Goal: Transaction & Acquisition: Obtain resource

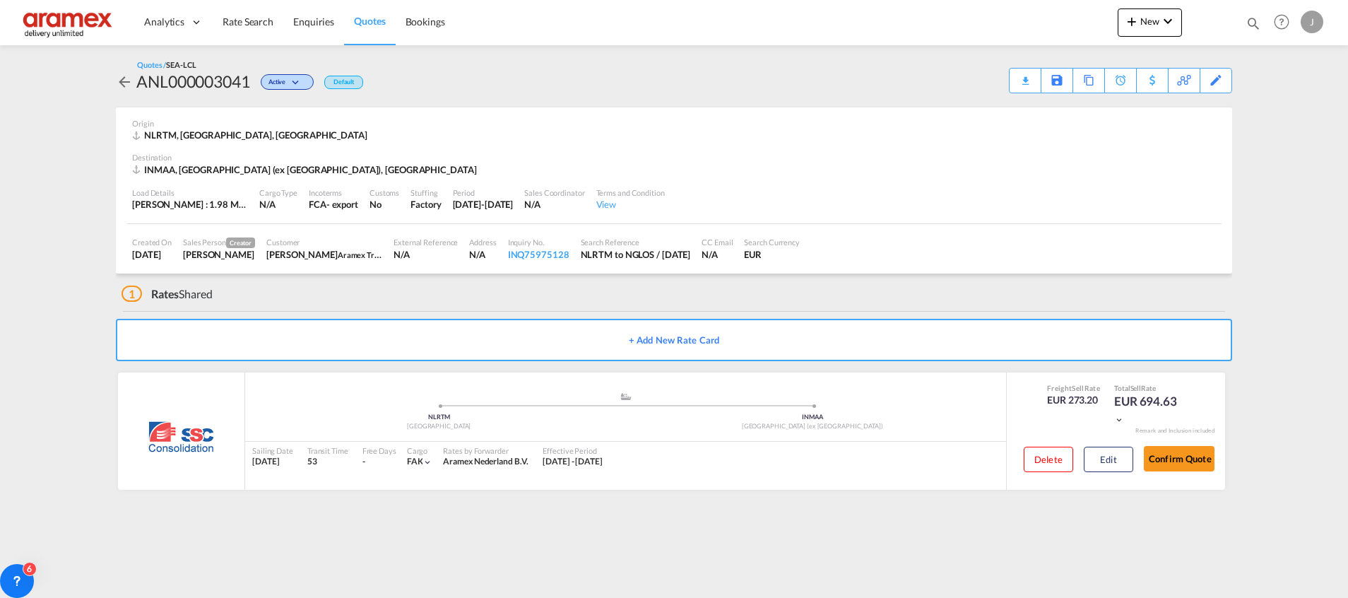
click at [242, 24] on span "Rate Search" at bounding box center [248, 22] width 51 height 12
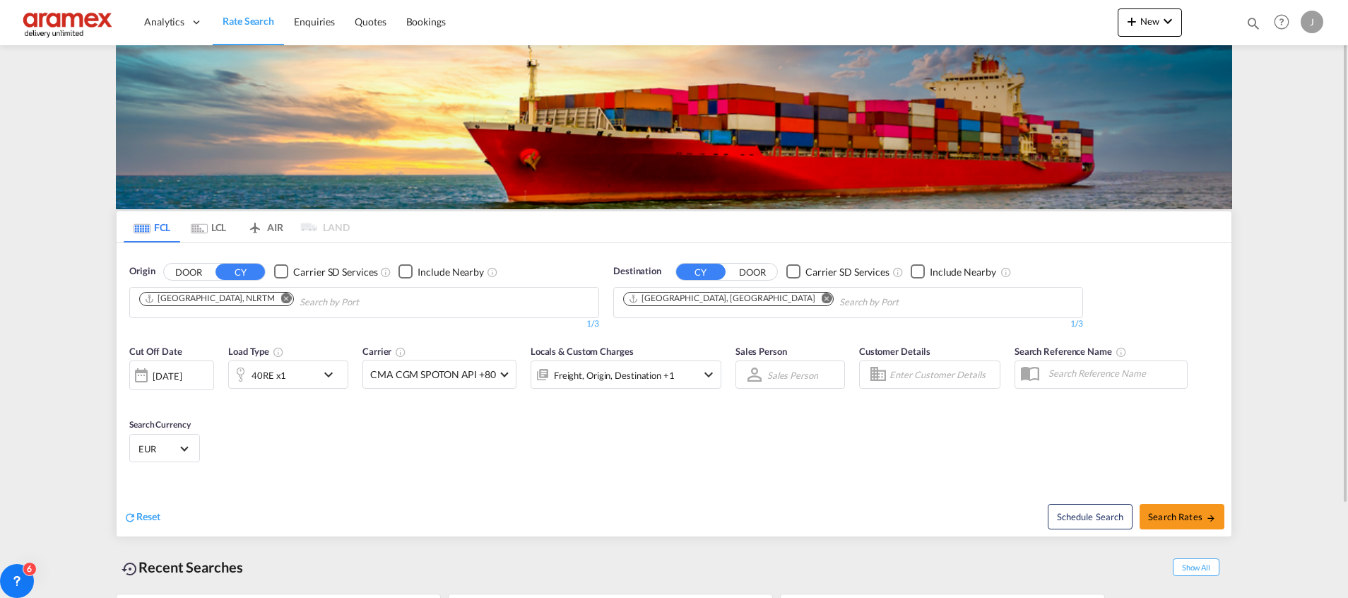
click at [822, 298] on md-icon "Remove" at bounding box center [827, 298] width 11 height 11
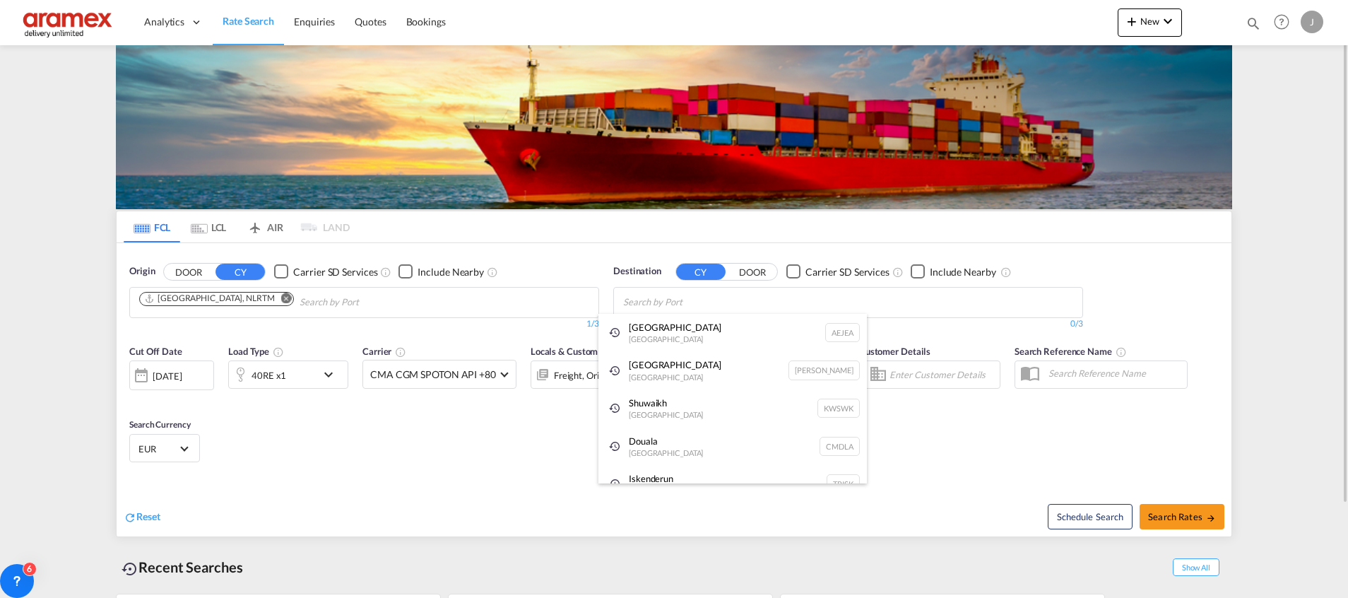
paste input "[GEOGRAPHIC_DATA]"
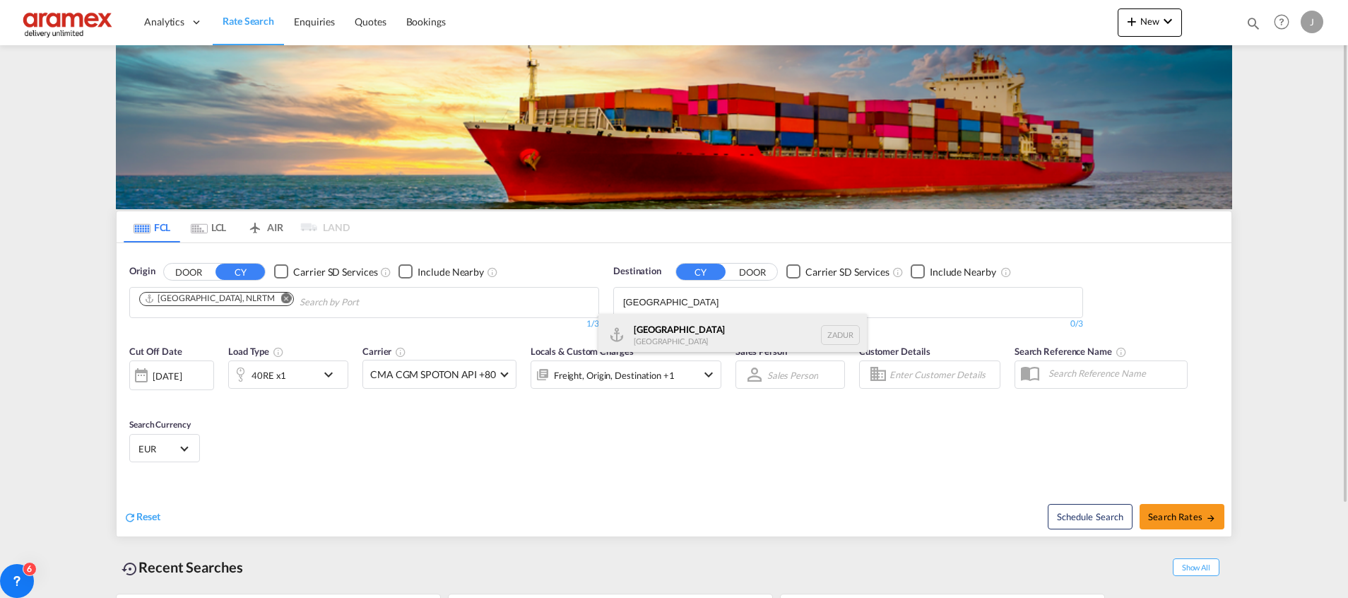
type input "[GEOGRAPHIC_DATA]"
click at [698, 331] on div "[GEOGRAPHIC_DATA] [GEOGRAPHIC_DATA] ZADUR" at bounding box center [733, 335] width 269 height 42
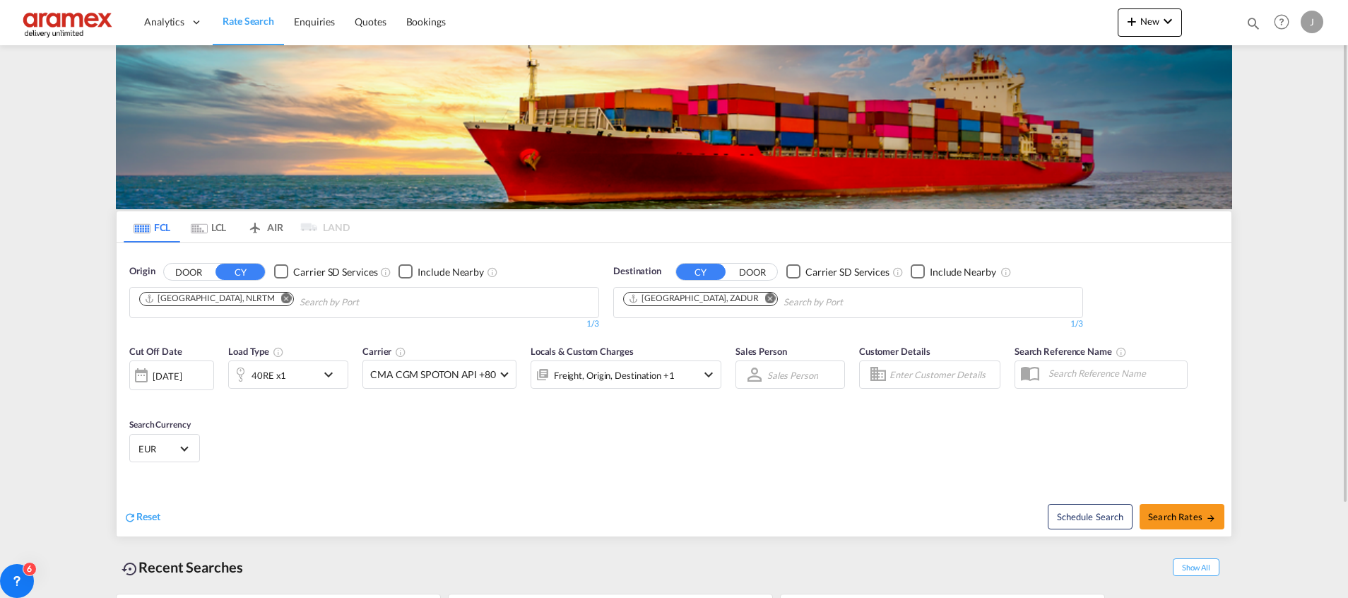
click at [292, 377] on div "40RE x1" at bounding box center [273, 374] width 88 height 28
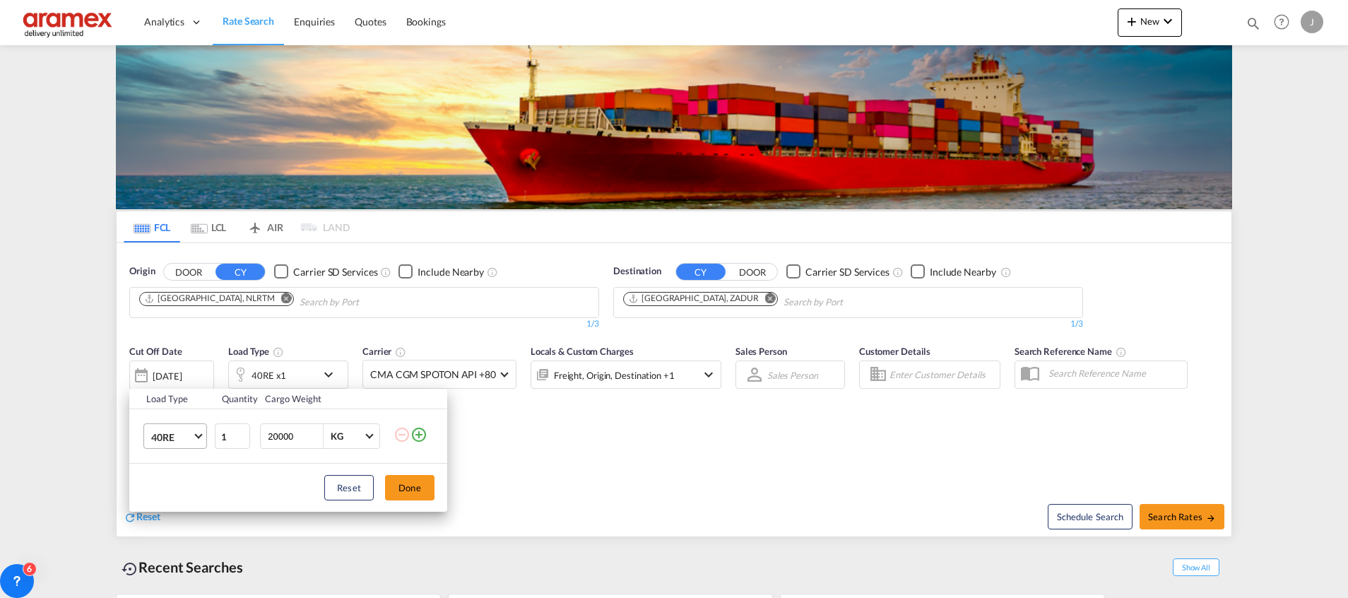
click at [169, 429] on md-select-value "40RE" at bounding box center [178, 436] width 57 height 24
drag, startPoint x: 173, startPoint y: 372, endPoint x: 173, endPoint y: 409, distance: 37.5
click at [173, 409] on md-content "20GP 40GP 40HC 45HC 20RE 40RE 40HR 20OT 40OT 20FR 40FR 40NR 20NR 45S 20TK 40TK …" at bounding box center [188, 436] width 96 height 181
click at [169, 404] on div "20RE" at bounding box center [162, 403] width 23 height 14
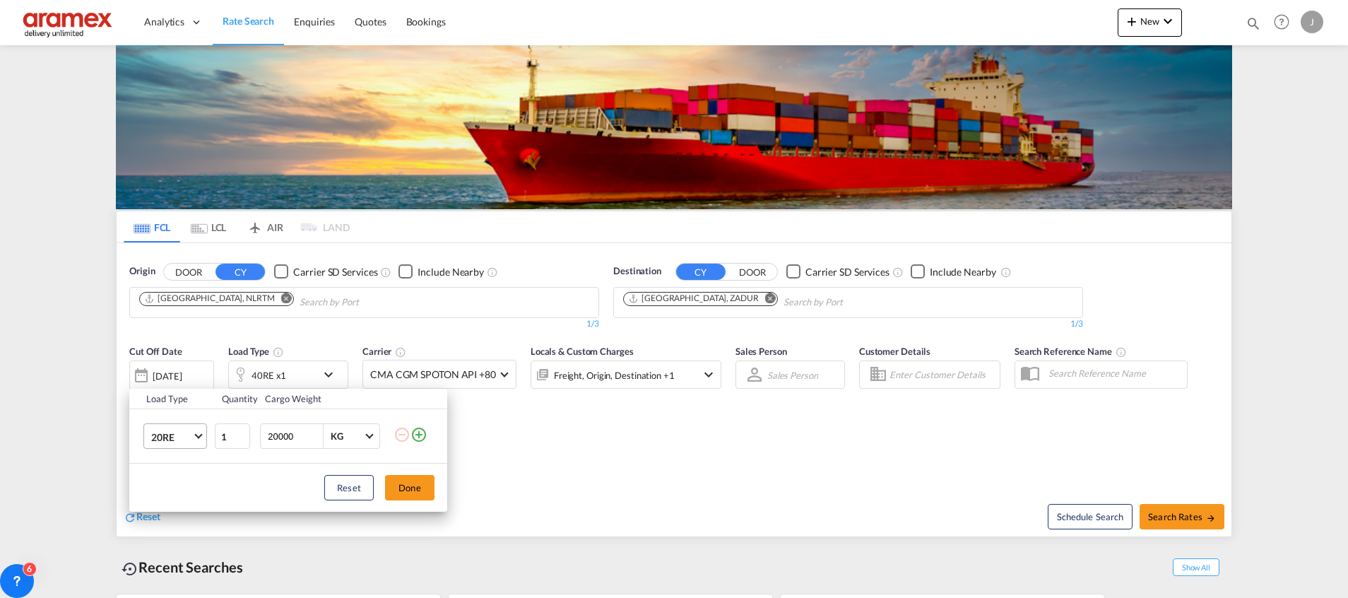
click at [165, 437] on span "20RE" at bounding box center [171, 437] width 41 height 14
click at [172, 367] on div "20GP" at bounding box center [163, 363] width 25 height 14
click at [408, 483] on button "Done" at bounding box center [409, 487] width 49 height 25
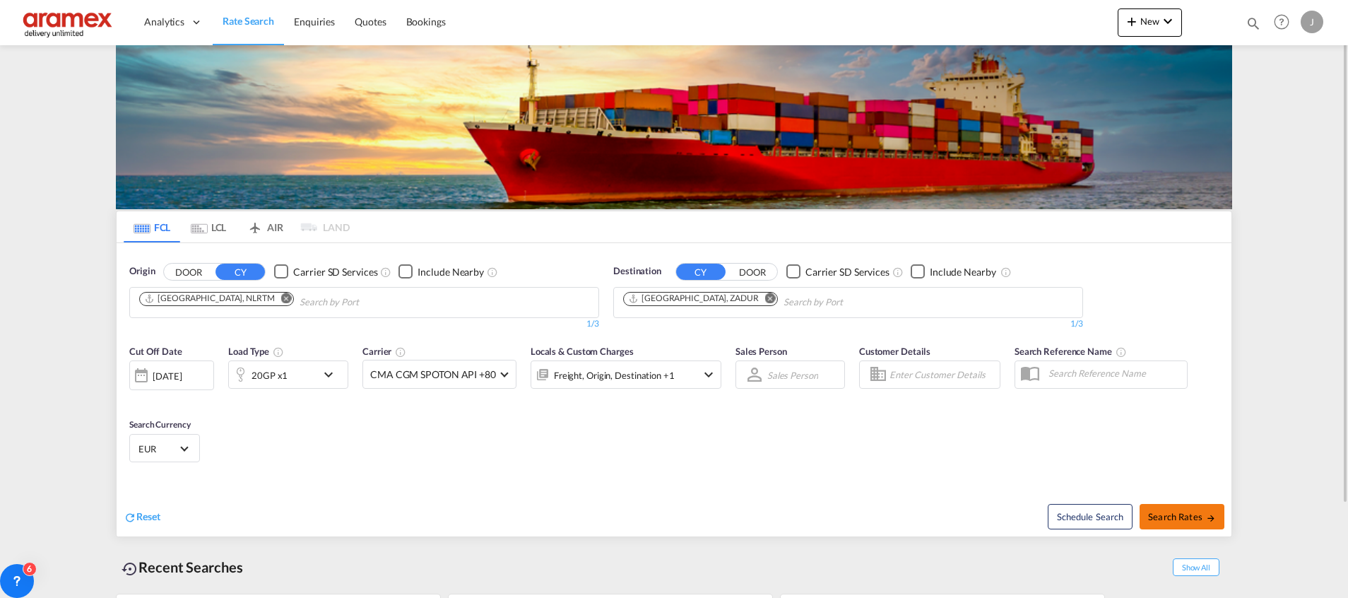
click at [1175, 517] on span "Search Rates" at bounding box center [1182, 516] width 68 height 11
type input "NLRTM to ZADUR / [DATE]"
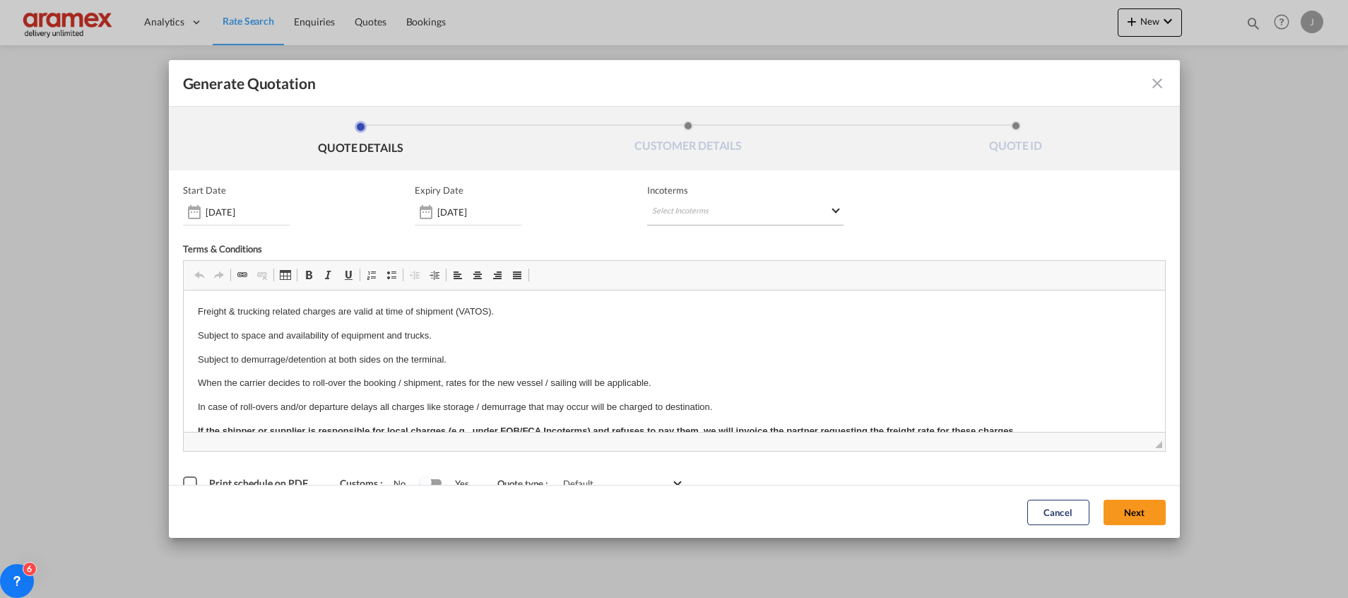
click at [673, 205] on md-select "Select Incoterms CIF - export Cost,Insurance and Freight CPT - import Carrier P…" at bounding box center [745, 212] width 196 height 25
click at [680, 237] on input "search" at bounding box center [714, 241] width 131 height 13
type input "exw"
click at [701, 271] on div "EXW - import" at bounding box center [720, 266] width 134 height 11
click at [1110, 506] on button "Next" at bounding box center [1135, 511] width 62 height 25
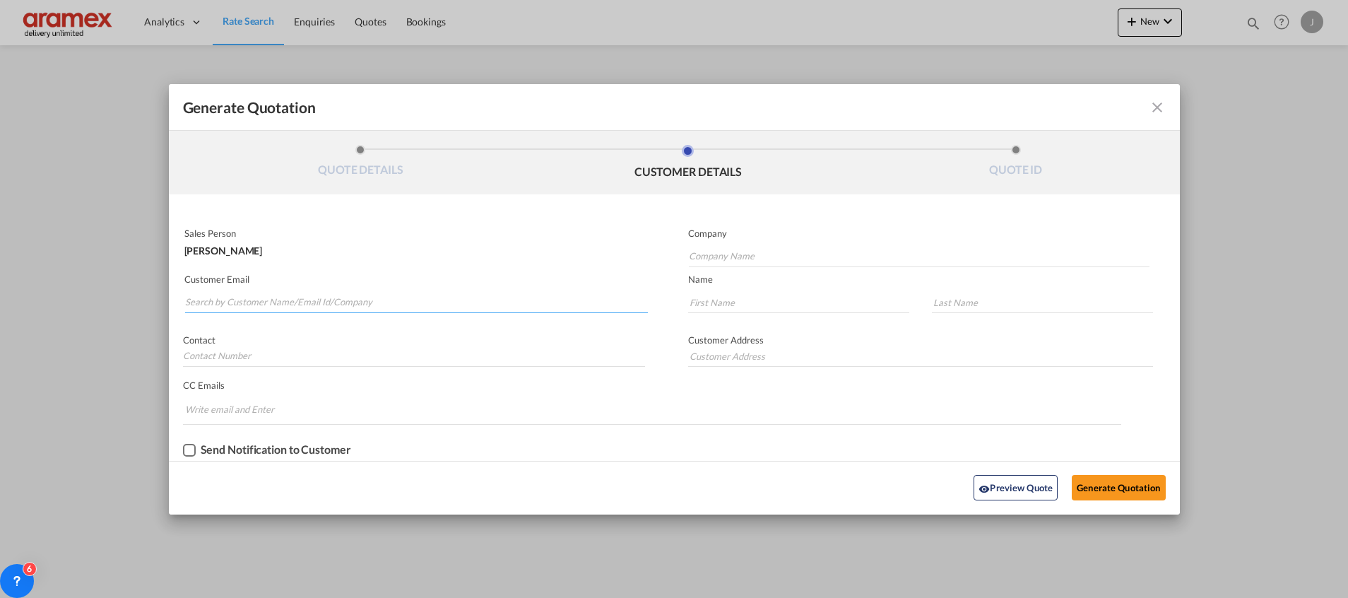
click at [231, 297] on input "Search by Customer Name/Email Id/Company" at bounding box center [416, 302] width 463 height 21
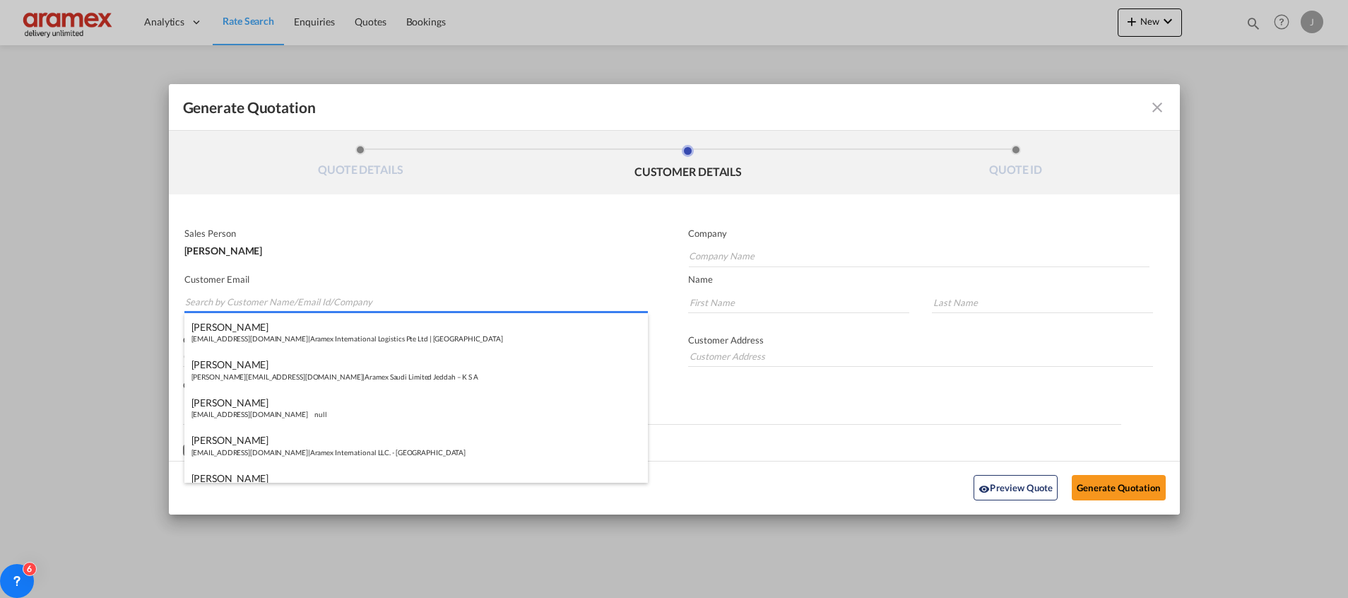
paste input "[PERSON_NAME]"
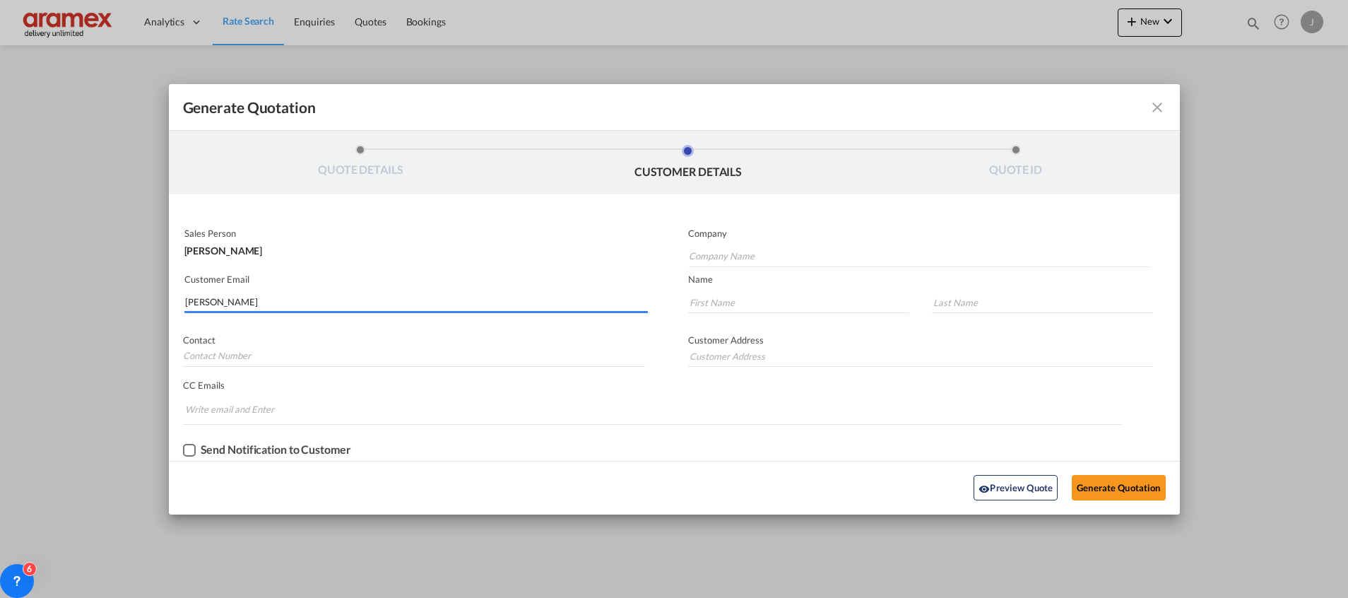
click at [211, 290] on md-autocomplete-wrap "[PERSON_NAME]" at bounding box center [416, 299] width 464 height 28
click at [205, 301] on input "[PERSON_NAME]" at bounding box center [416, 302] width 463 height 21
paste input "[PERSON_NAME][EMAIL_ADDRESS][DOMAIN_NAME]"
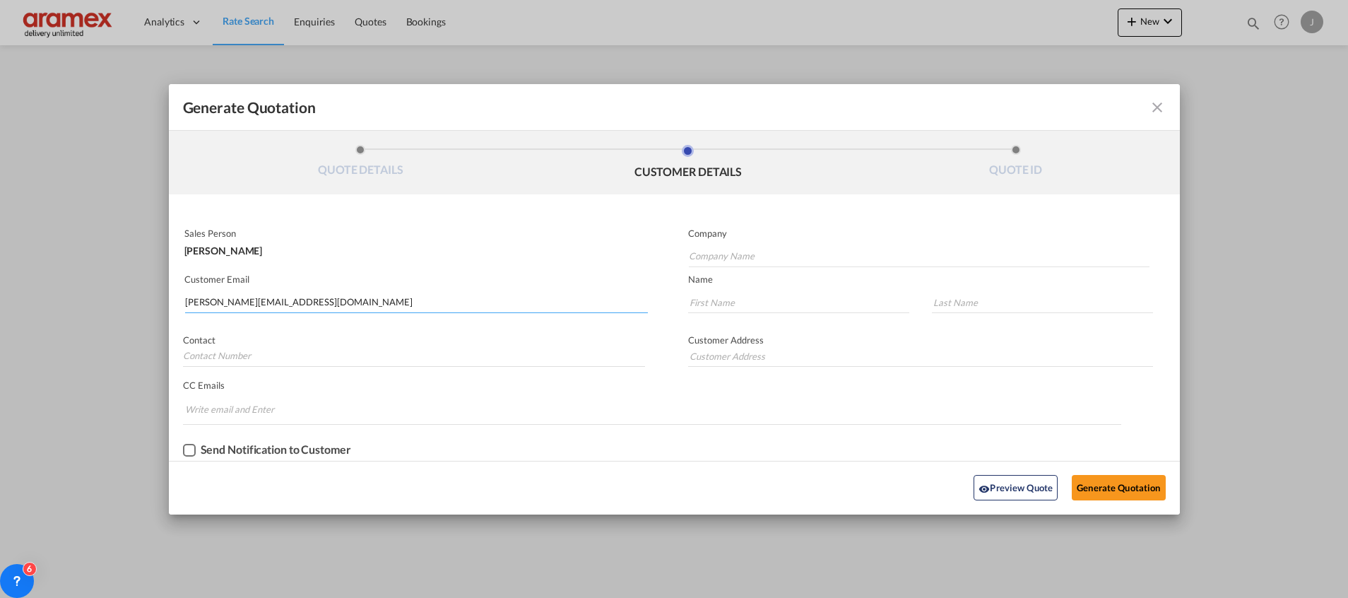
type input "[PERSON_NAME][EMAIL_ADDRESS][DOMAIN_NAME]"
click at [768, 253] on input "Company Name" at bounding box center [919, 256] width 461 height 21
paste input "Aramex International – [GEOGRAPHIC_DATA]"
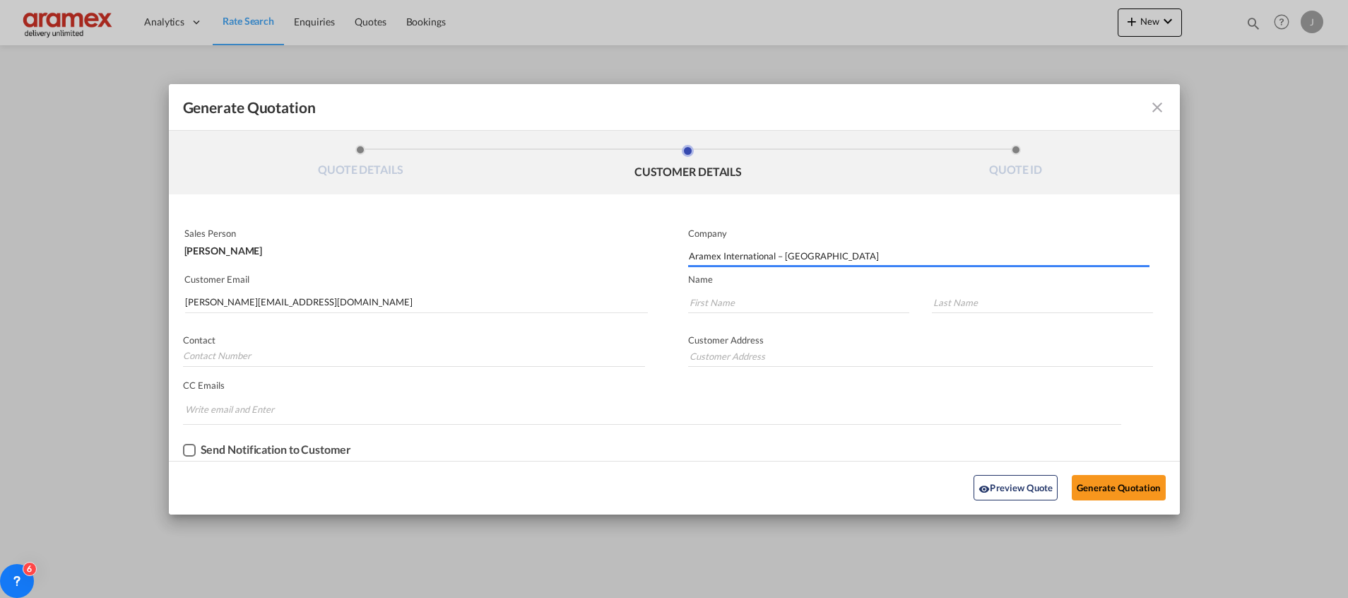
type input "Aramex International – [GEOGRAPHIC_DATA]"
click at [739, 300] on input "Generate QuotationQUOTE ..." at bounding box center [798, 302] width 221 height 21
paste input "[PERSON_NAME]"
type input "[PERSON_NAME]"
type input "[GEOGRAPHIC_DATA]"
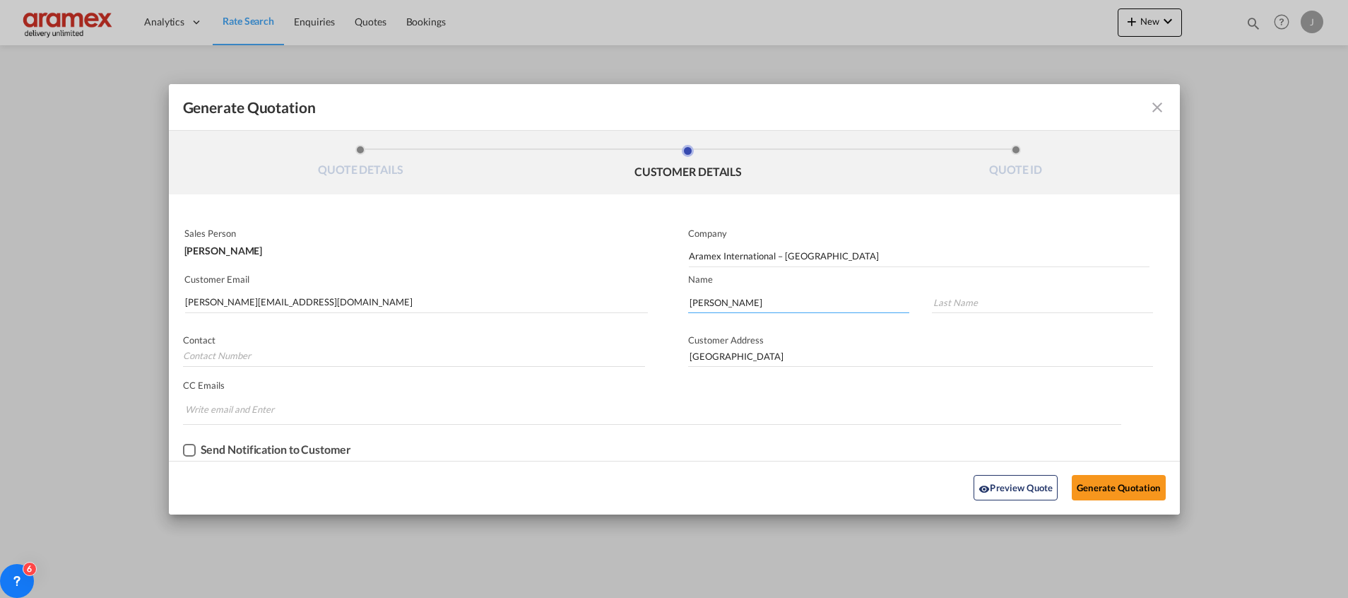
click at [722, 298] on input "[PERSON_NAME]" at bounding box center [798, 302] width 221 height 21
type input "[PERSON_NAME]"
click at [994, 300] on input "Generate QuotationQUOTE ..." at bounding box center [1042, 302] width 221 height 21
paste input "[PERSON_NAME]"
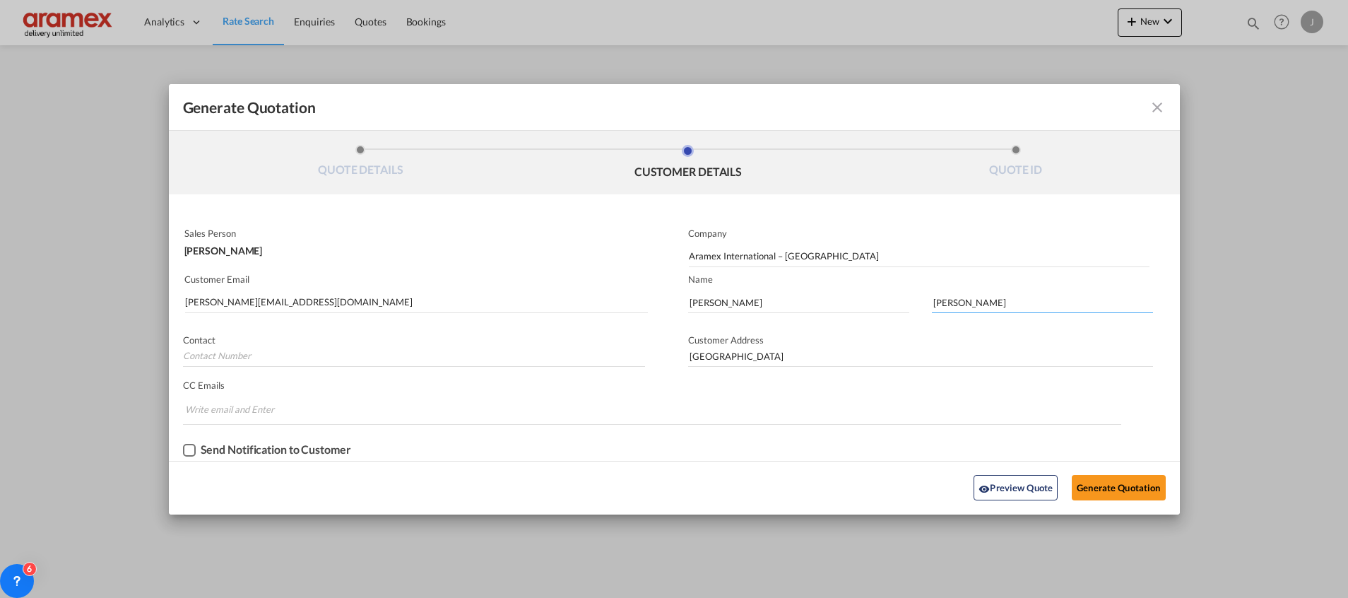
type input "[PERSON_NAME]"
click at [849, 443] on div "Send Notification to Customer" at bounding box center [674, 450] width 1011 height 21
click at [1116, 485] on button "Generate Quotation" at bounding box center [1118, 487] width 93 height 25
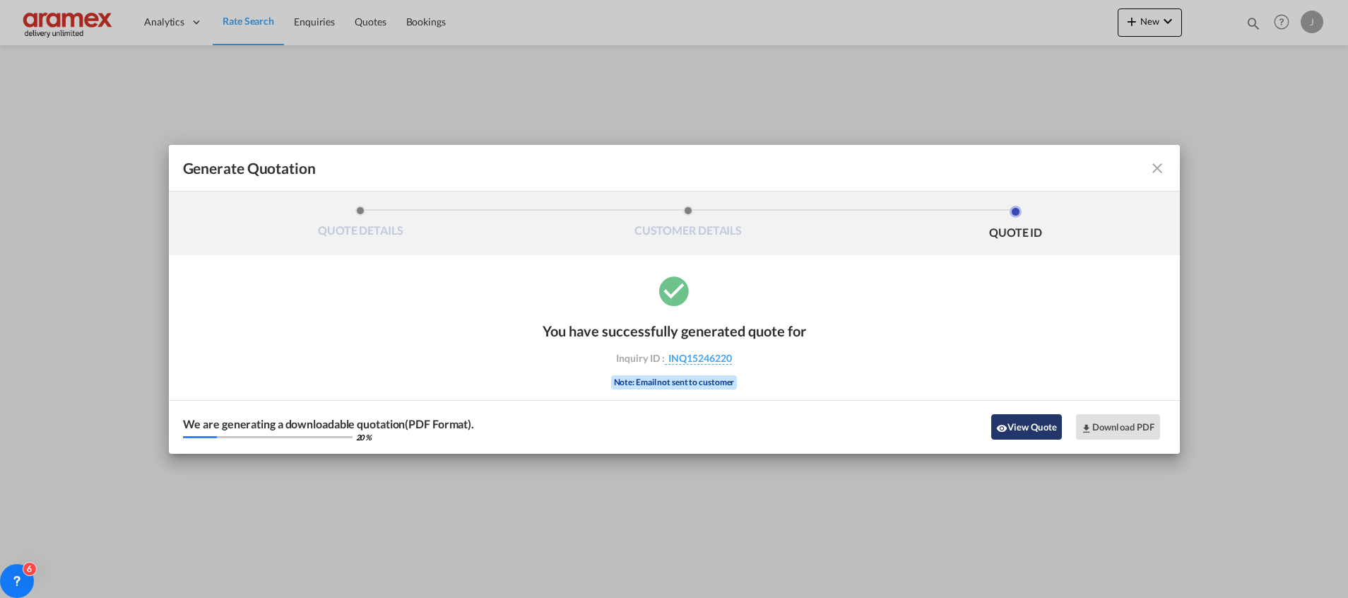
click at [1017, 416] on button "View Quote" at bounding box center [1027, 426] width 71 height 25
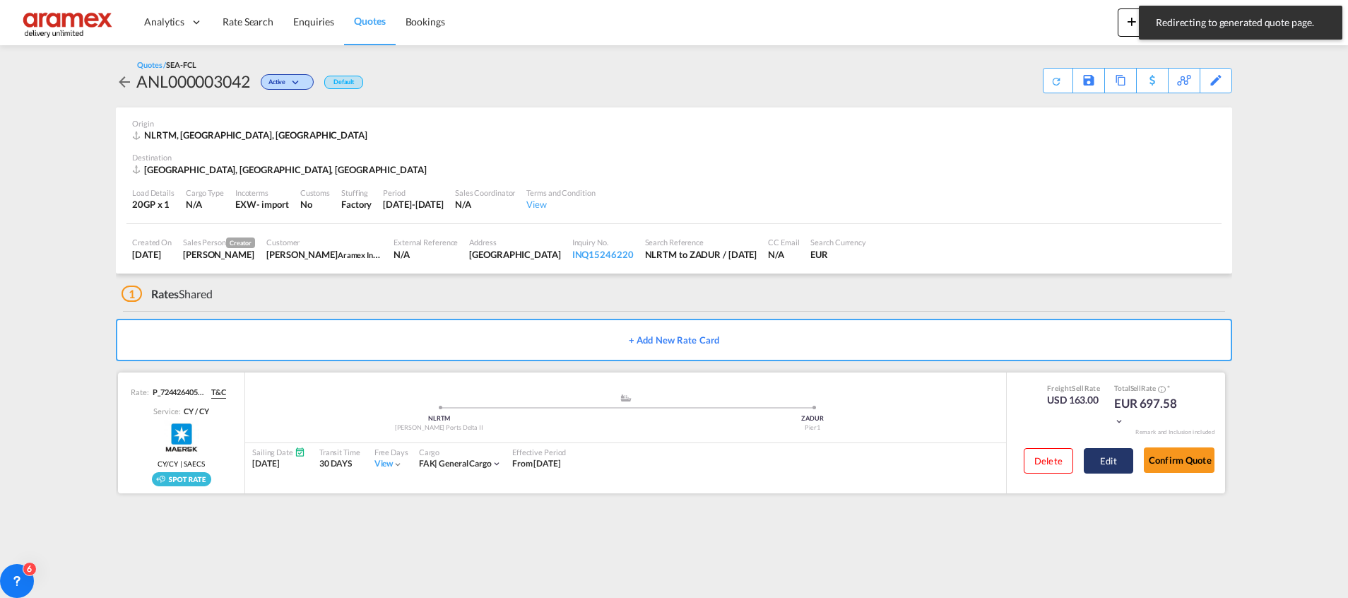
click at [1108, 460] on button "Edit" at bounding box center [1108, 460] width 49 height 25
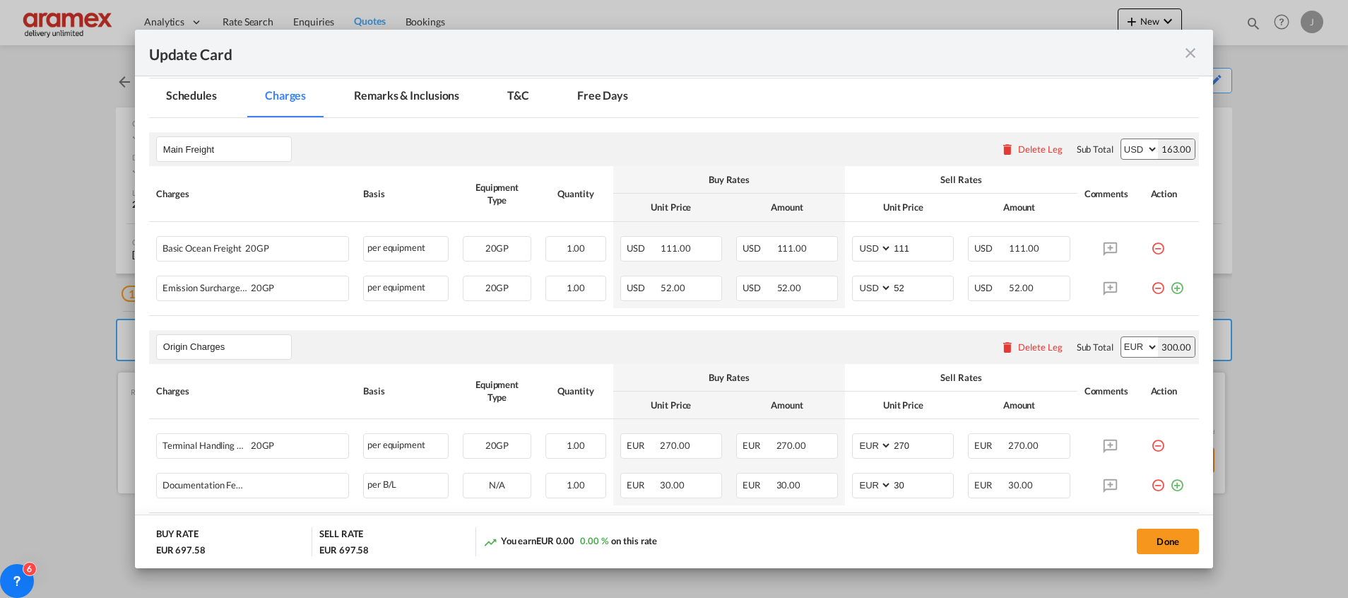
scroll to position [424, 0]
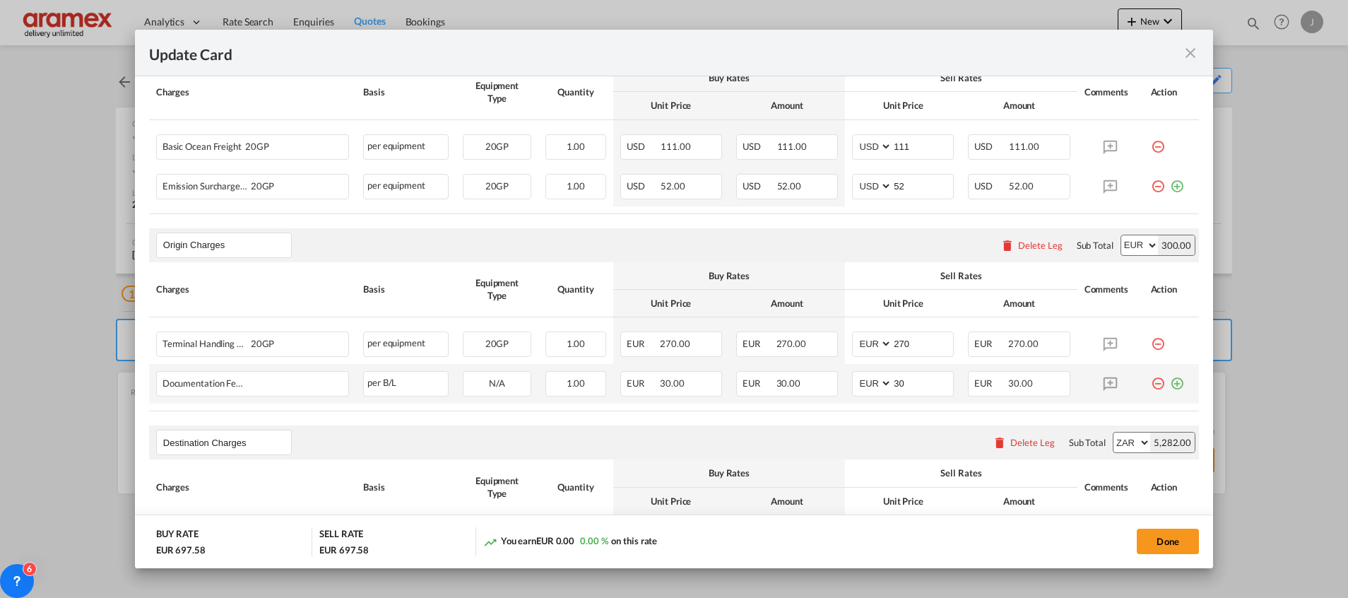
click at [1170, 380] on md-icon "icon-plus-circle-outline green-400-fg" at bounding box center [1177, 378] width 14 height 14
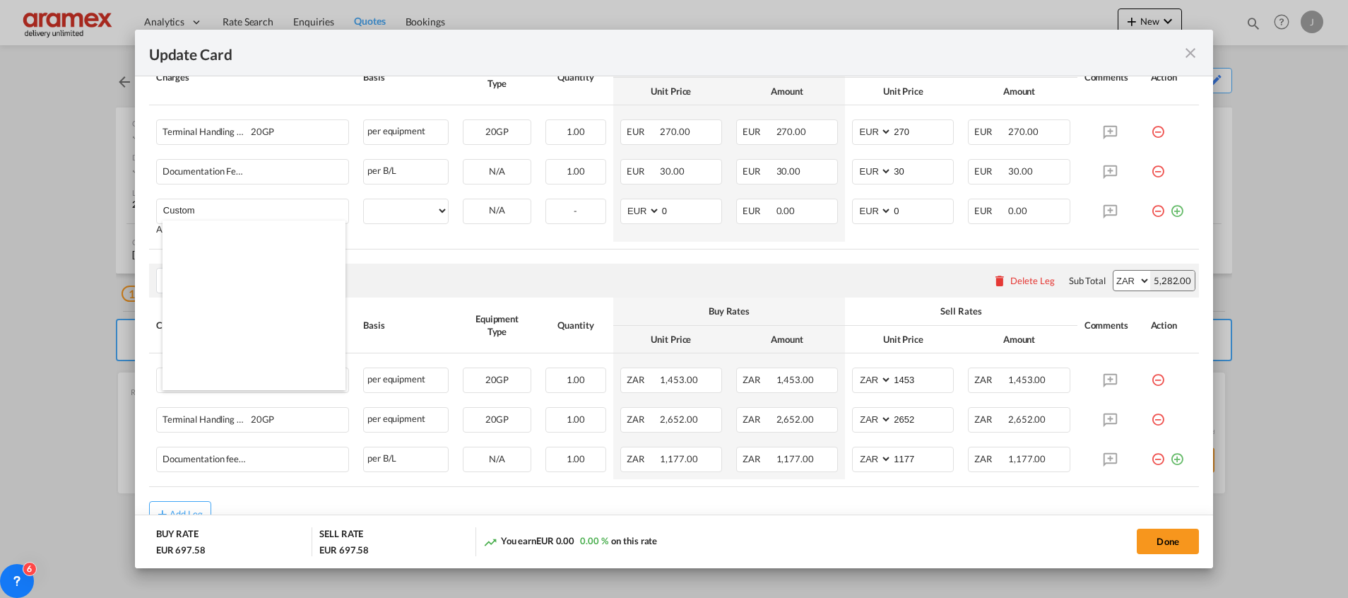
scroll to position [1484, 0]
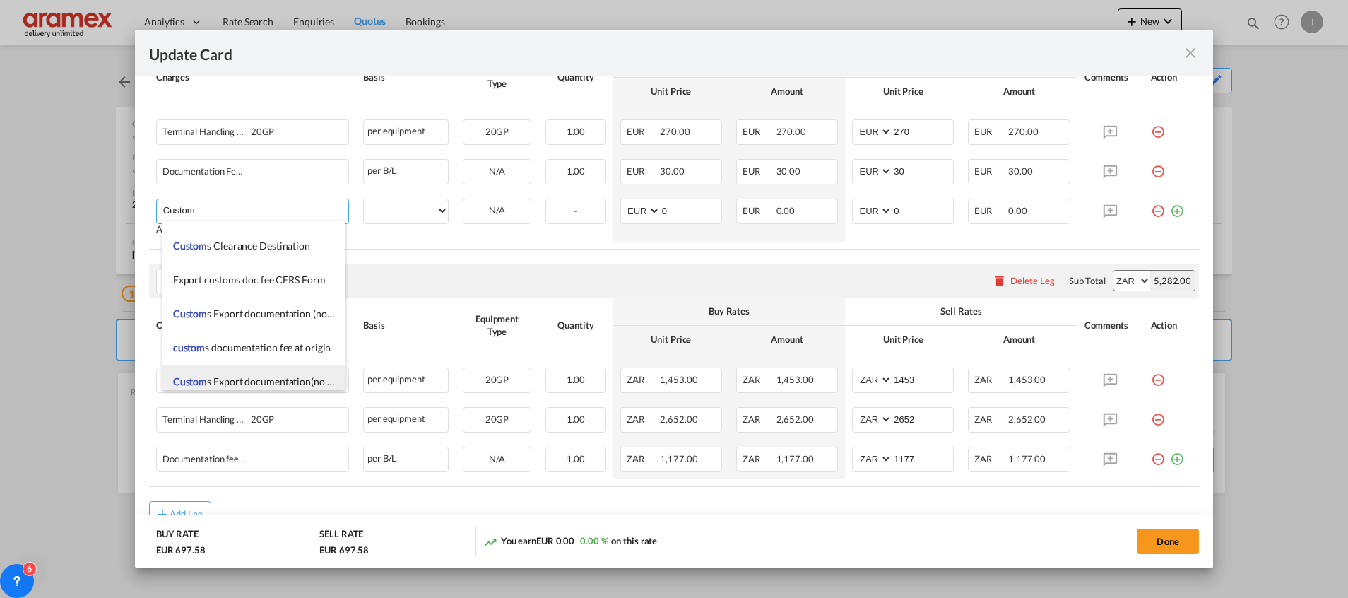
click at [283, 385] on span "Custom s Export documentation(no costs, suggested sell)" at bounding box center [294, 381] width 242 height 12
type input "Customs Export documentation(no costs, suggested sell)"
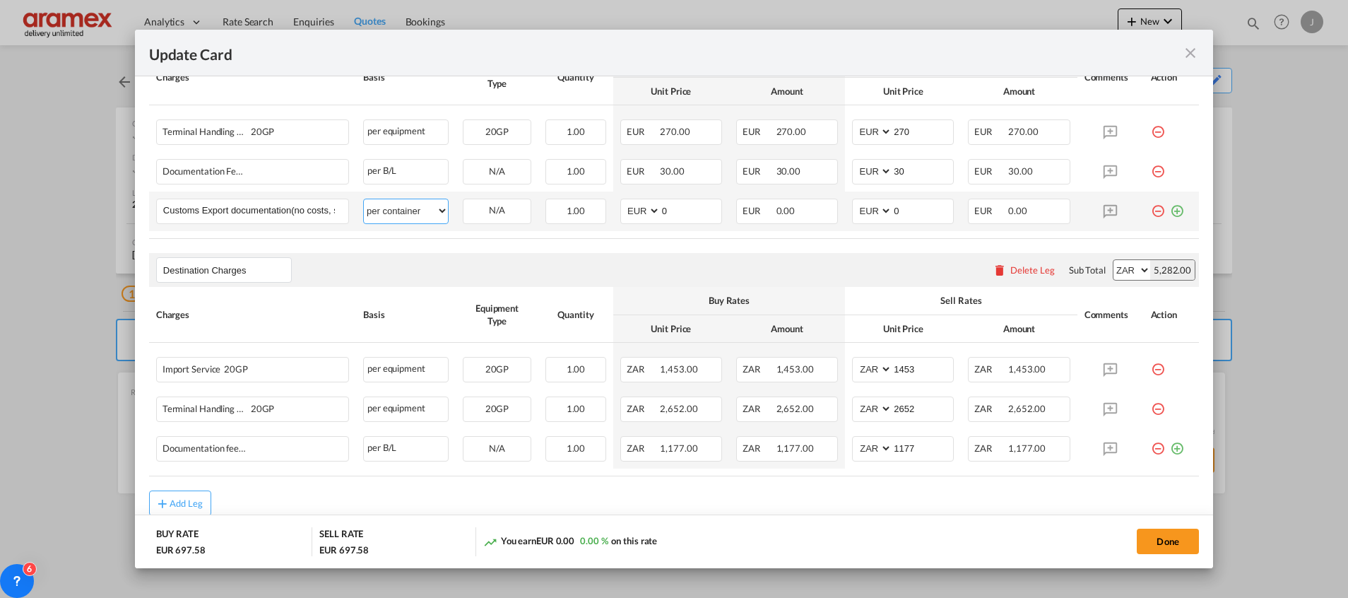
click at [381, 211] on select "per equipment per container per B/L per shipping bill per shipment per pallet p…" at bounding box center [406, 210] width 84 height 23
select select "per shipment"
click at [364, 199] on select "per equipment per container per B/L per shipping bill per shipment per pallet p…" at bounding box center [406, 210] width 84 height 23
drag, startPoint x: 681, startPoint y: 213, endPoint x: 623, endPoint y: 221, distance: 57.8
click at [625, 221] on md-input-container "AED AFN ALL AMD ANG AOA ARS AUD AWG AZN BAM BBD BDT BGN BHD BIF BMD BND [PERSON…" at bounding box center [672, 211] width 102 height 25
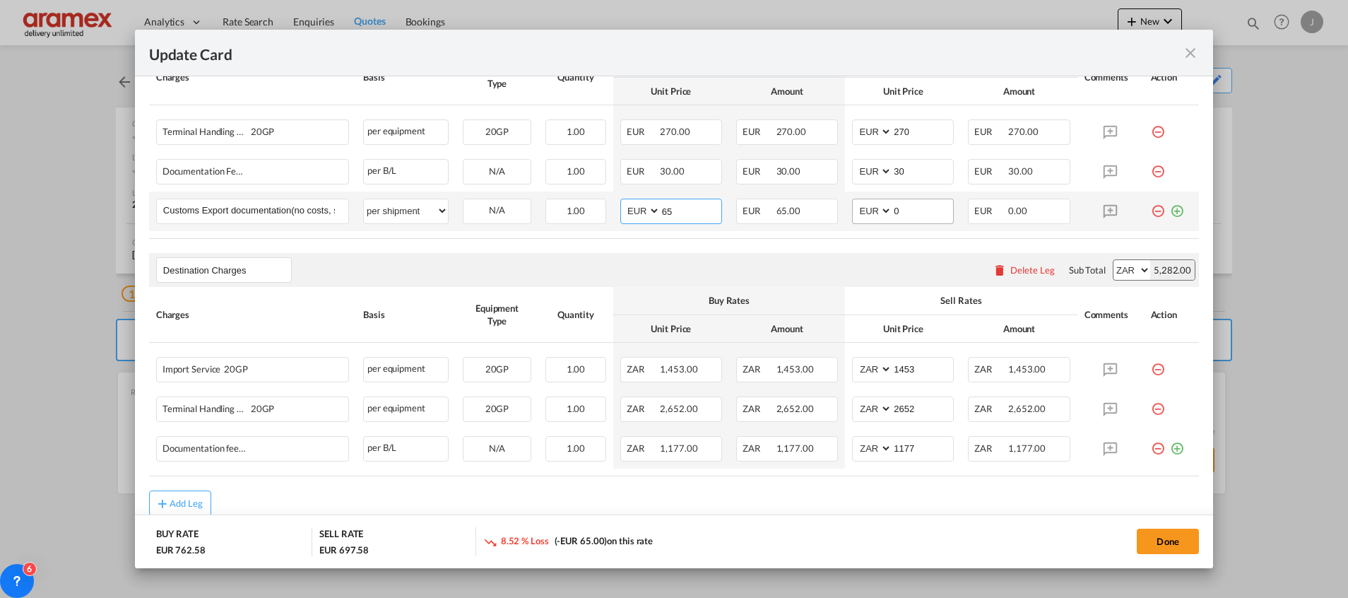
type input "65"
drag, startPoint x: 903, startPoint y: 206, endPoint x: 862, endPoint y: 207, distance: 41.7
click at [863, 207] on md-input-container "AED AFN ALL AMD ANG AOA ARS AUD AWG AZN BAM BBD BDT BGN BHD BIF BMD BND [PERSON…" at bounding box center [903, 211] width 102 height 25
type input "65"
click at [753, 261] on div "Destination Charges Please enter leg name Leg Name Already Exists Delete Leg Su…" at bounding box center [674, 270] width 1050 height 34
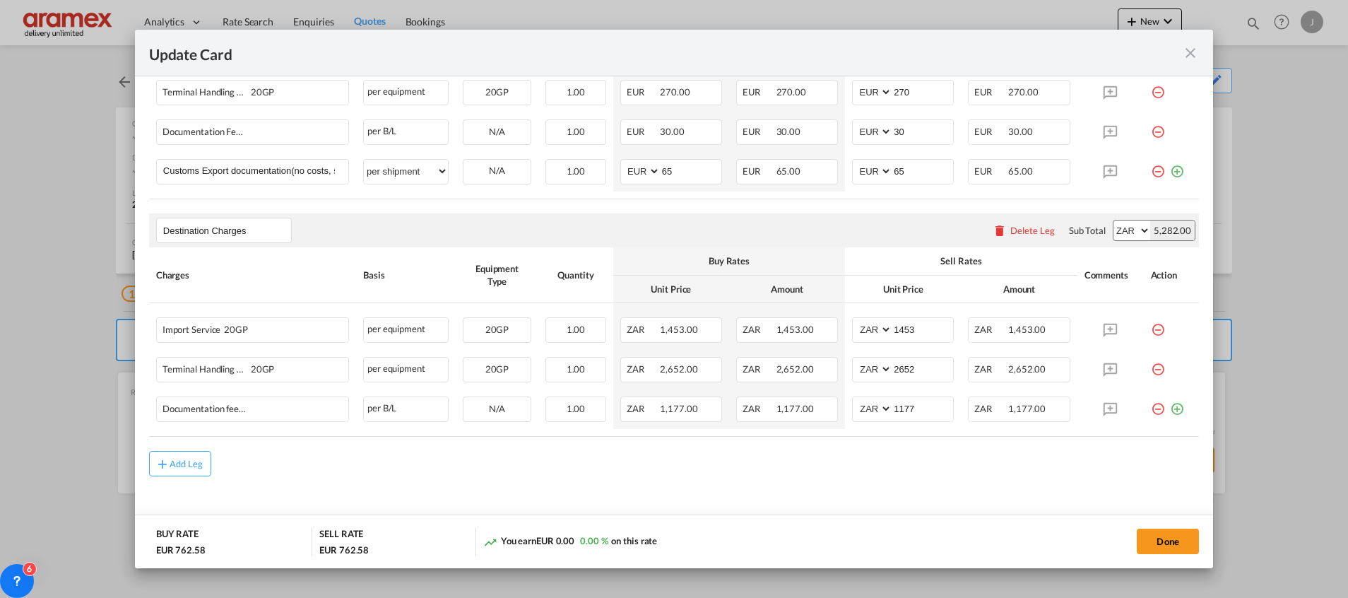
scroll to position [691, 0]
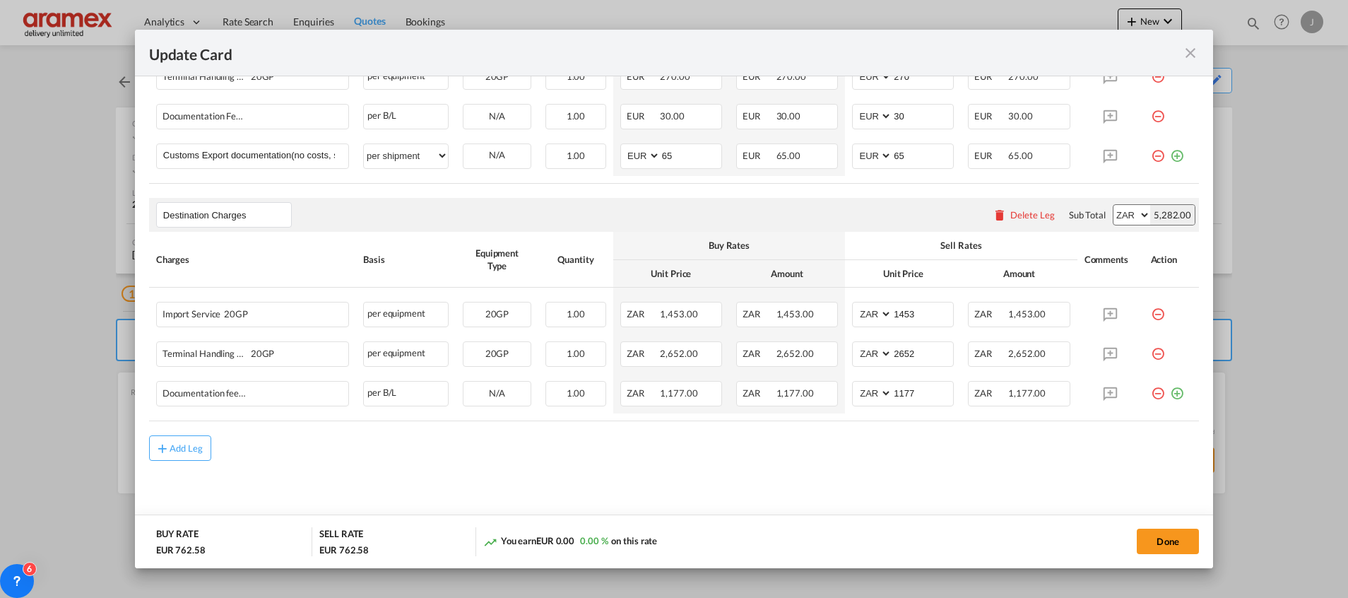
click at [1011, 220] on div "Delete Leg" at bounding box center [1033, 214] width 45 height 11
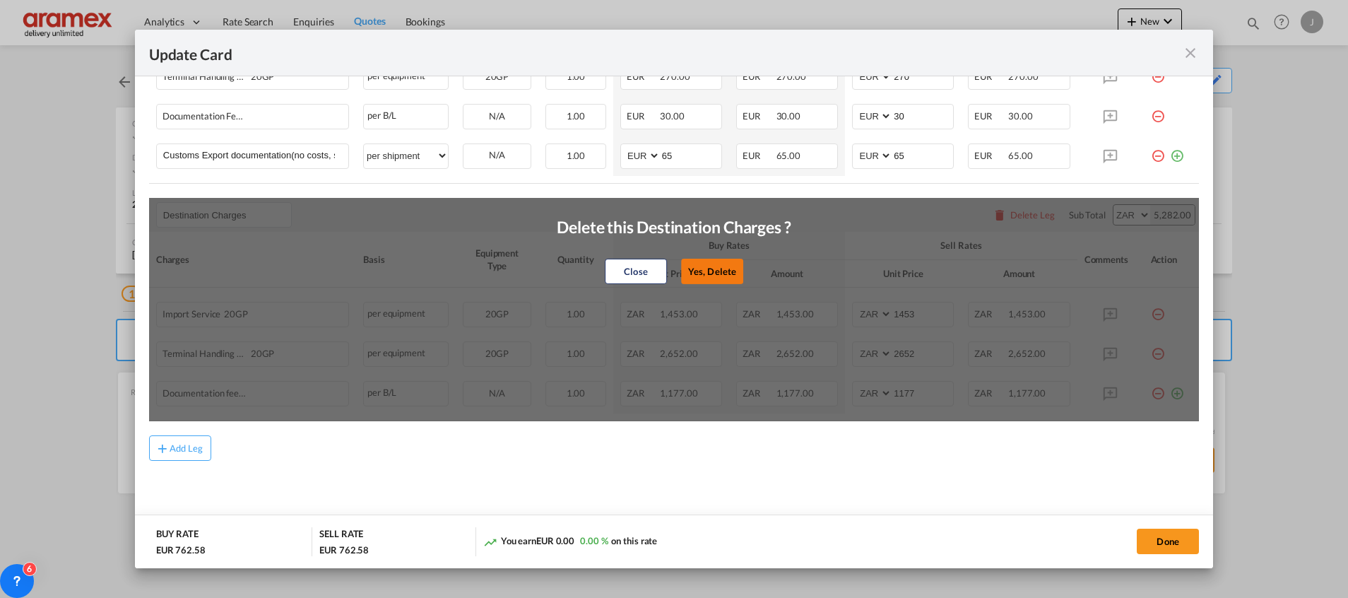
click at [721, 265] on button "Yes, Delete" at bounding box center [712, 271] width 62 height 25
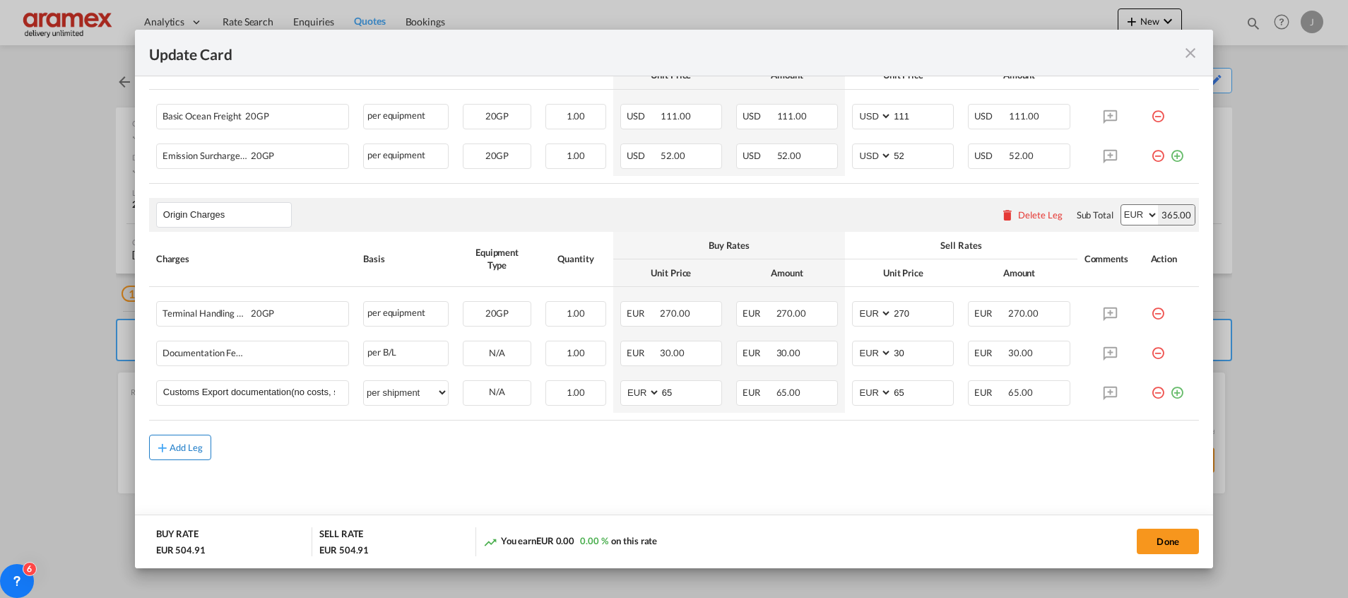
click at [174, 452] on button "Add Leg" at bounding box center [180, 447] width 62 height 25
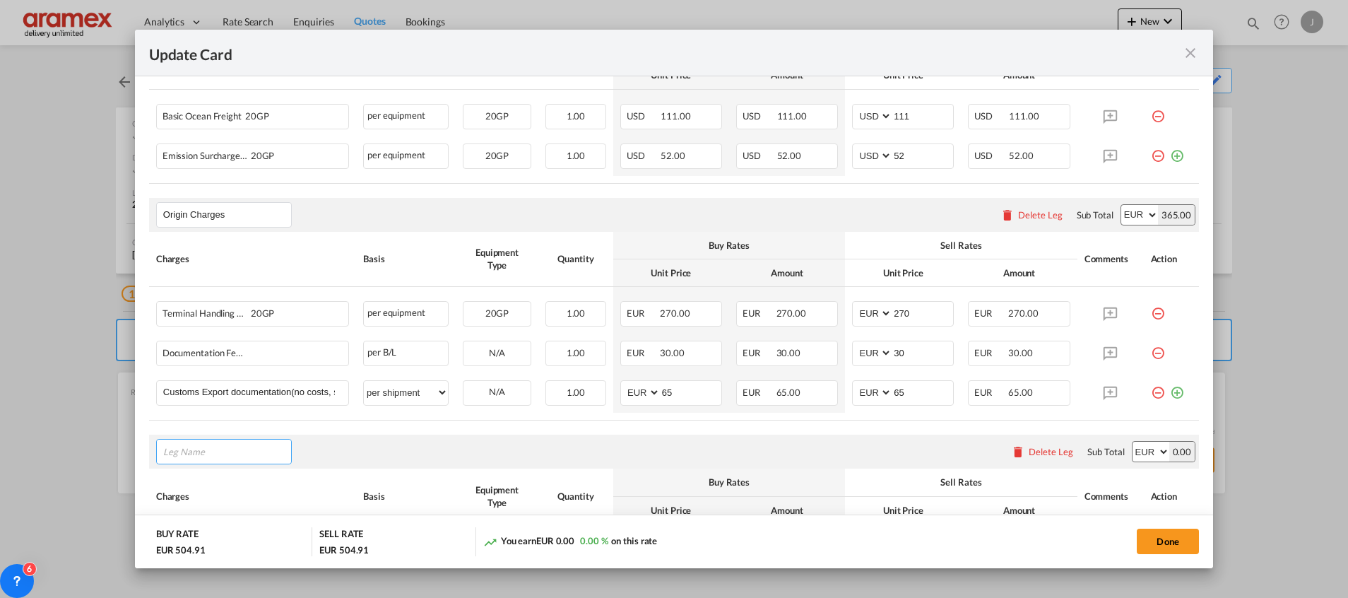
scroll to position [612, 0]
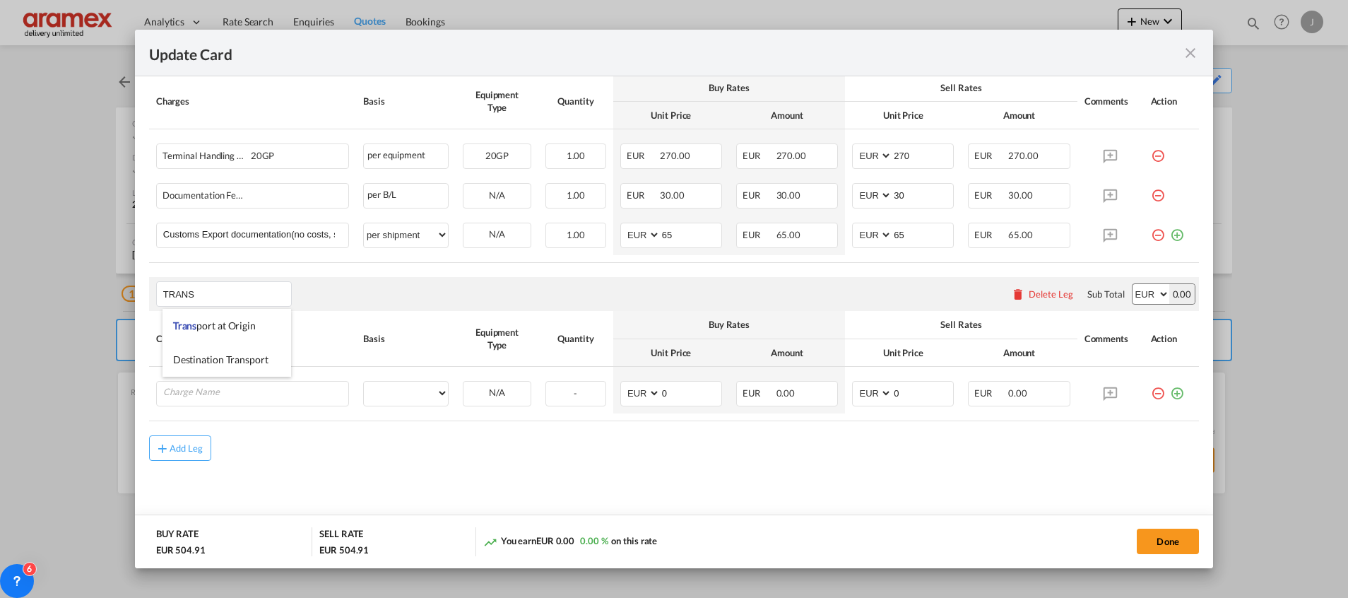
drag, startPoint x: 223, startPoint y: 327, endPoint x: 234, endPoint y: 357, distance: 31.8
click at [223, 327] on span "Trans port at Origin" at bounding box center [214, 325] width 83 height 12
type input "Transport at Origin"
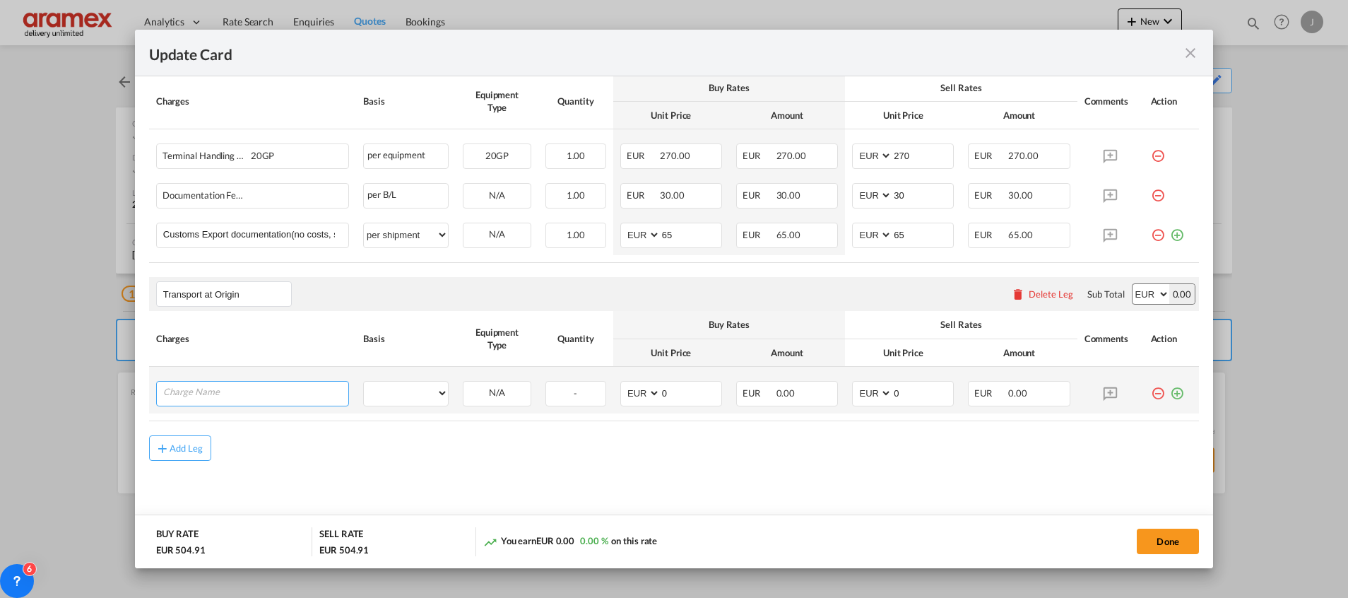
click at [228, 393] on input "Charge Name" at bounding box center [255, 392] width 185 height 21
type input "P"
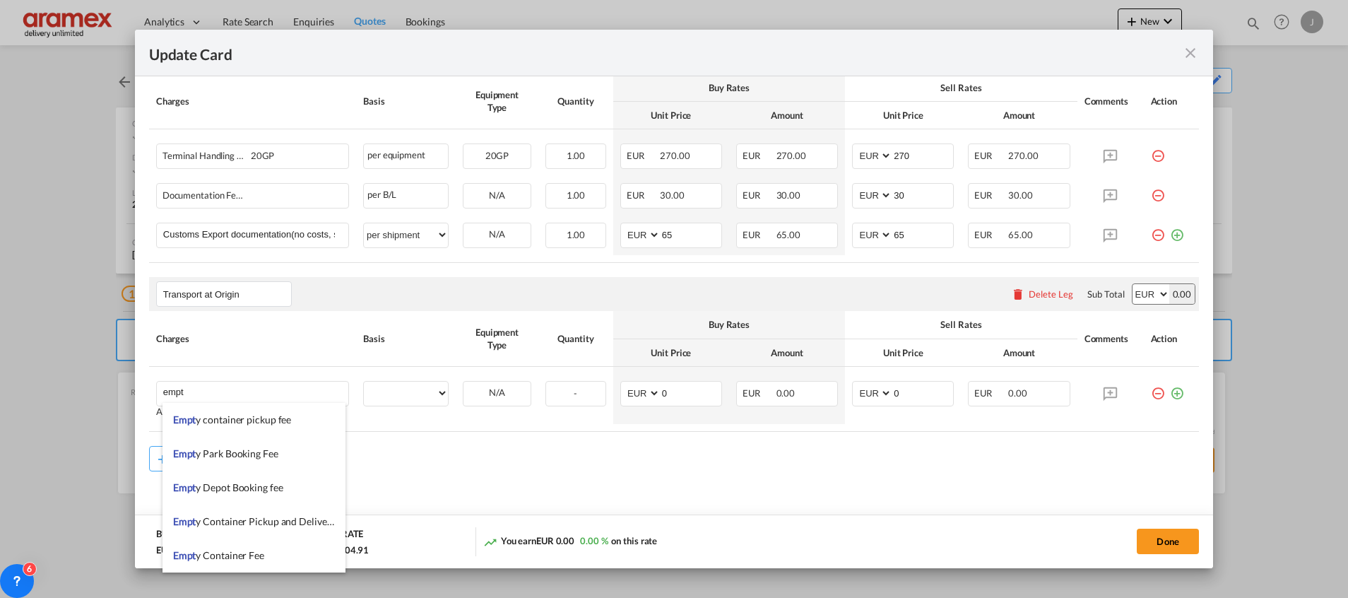
drag, startPoint x: 243, startPoint y: 521, endPoint x: 498, endPoint y: 503, distance: 255.0
click at [244, 521] on span "Empt y Container Pickup and Delivery Charge" at bounding box center [271, 521] width 196 height 12
type input "Empty Container Pickup and Delivery Charge"
select select "per equipment"
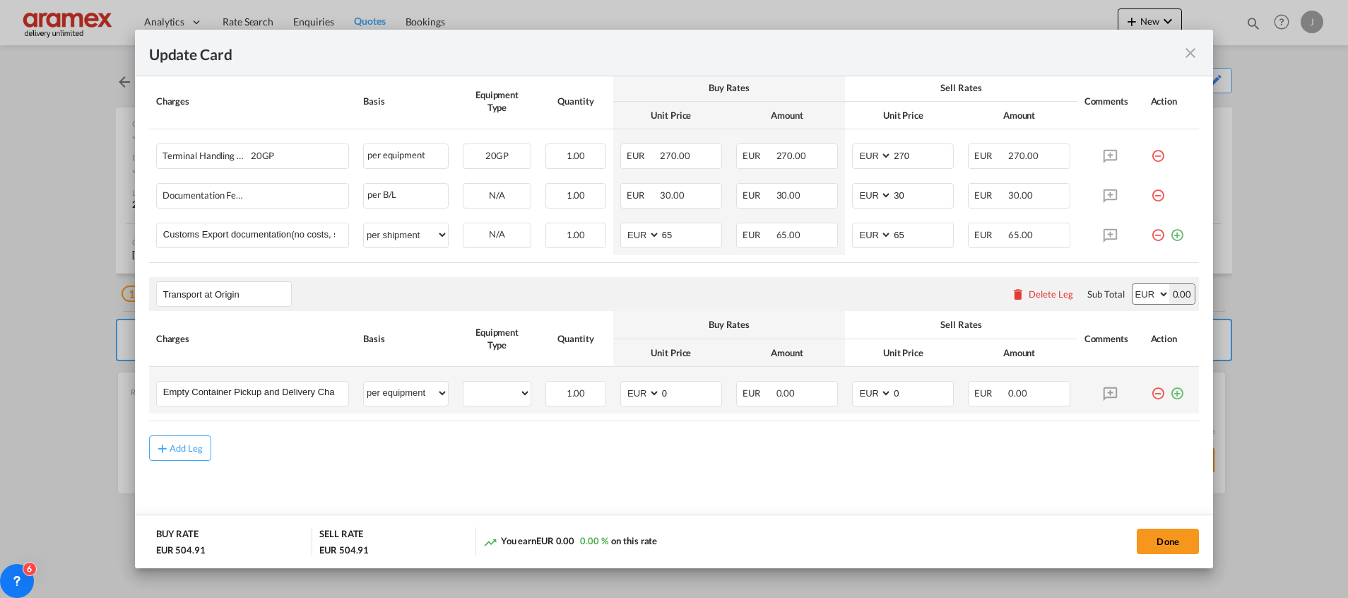
click at [1170, 395] on md-icon "icon-plus-circle-outline green-400-fg" at bounding box center [1177, 388] width 14 height 14
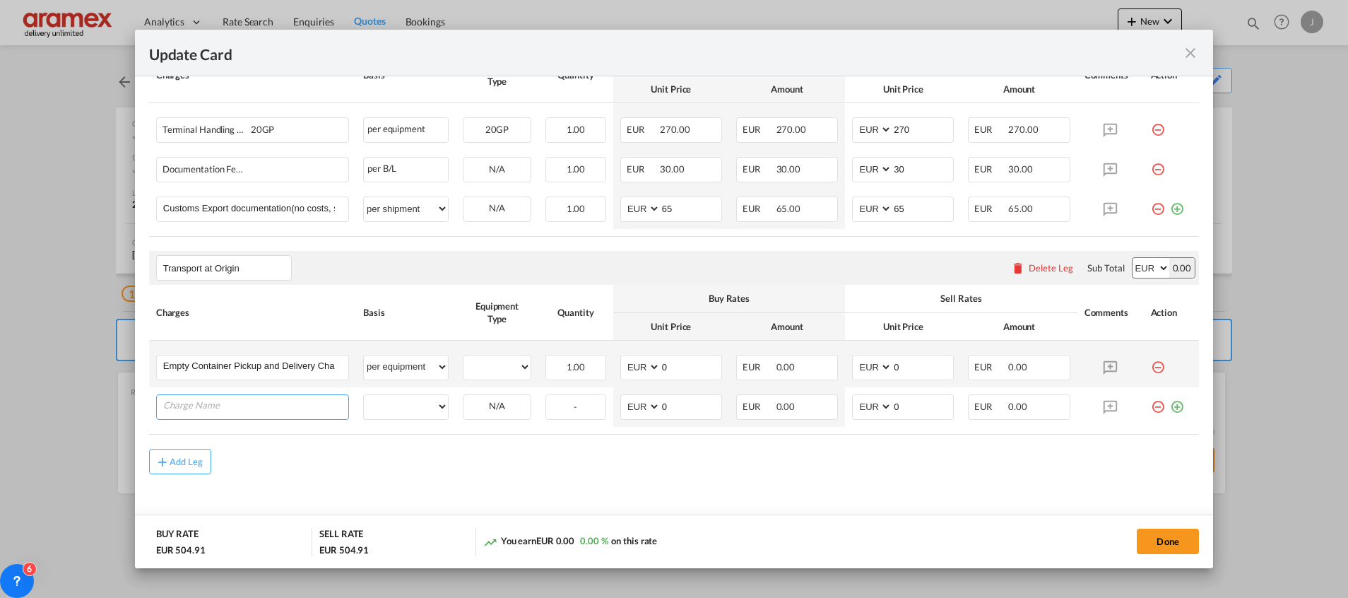
scroll to position [652, 0]
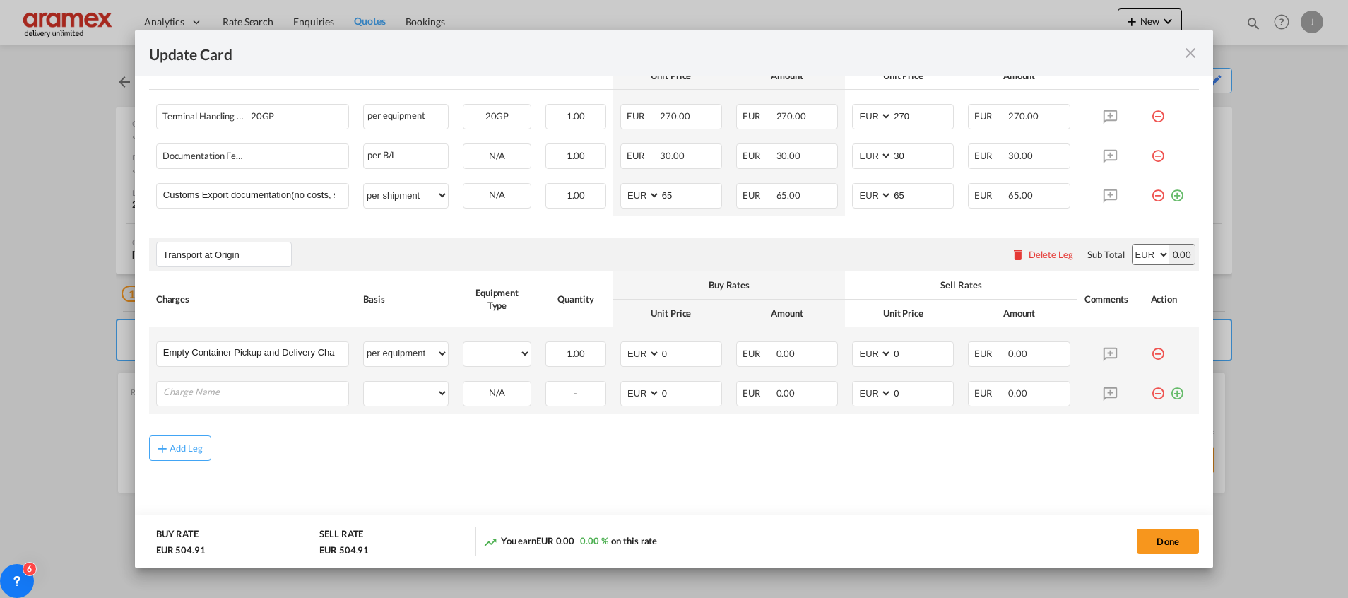
click at [1170, 394] on md-icon "icon-plus-circle-outline green-400-fg" at bounding box center [1177, 388] width 14 height 14
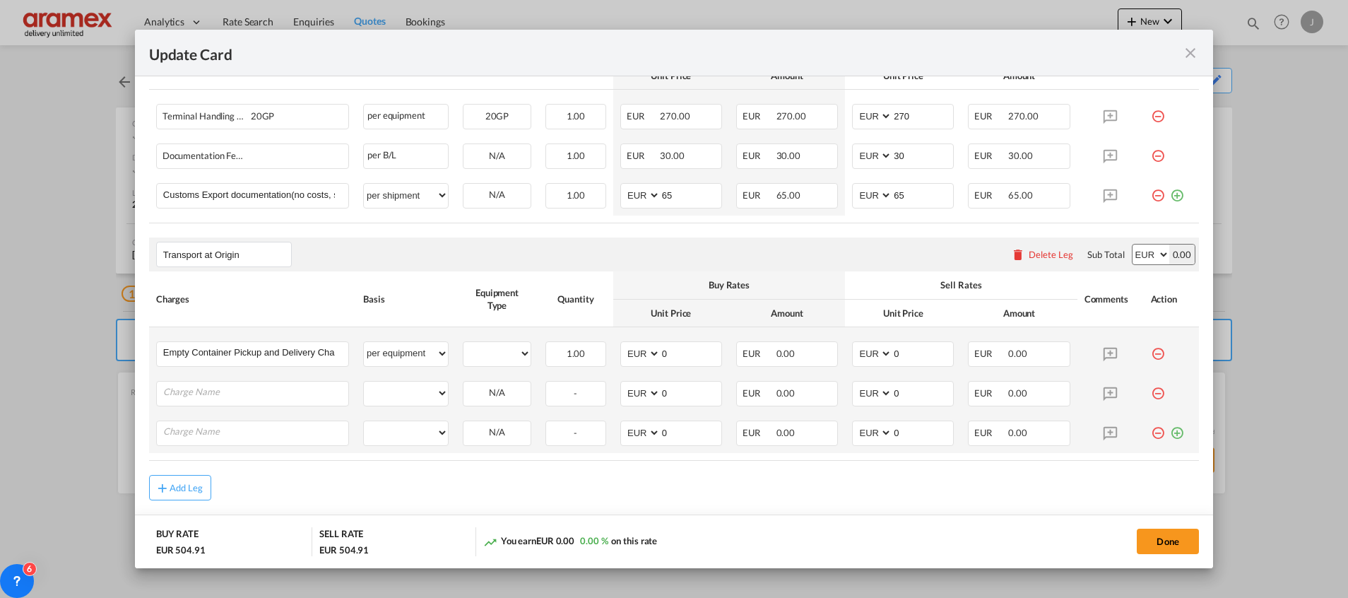
click at [1170, 433] on md-icon "icon-plus-circle-outline green-400-fg" at bounding box center [1177, 428] width 14 height 14
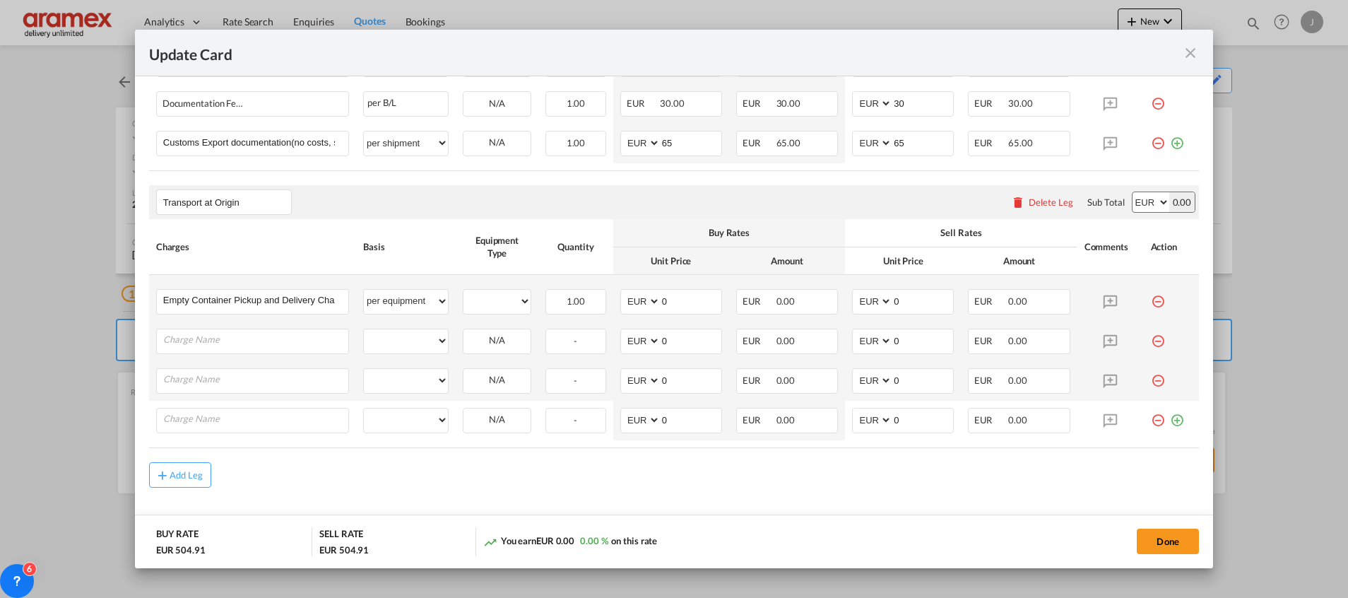
scroll to position [731, 0]
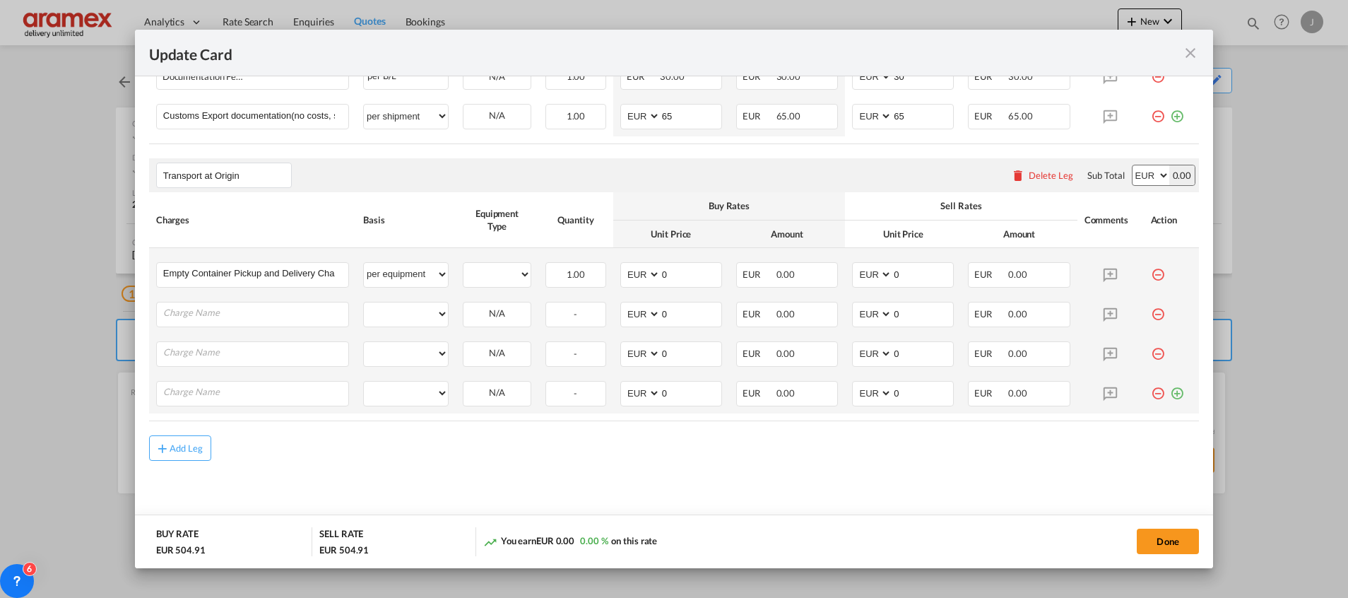
click at [1170, 395] on md-icon "icon-plus-circle-outline green-400-fg" at bounding box center [1177, 388] width 14 height 14
click at [186, 312] on input "Charge Name" at bounding box center [255, 312] width 185 height 21
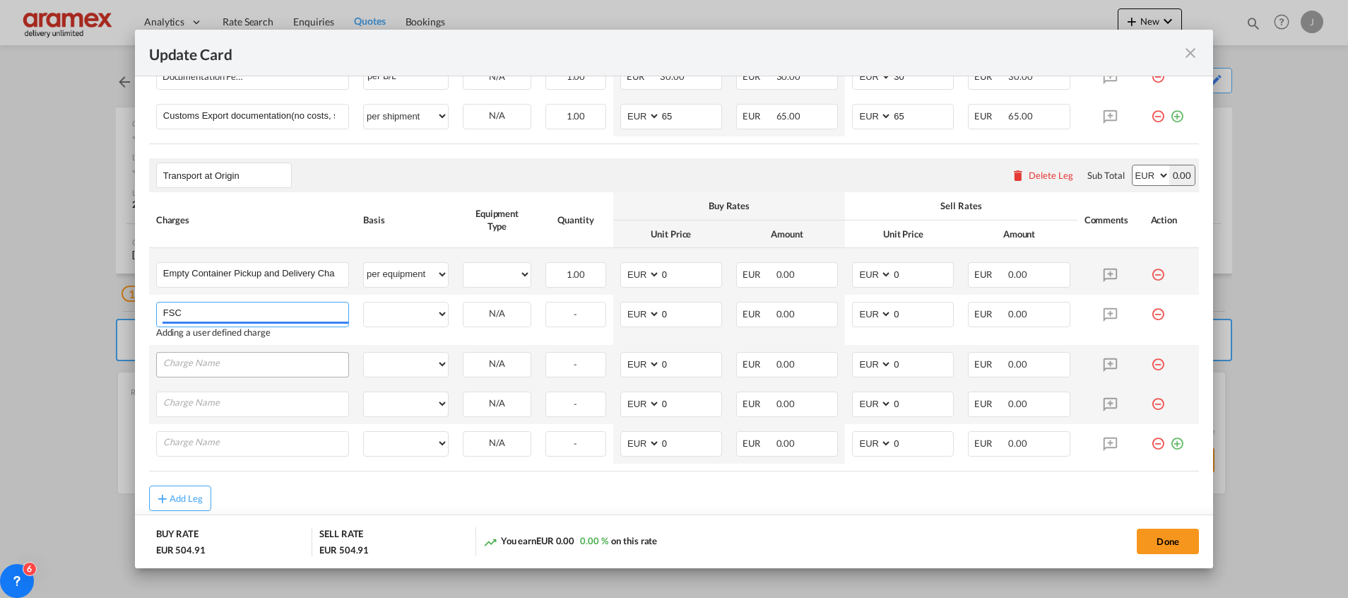
type input "FSC"
click at [182, 363] on input "Charge Name" at bounding box center [255, 363] width 185 height 21
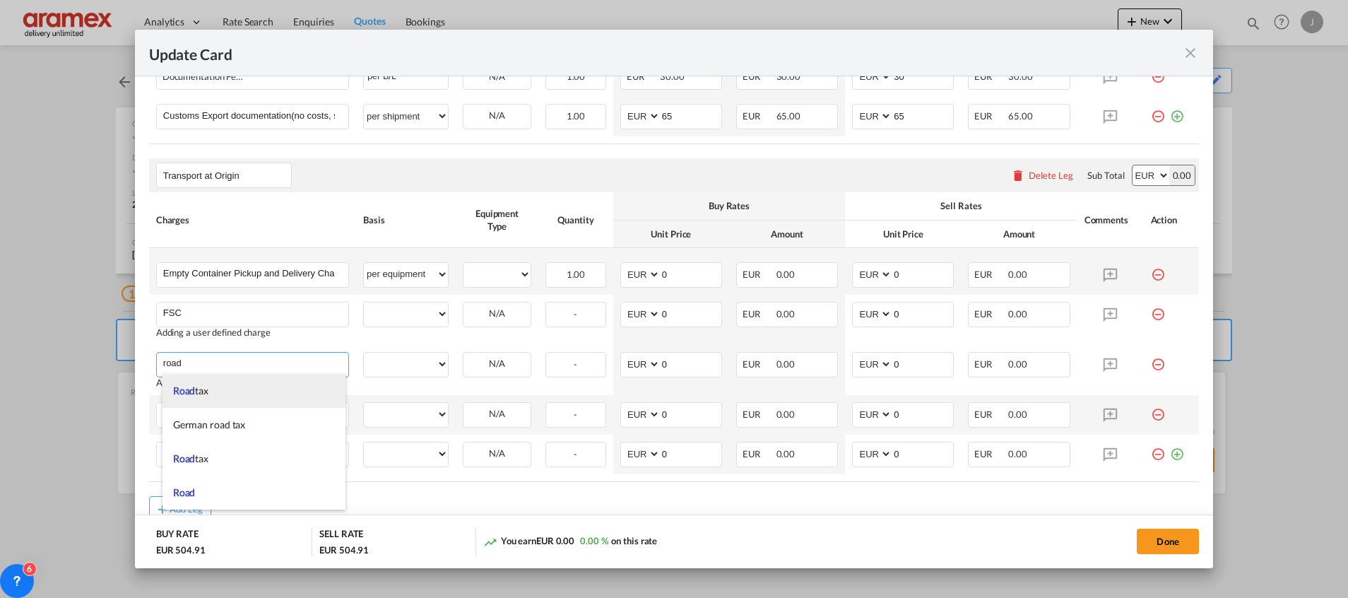
click at [252, 392] on li "Road tax" at bounding box center [254, 391] width 183 height 34
type input "Road tax"
select select "per equipment"
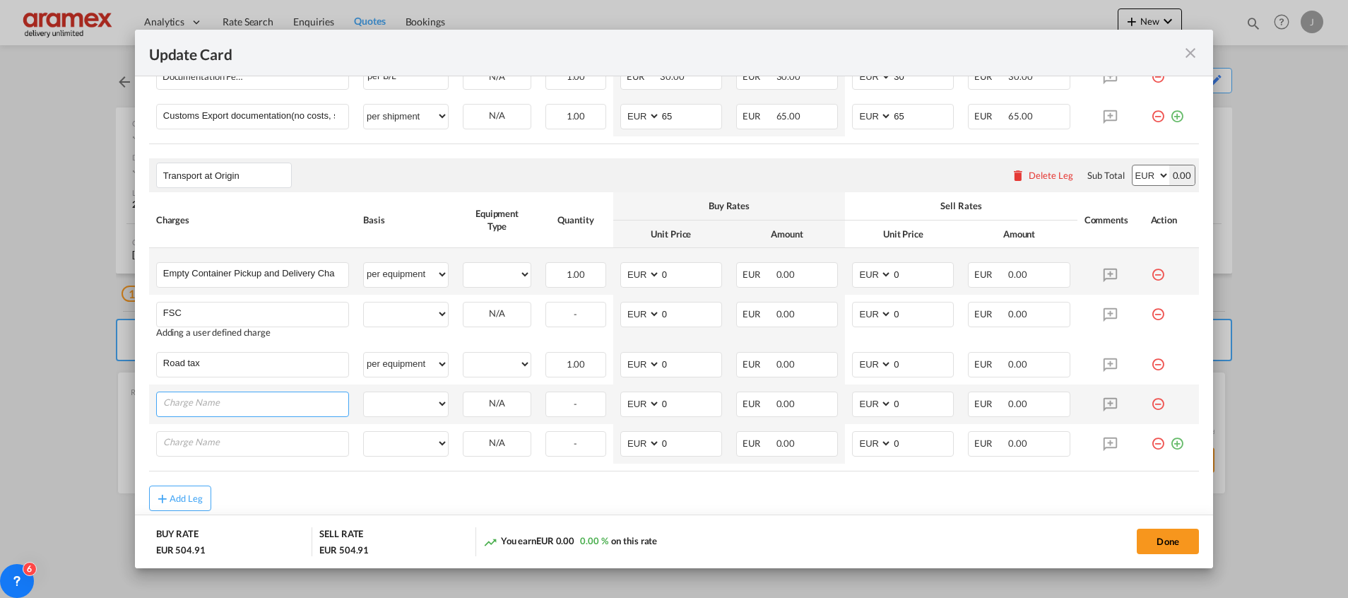
click at [228, 406] on input "Charge Name" at bounding box center [255, 402] width 185 height 21
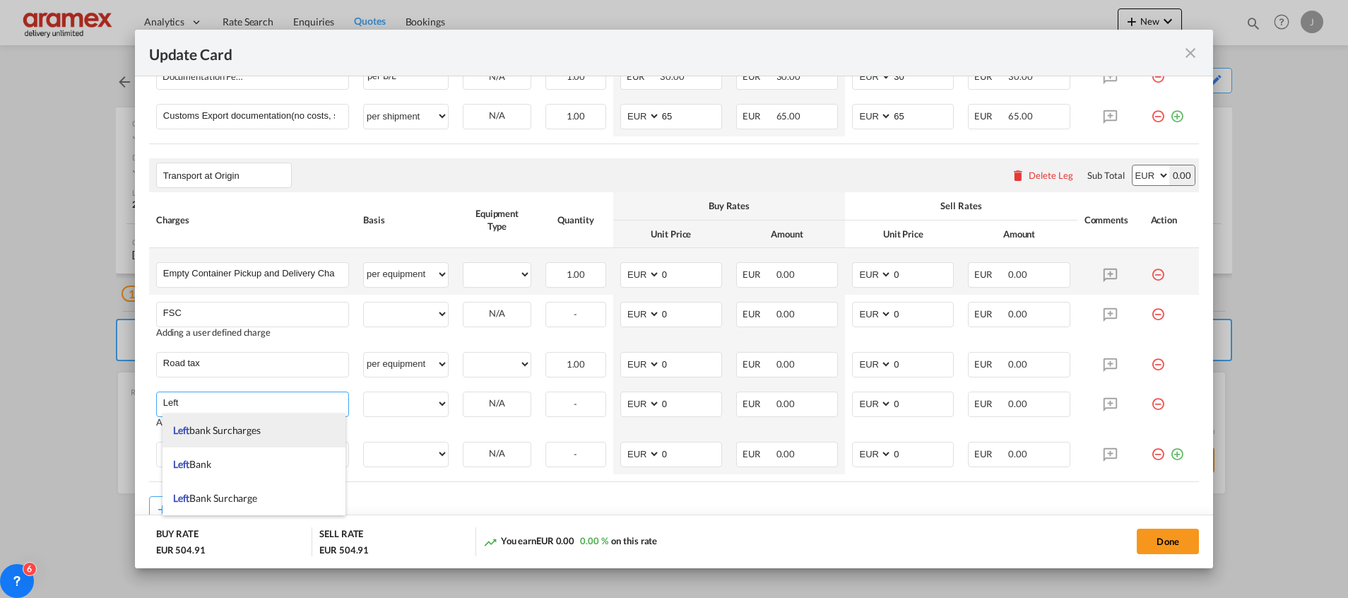
click at [228, 429] on span "Left bank Surcharges" at bounding box center [217, 430] width 88 height 12
type input "Leftbank Surcharges"
select select "per equipment"
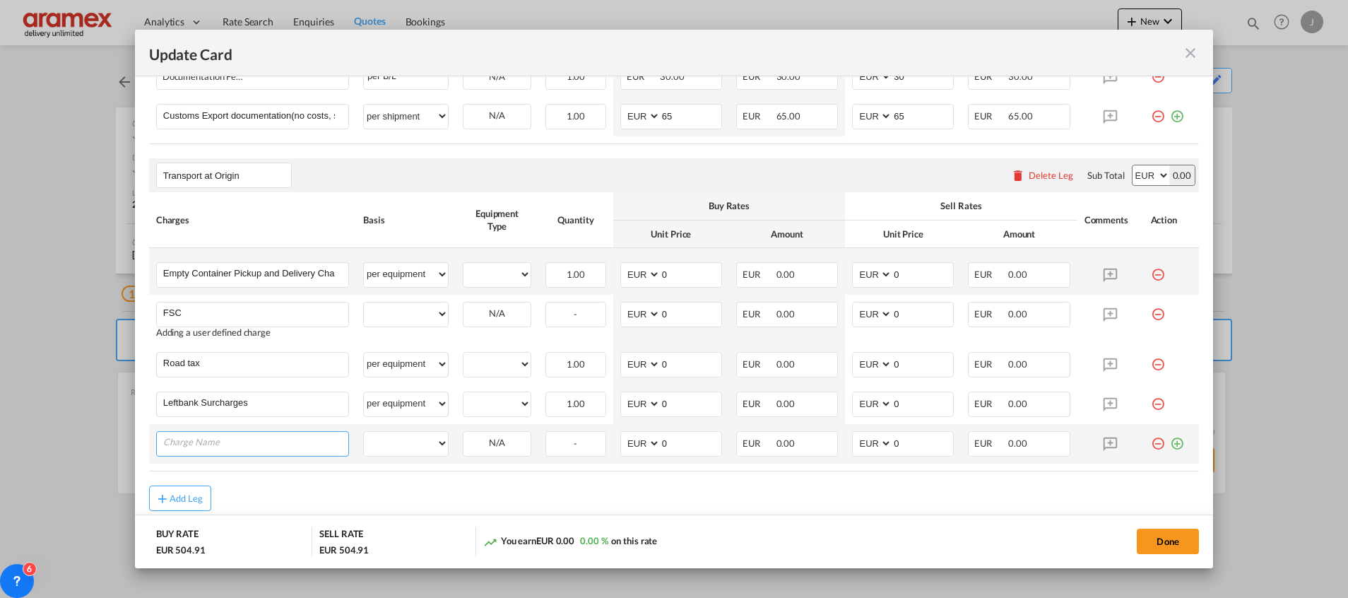
click at [219, 442] on input "Charge Name" at bounding box center [255, 442] width 185 height 21
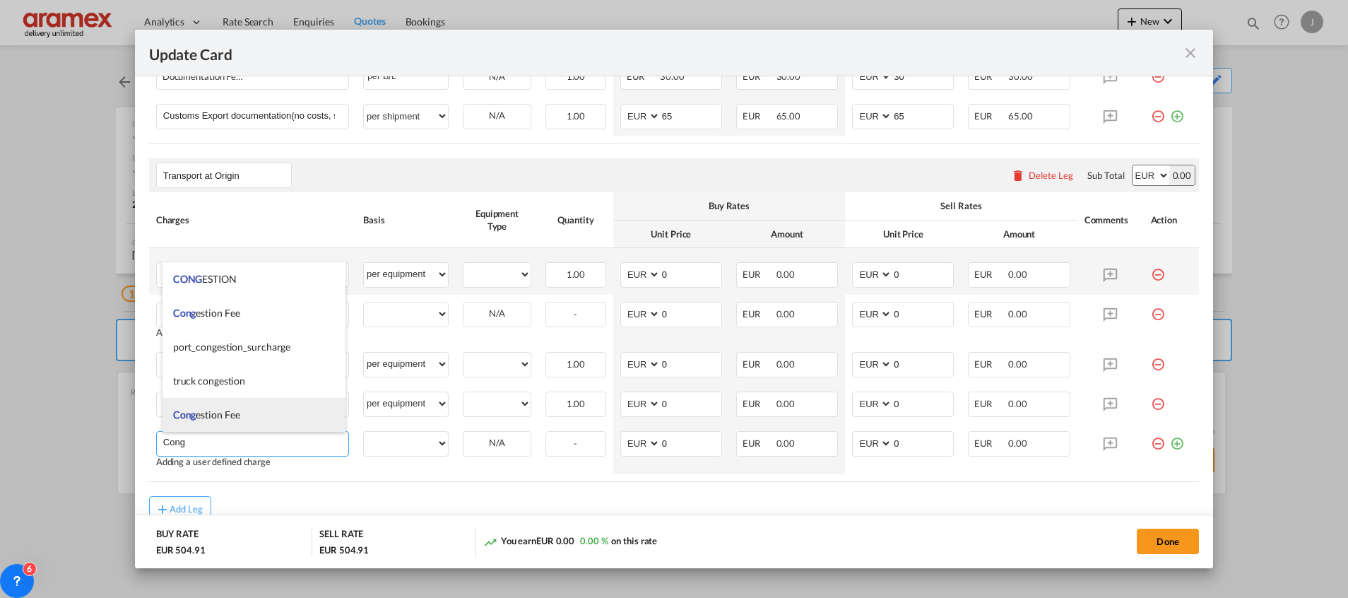
click at [227, 415] on span "Cong estion Fee" at bounding box center [206, 414] width 67 height 12
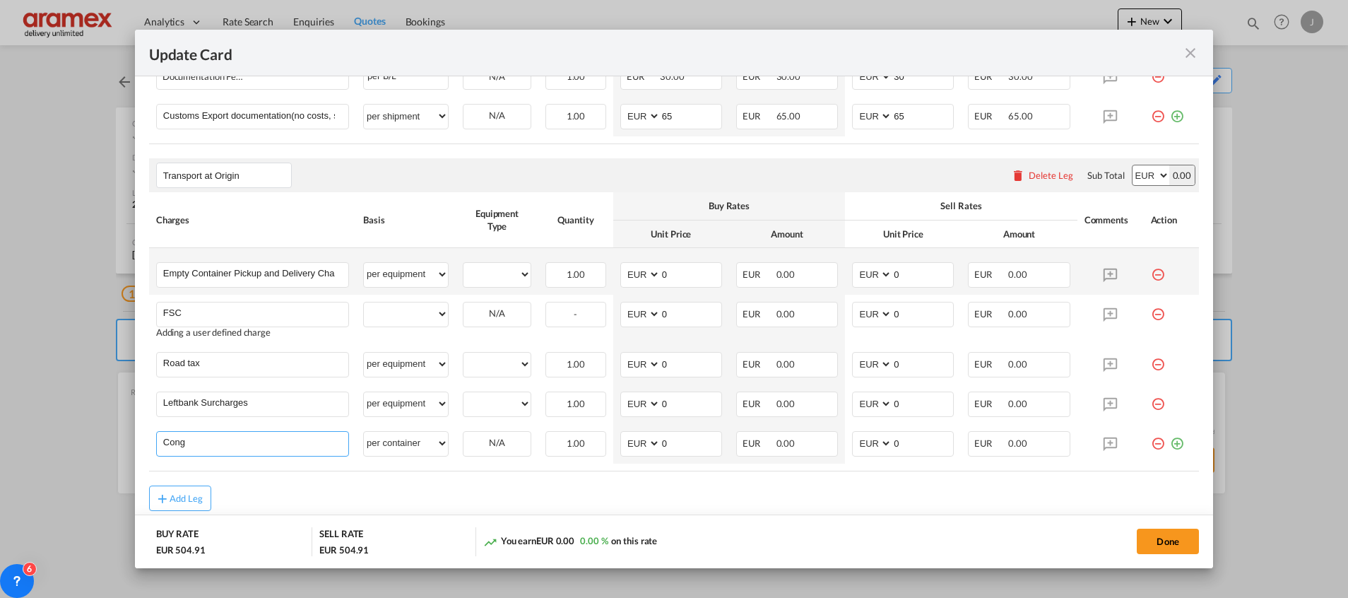
type input "Congestion Fee"
select select "per container"
click at [1151, 445] on md-icon "icon-minus-circle-outline red-400-fg" at bounding box center [1158, 438] width 14 height 14
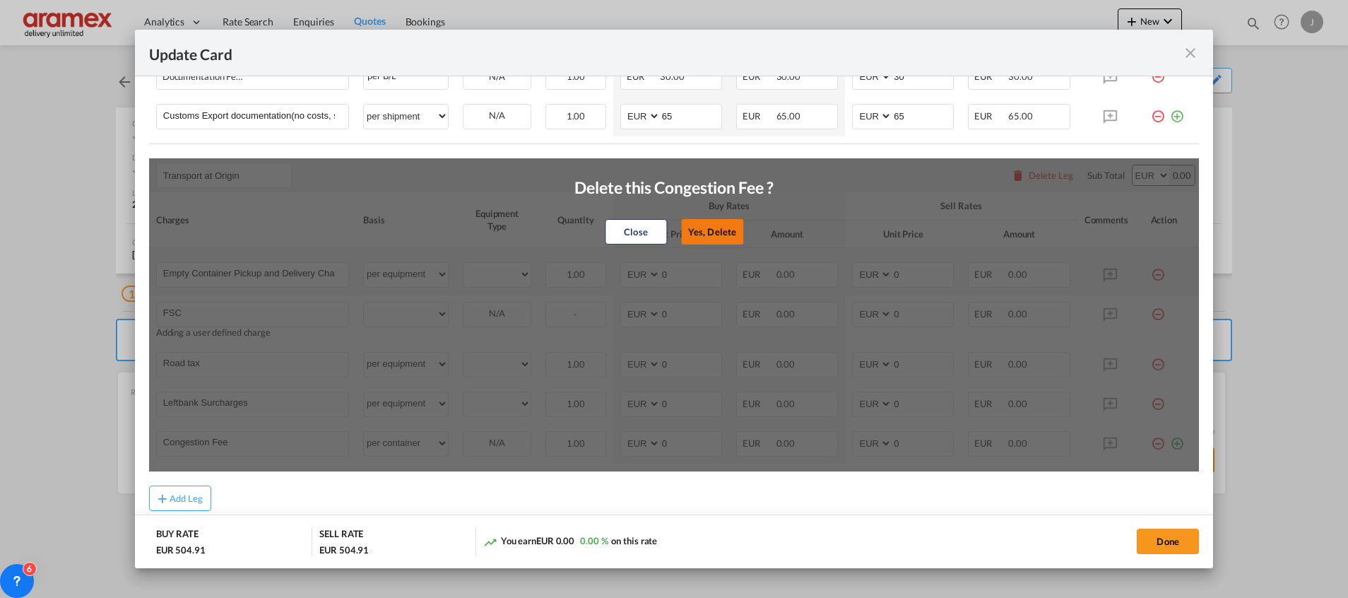
click at [702, 230] on button "Yes, Delete" at bounding box center [712, 231] width 62 height 25
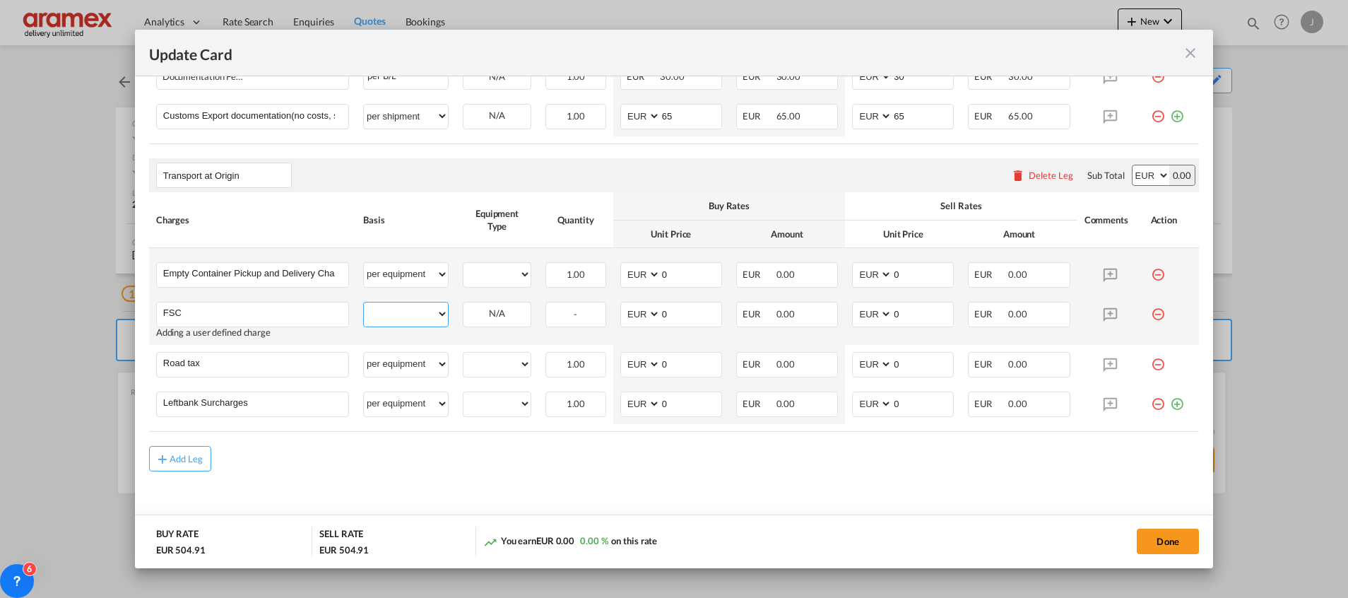
click at [366, 302] on select "per equipment per container per B/L per shipping bill per shipment % on pickup …" at bounding box center [406, 313] width 84 height 23
select select "per equipment"
click at [364, 302] on select "per equipment per container per B/L per shipping bill per shipment % on pickup …" at bounding box center [406, 313] width 84 height 23
drag, startPoint x: 493, startPoint y: 273, endPoint x: 494, endPoint y: 286, distance: 13.5
click at [493, 273] on select "20GP" at bounding box center [497, 274] width 67 height 19
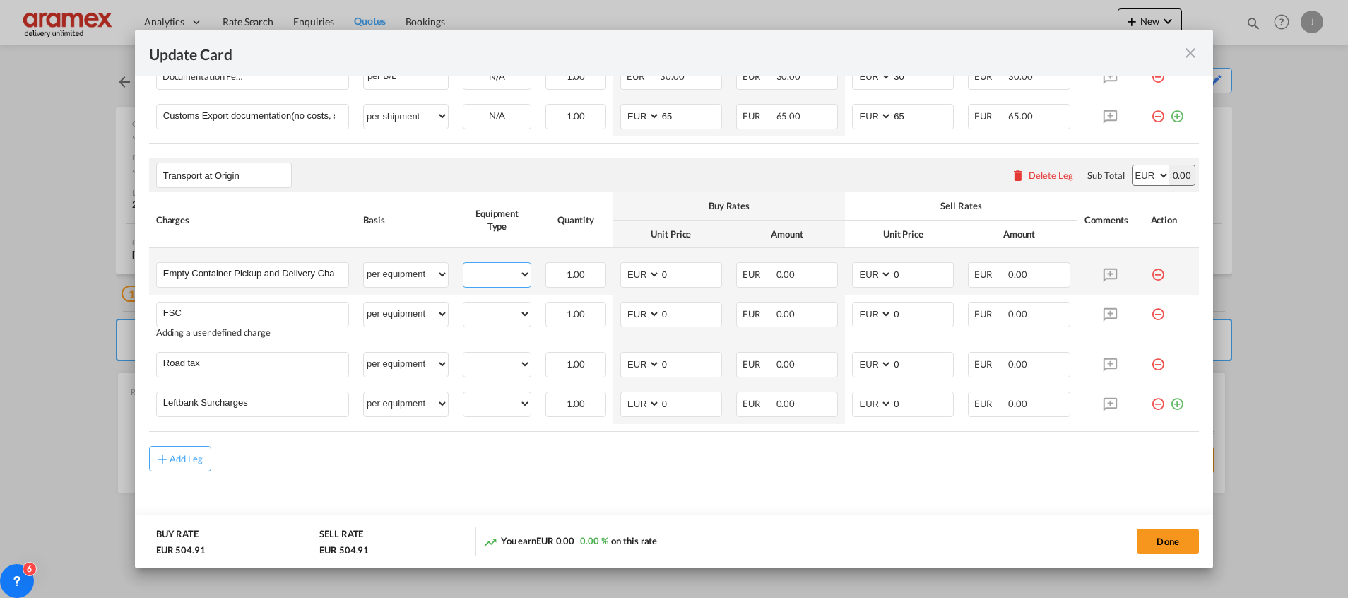
select select "20GP"
click at [464, 265] on select "20GP" at bounding box center [497, 274] width 67 height 19
click at [495, 302] on md-input-container "20GP" at bounding box center [497, 312] width 67 height 21
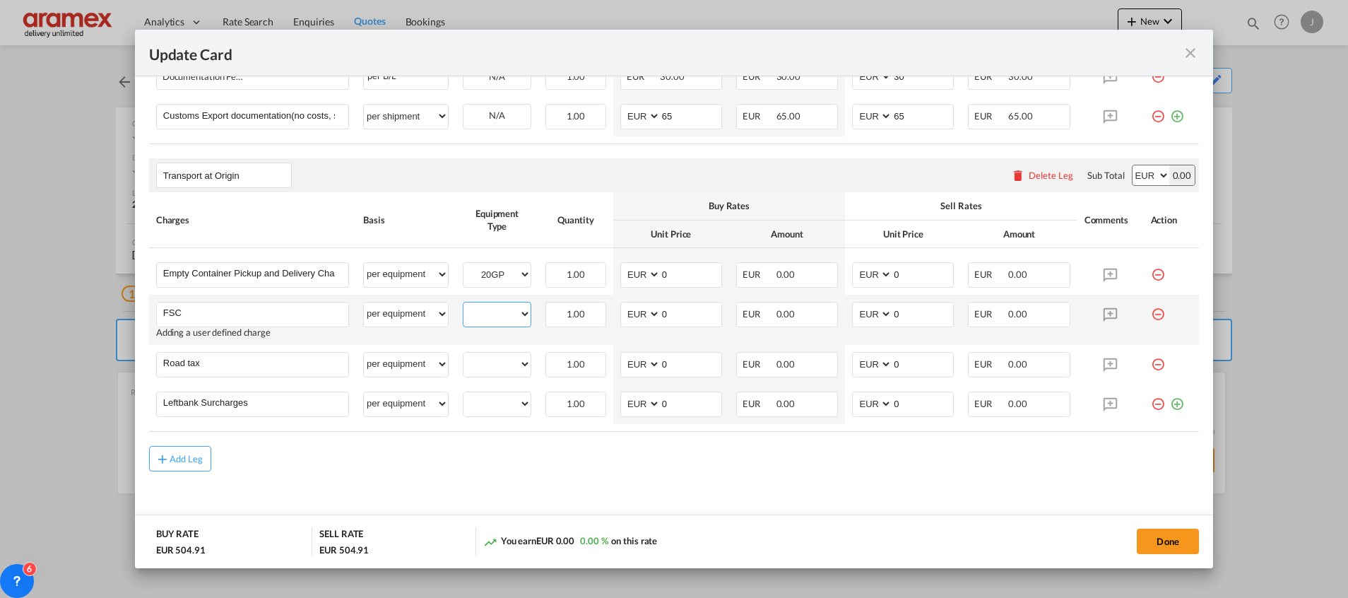
click at [495, 312] on select "20GP" at bounding box center [497, 314] width 67 height 19
select select "20GP"
click at [464, 305] on select "20GP" at bounding box center [497, 314] width 67 height 19
click at [498, 353] on md-input-container "20GP" at bounding box center [497, 363] width 67 height 21
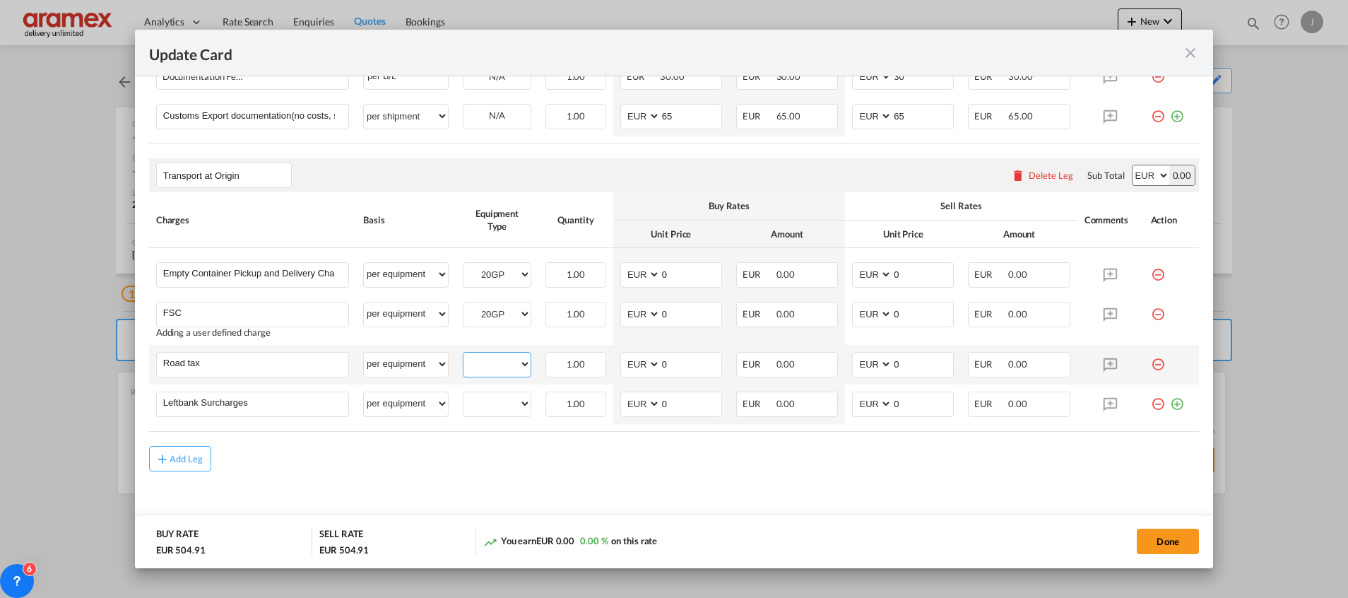
click at [492, 372] on select "20GP" at bounding box center [497, 364] width 67 height 19
select select "20GP"
click at [464, 355] on select "20GP" at bounding box center [497, 364] width 67 height 19
click at [490, 412] on select "20GP" at bounding box center [497, 403] width 67 height 19
select select "20GP"
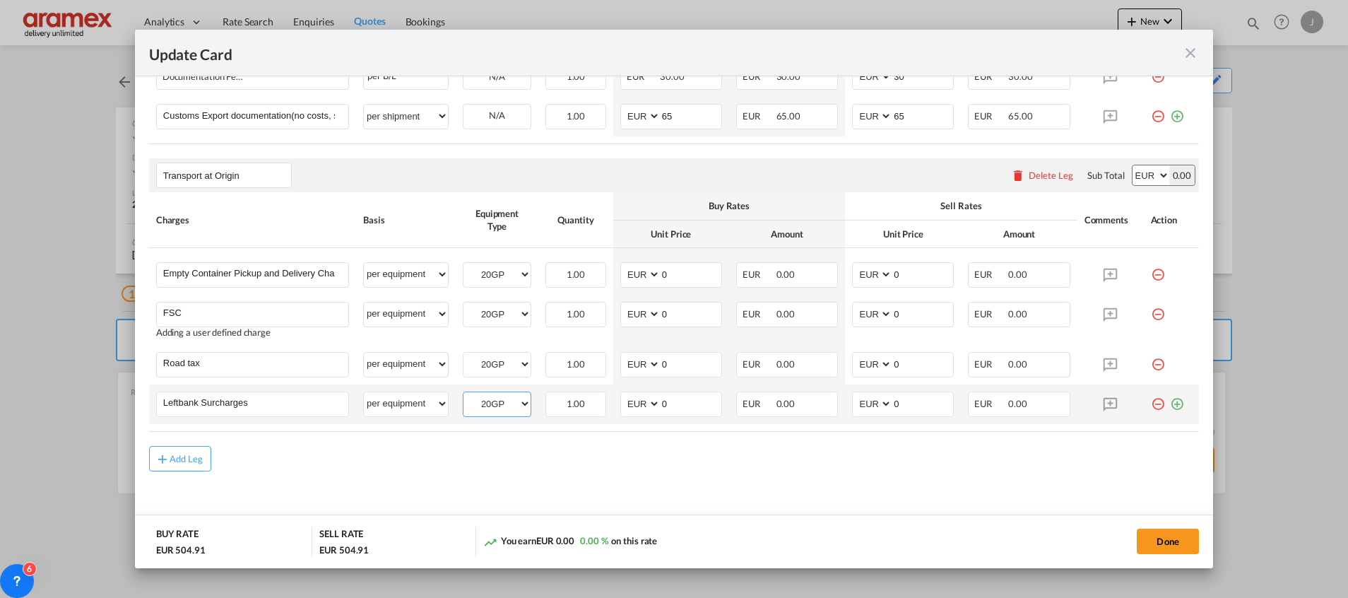
click at [464, 394] on select "20GP" at bounding box center [497, 403] width 67 height 19
drag, startPoint x: 646, startPoint y: 465, endPoint x: 840, endPoint y: 466, distance: 193.6
click at [652, 465] on div "Add Leg" at bounding box center [674, 458] width 1050 height 25
click at [1177, 537] on button "Done" at bounding box center [1168, 541] width 62 height 25
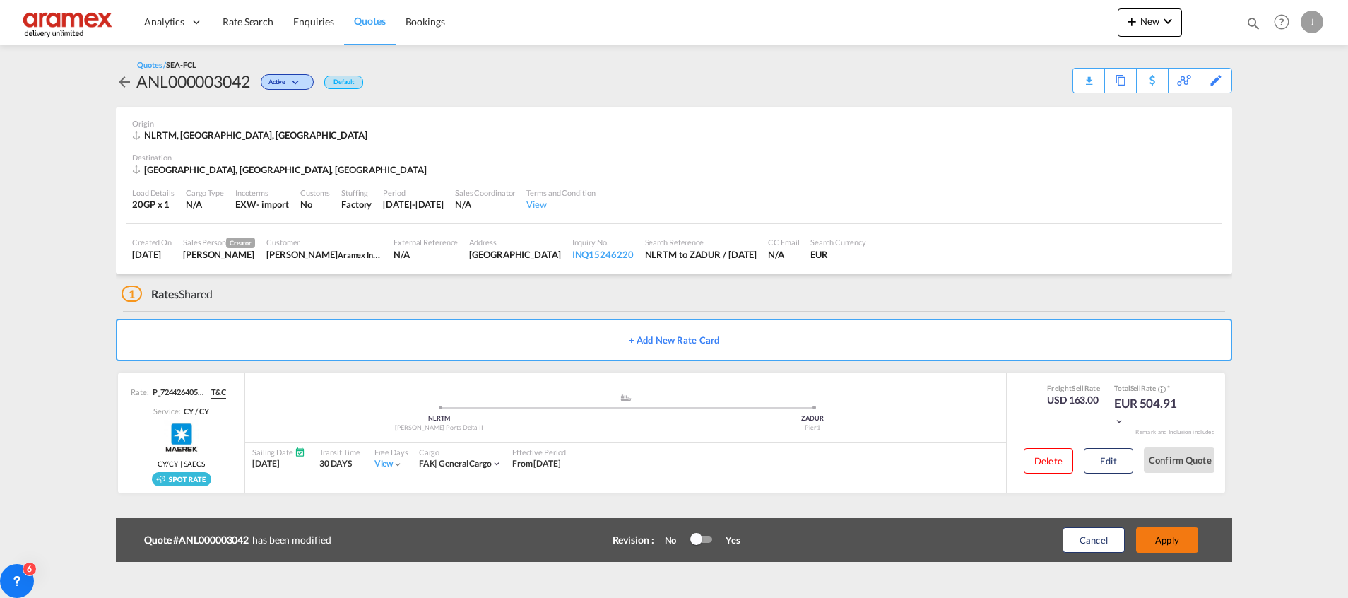
click at [1171, 539] on button "Apply" at bounding box center [1167, 539] width 62 height 25
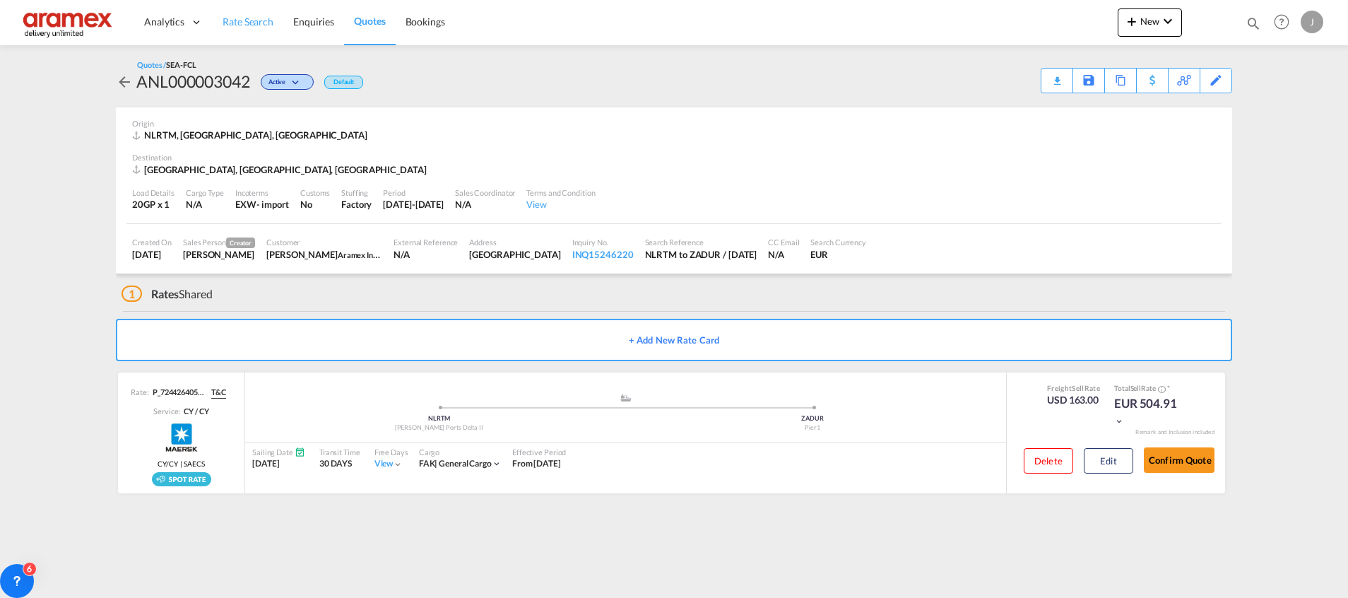
click at [239, 15] on span "Rate Search" at bounding box center [248, 22] width 51 height 14
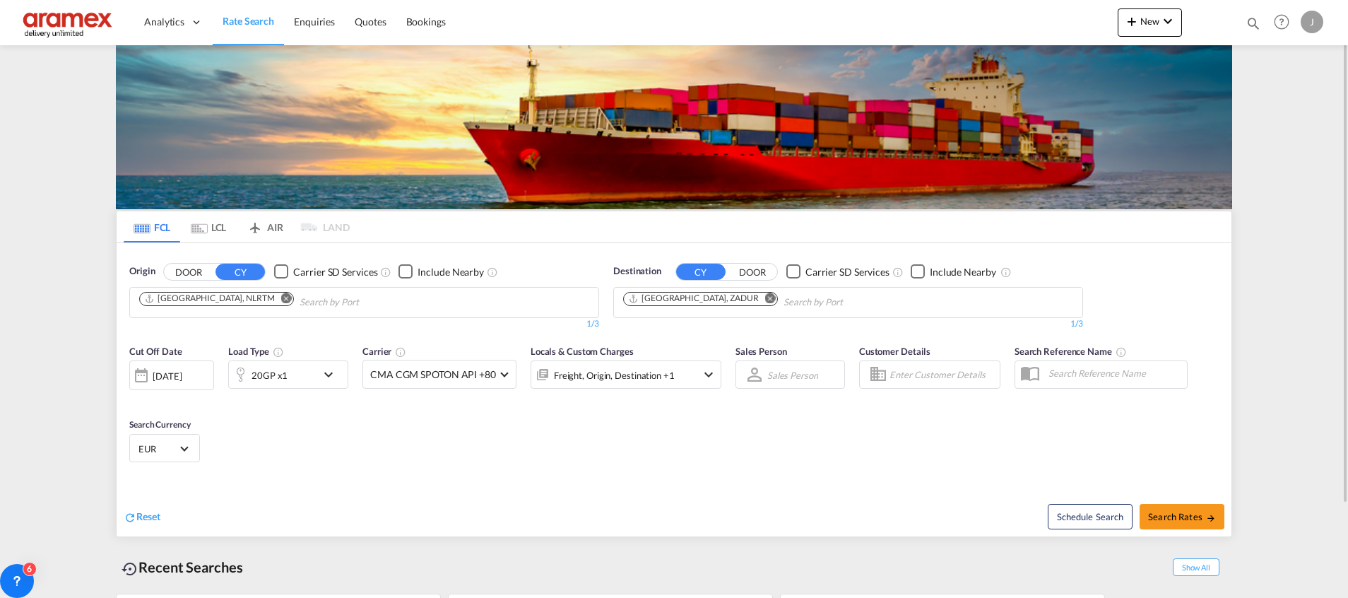
click at [765, 298] on md-icon "Remove" at bounding box center [770, 298] width 11 height 11
paste input "JEDDAH"
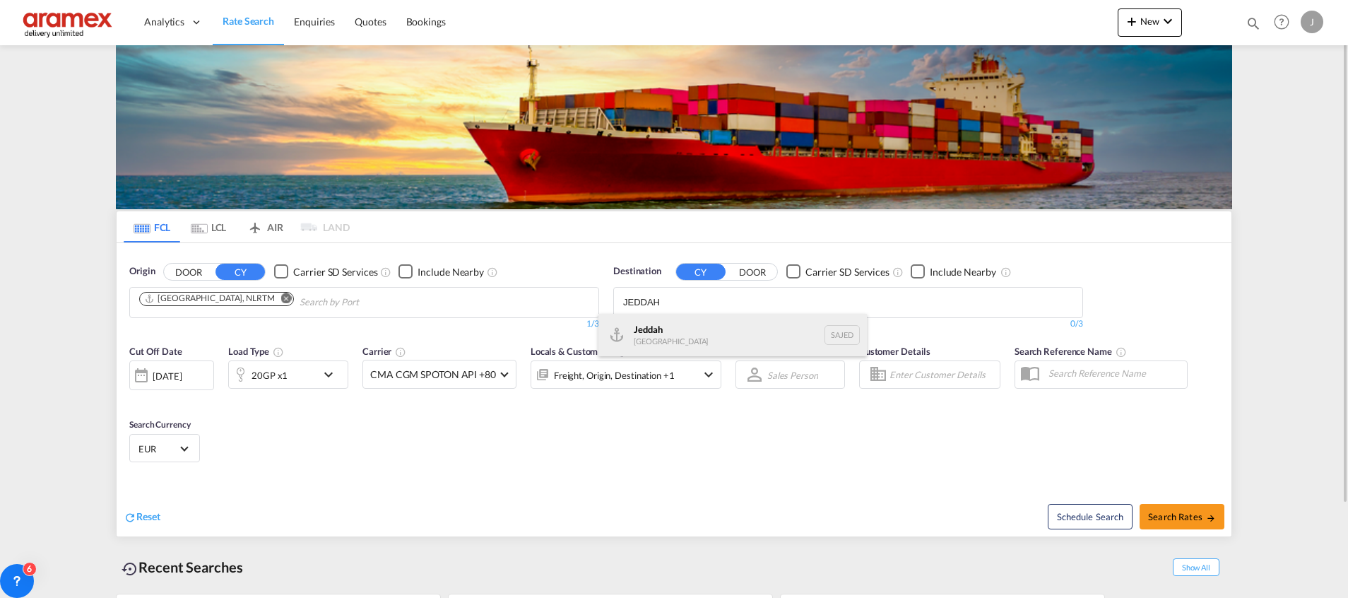
type input "JEDDAH"
click at [655, 327] on div "Jeddah [GEOGRAPHIC_DATA] SAJED" at bounding box center [733, 335] width 269 height 42
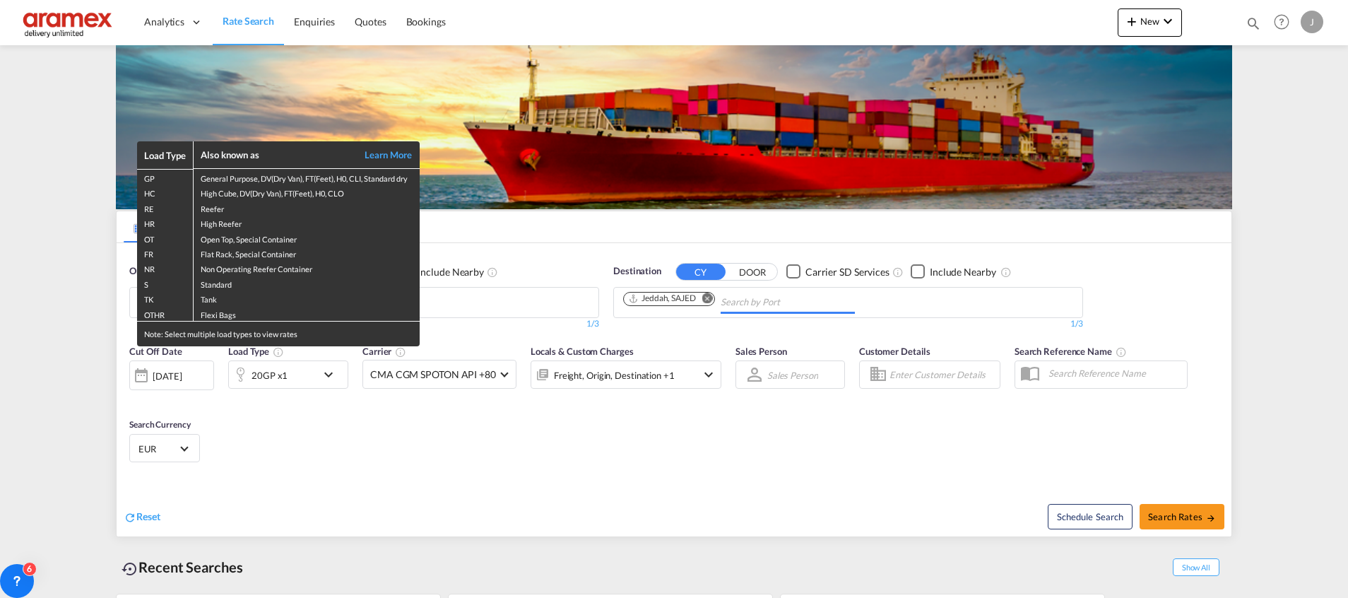
click at [263, 375] on div "Load Type Also known as Learn More GP General Purpose, DV(Dry Van), FT(Feet), H…" at bounding box center [674, 299] width 1348 height 598
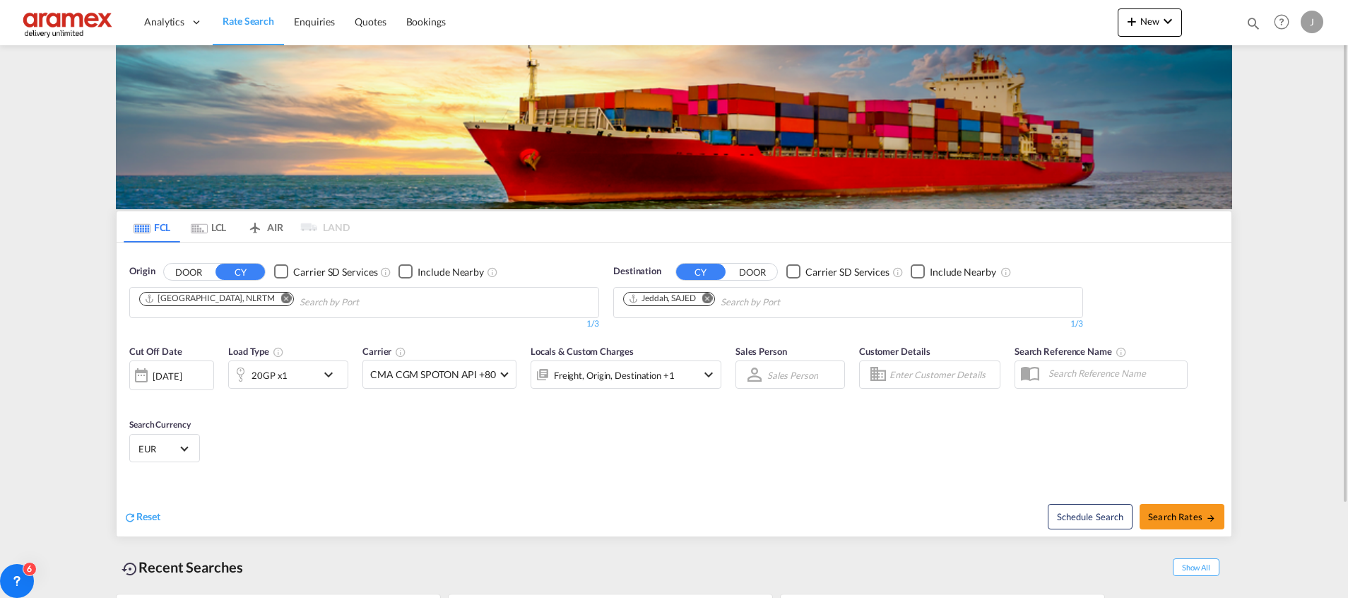
click at [299, 373] on div "20GP x1" at bounding box center [273, 374] width 88 height 28
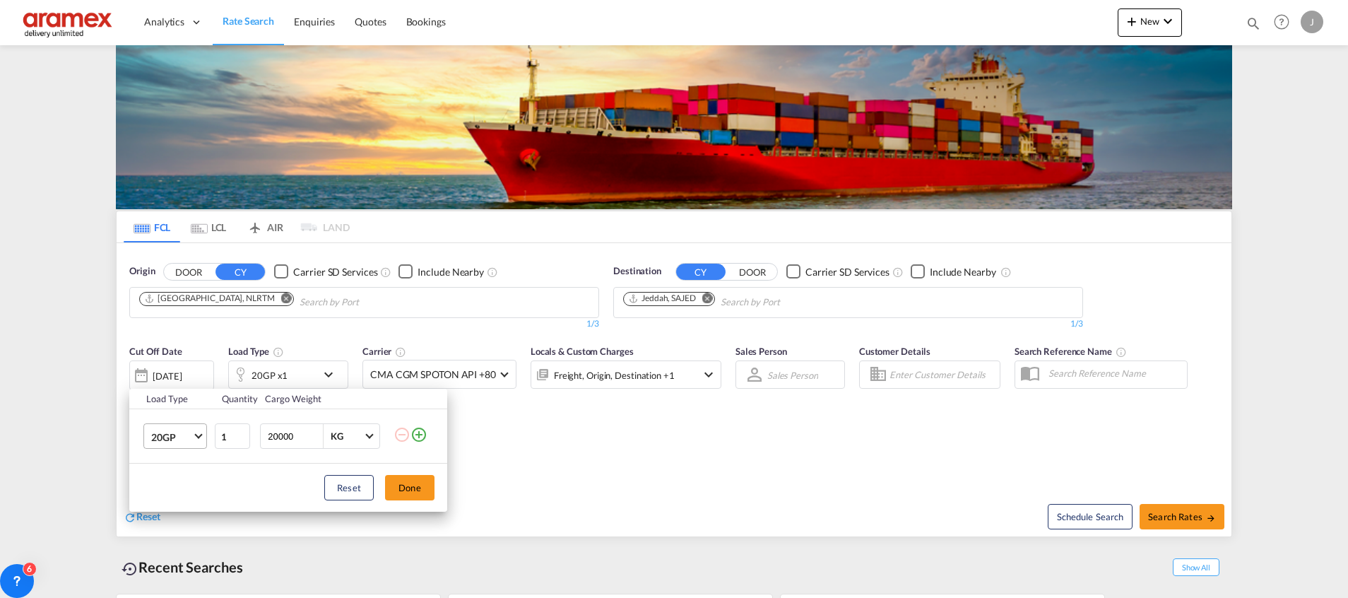
click at [185, 436] on span "20GP" at bounding box center [171, 437] width 41 height 14
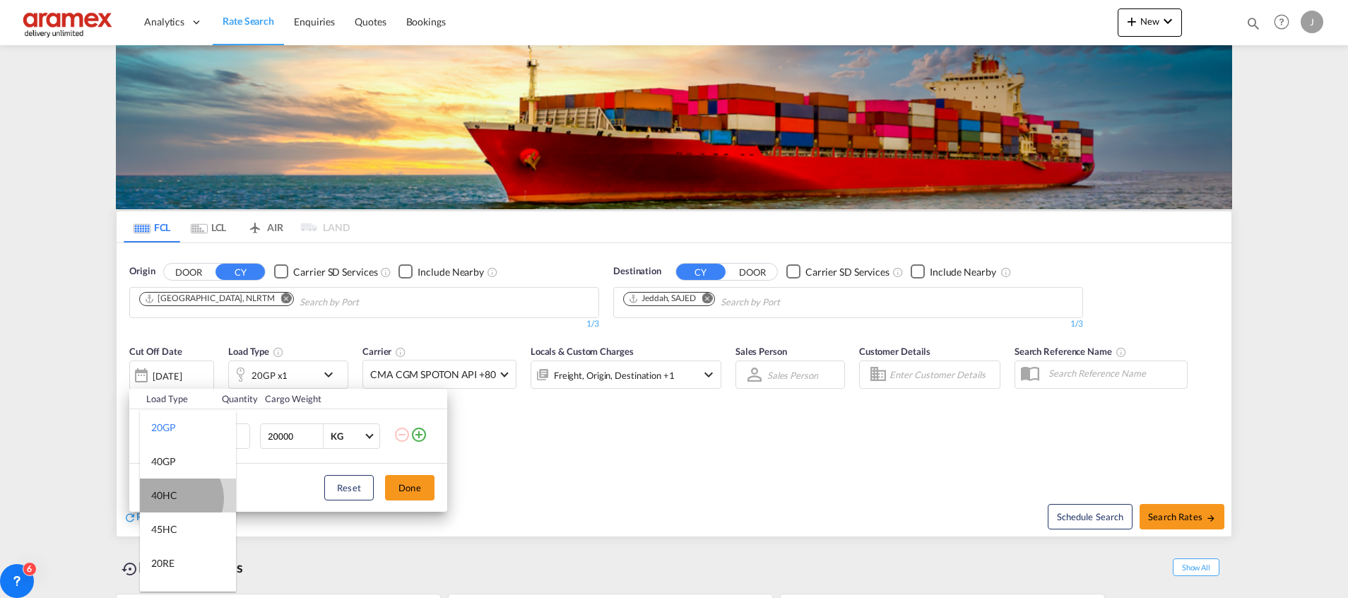
click at [176, 498] on div "40HC" at bounding box center [164, 495] width 26 height 14
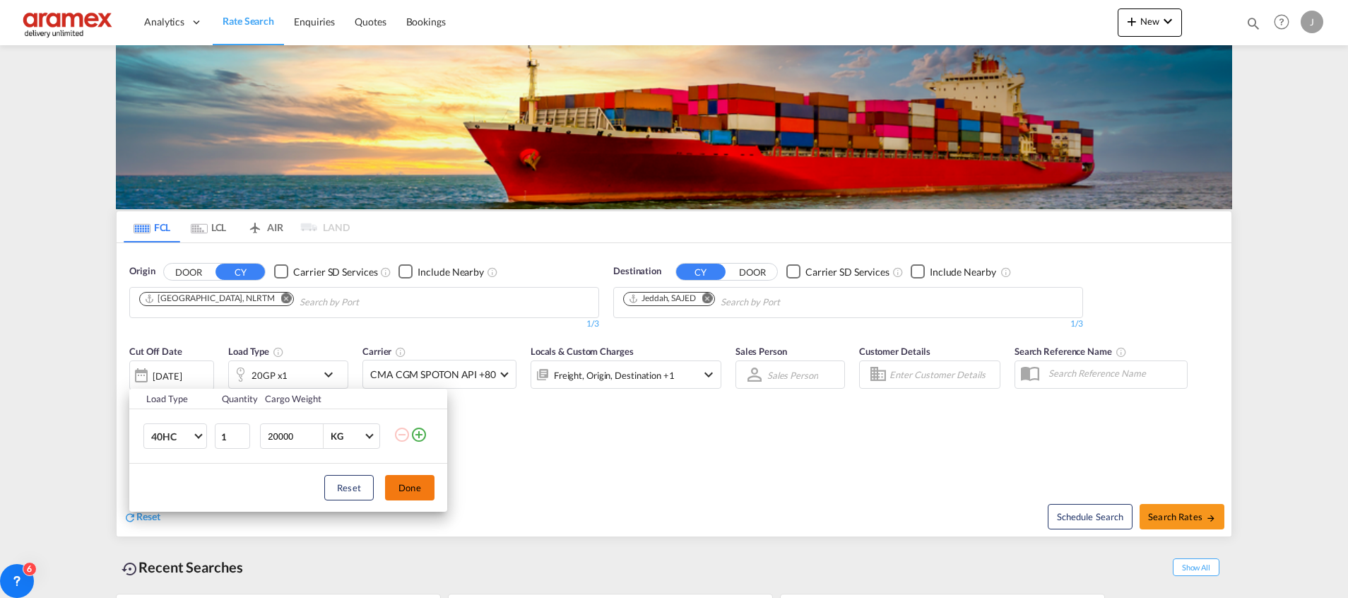
click at [416, 493] on button "Done" at bounding box center [409, 487] width 49 height 25
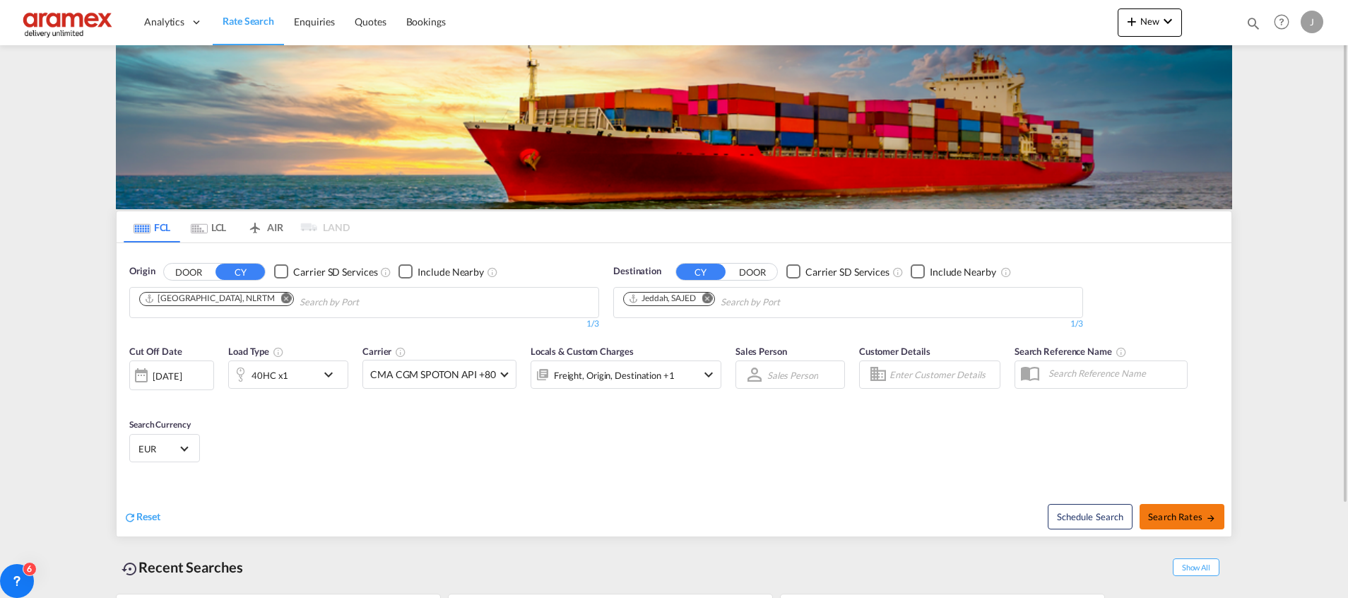
click at [1185, 522] on span "Search Rates" at bounding box center [1182, 516] width 68 height 11
type input "NLRTM to SAJED / [DATE]"
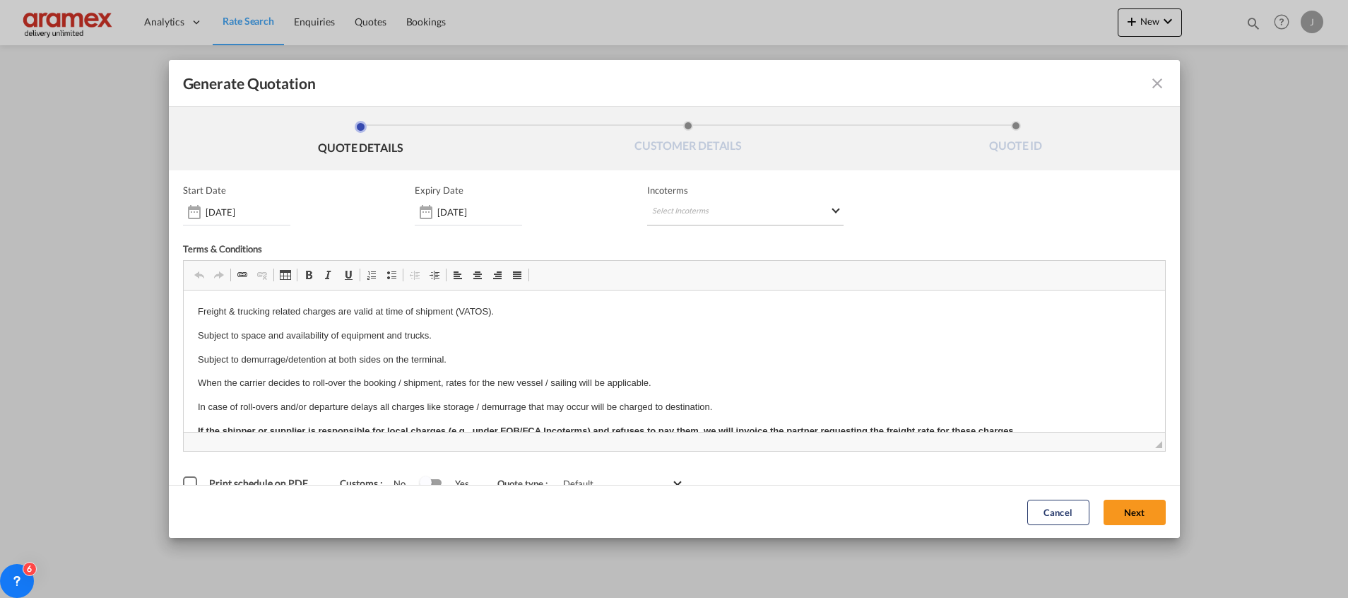
click at [710, 208] on md-select "Select Incoterms CIF - export Cost,Insurance and Freight CPT - import Carrier P…" at bounding box center [745, 212] width 196 height 25
click at [686, 237] on input "search" at bounding box center [714, 241] width 131 height 13
type input "exw"
click at [687, 265] on div "EXW - import" at bounding box center [720, 266] width 134 height 11
click at [1129, 511] on button "Next" at bounding box center [1135, 511] width 62 height 25
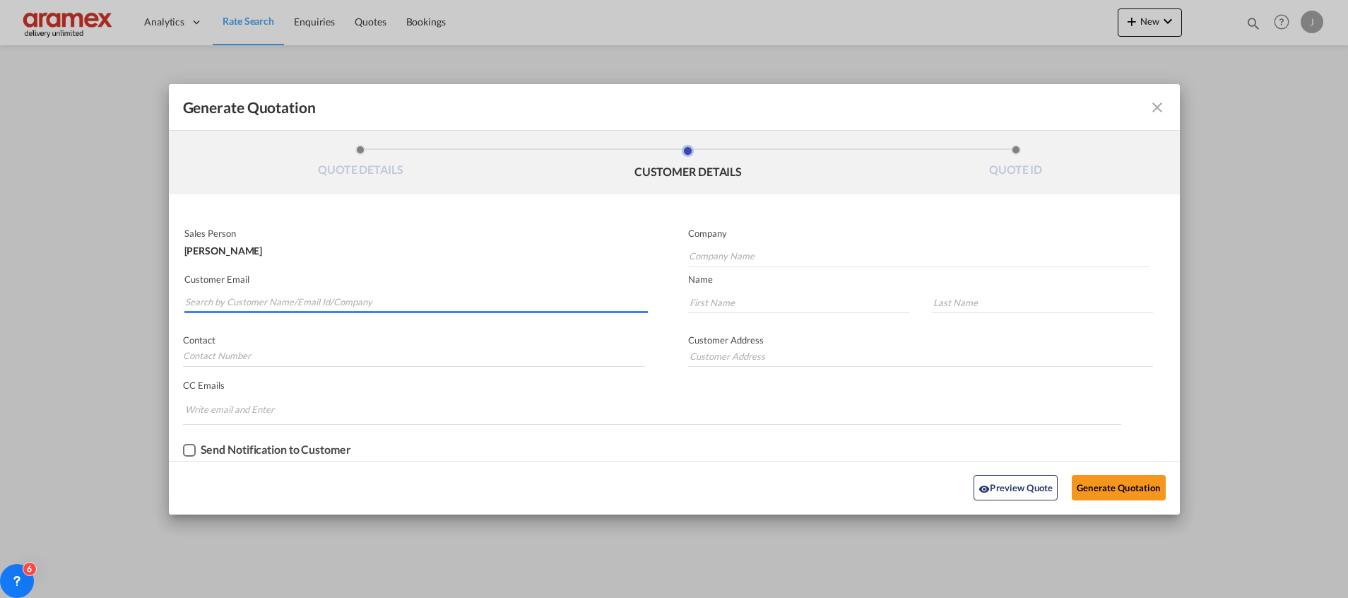
click at [252, 298] on input "Search by Customer Name/Email Id/Company" at bounding box center [416, 302] width 463 height 21
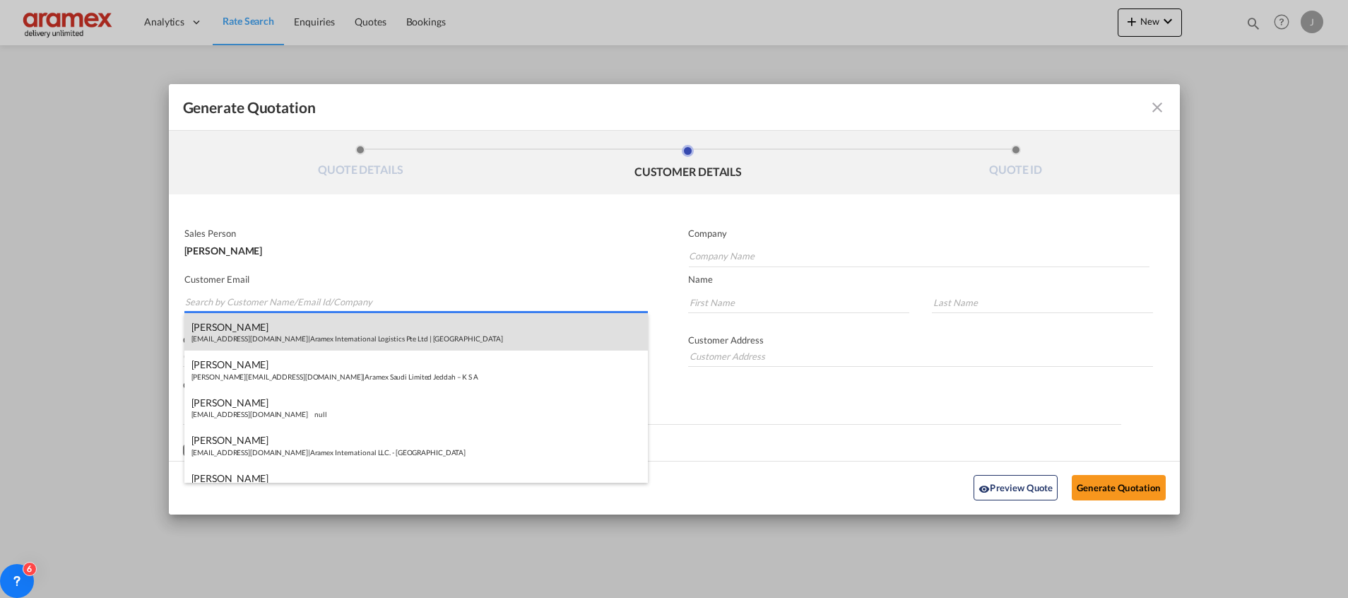
paste input "[PERSON_NAME]"
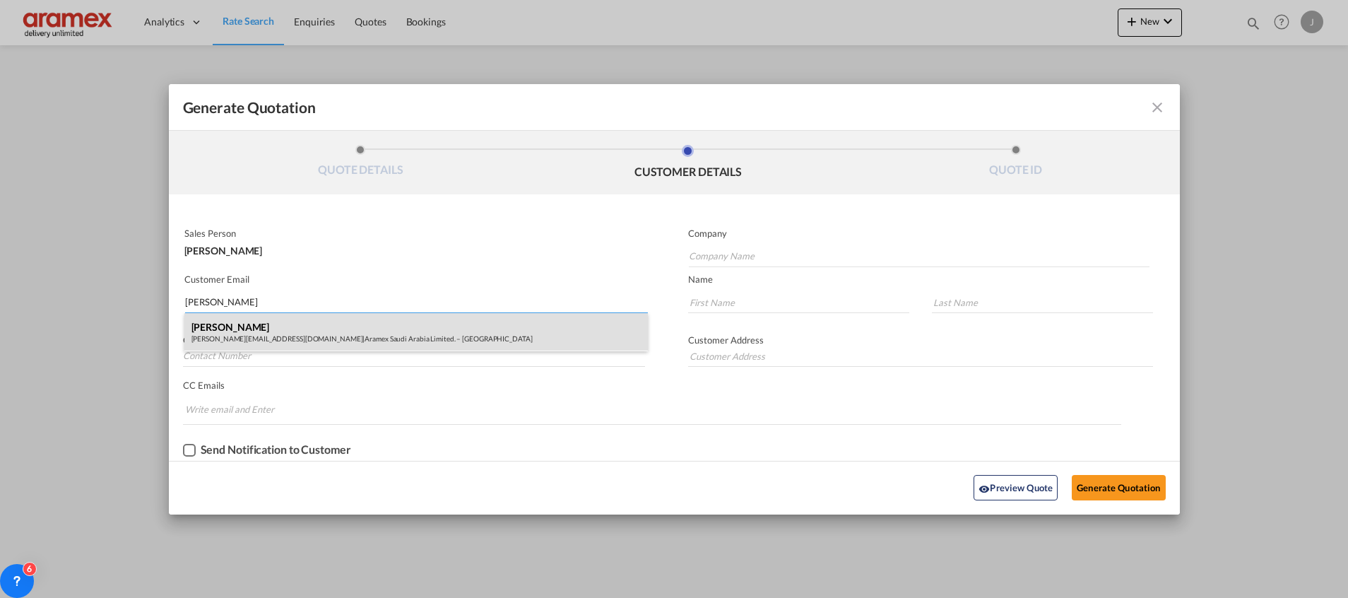
type input "[PERSON_NAME]"
click at [302, 323] on div "[PERSON_NAME] [PERSON_NAME][EMAIL_ADDRESS][DOMAIN_NAME] | Aramex Saudi Arabia L…" at bounding box center [416, 332] width 464 height 38
type input "Aramex Saudi Arabia Limited. – [GEOGRAPHIC_DATA]"
type input "[PERSON_NAME][EMAIL_ADDRESS][DOMAIN_NAME]"
type input "[PERSON_NAME]"
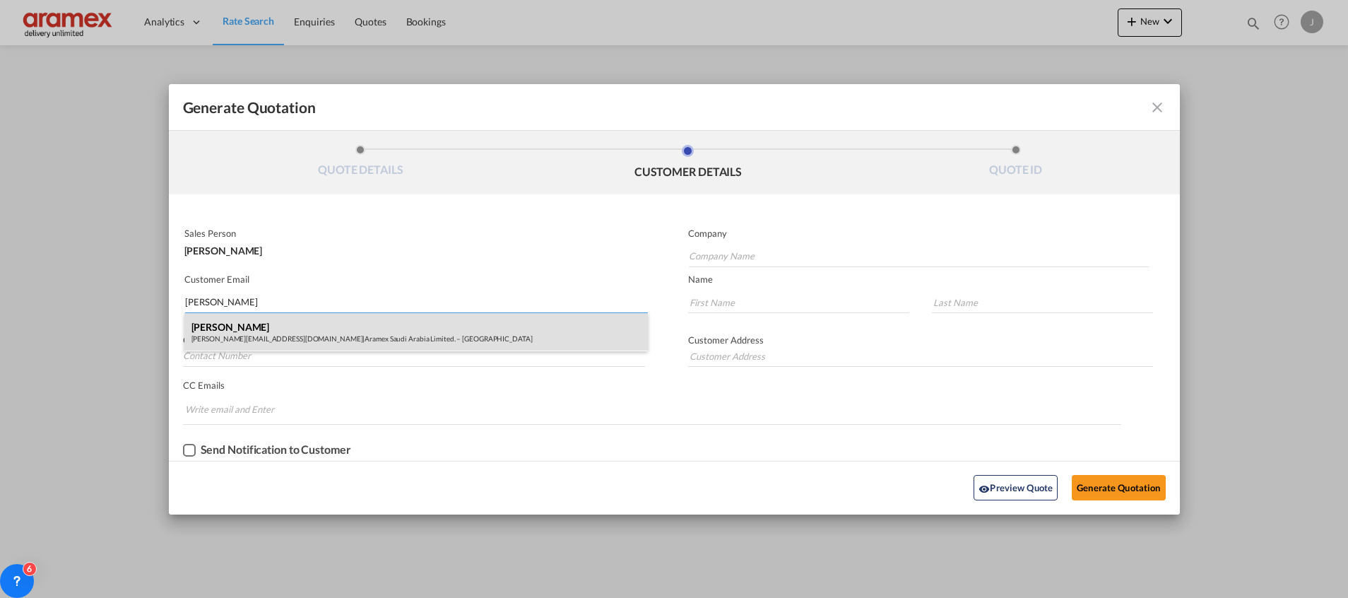
type input "[PERSON_NAME]"
type input "[GEOGRAPHIC_DATA]"
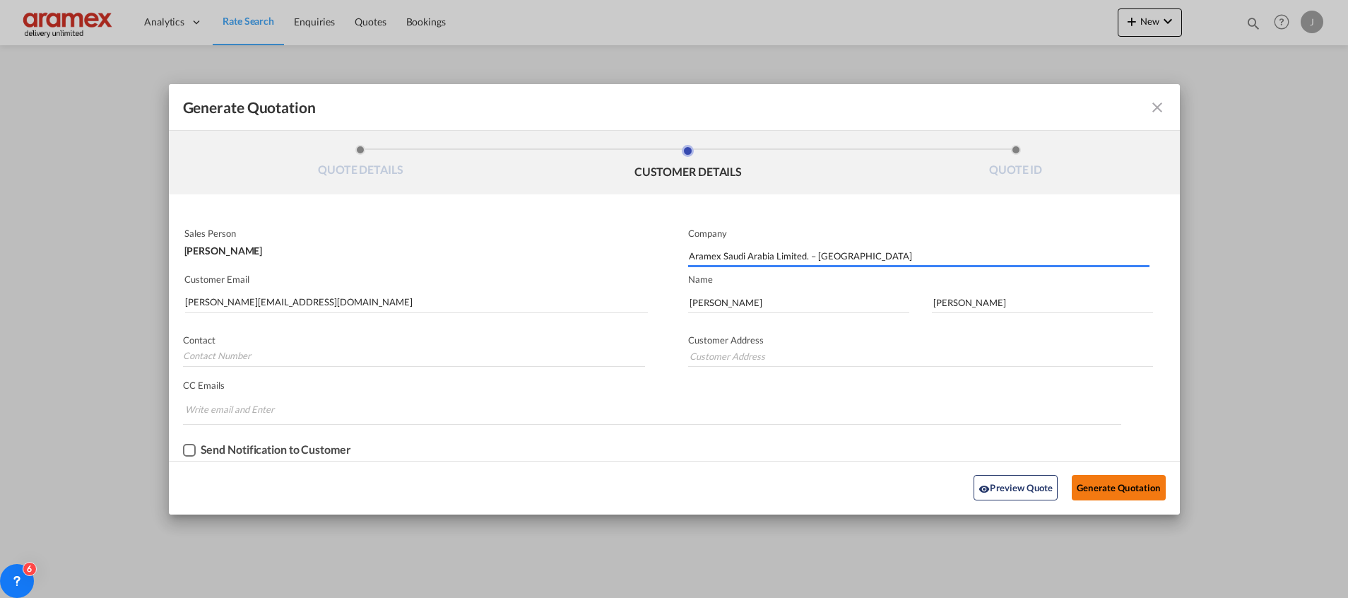
click at [1100, 479] on button "Generate Quotation" at bounding box center [1118, 487] width 93 height 25
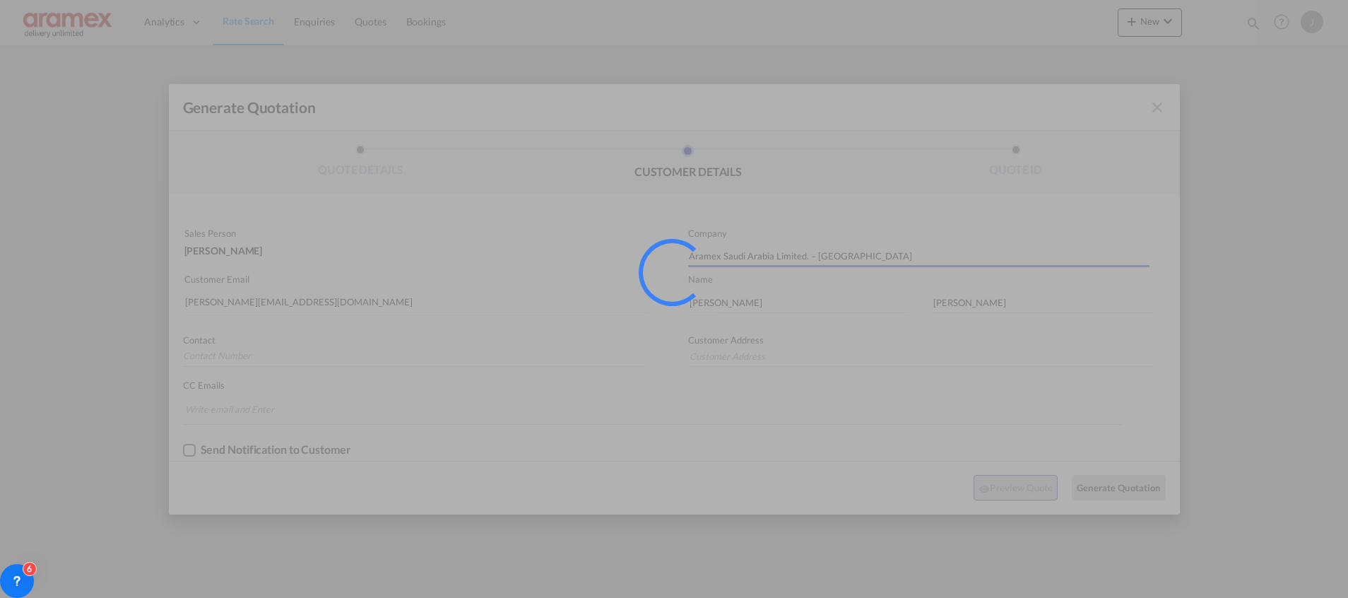
type input "[GEOGRAPHIC_DATA]"
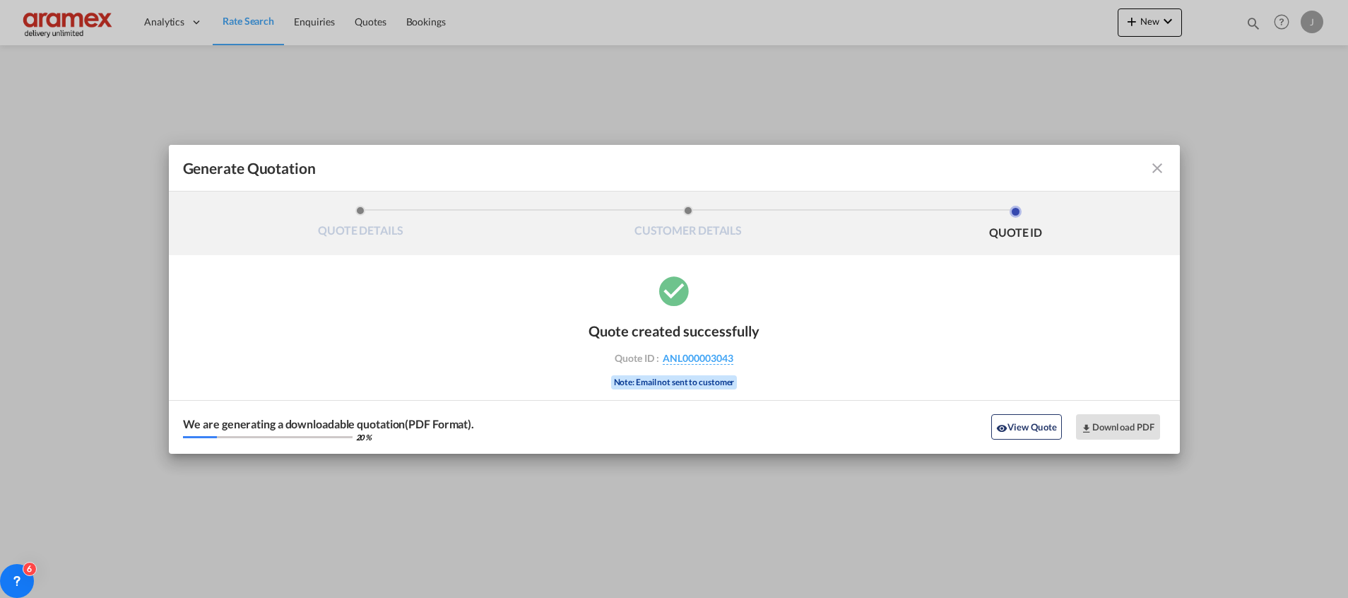
click at [1021, 418] on button "View Quote" at bounding box center [1027, 426] width 71 height 25
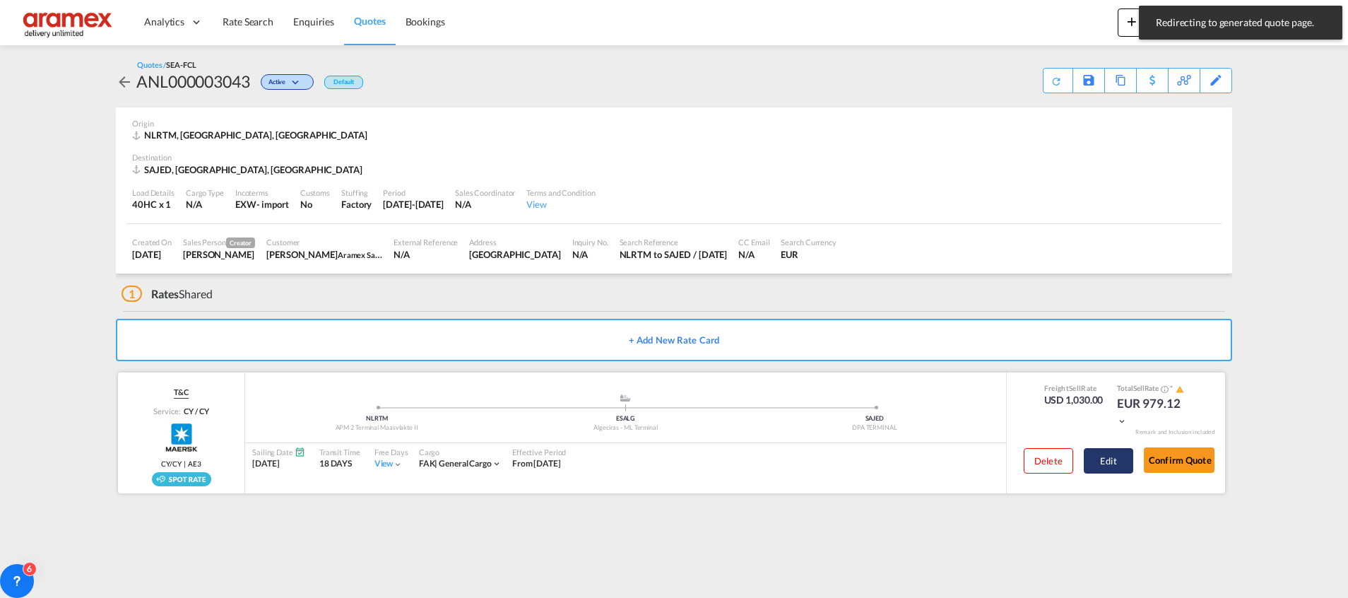
click at [1104, 458] on button "Edit" at bounding box center [1108, 460] width 49 height 25
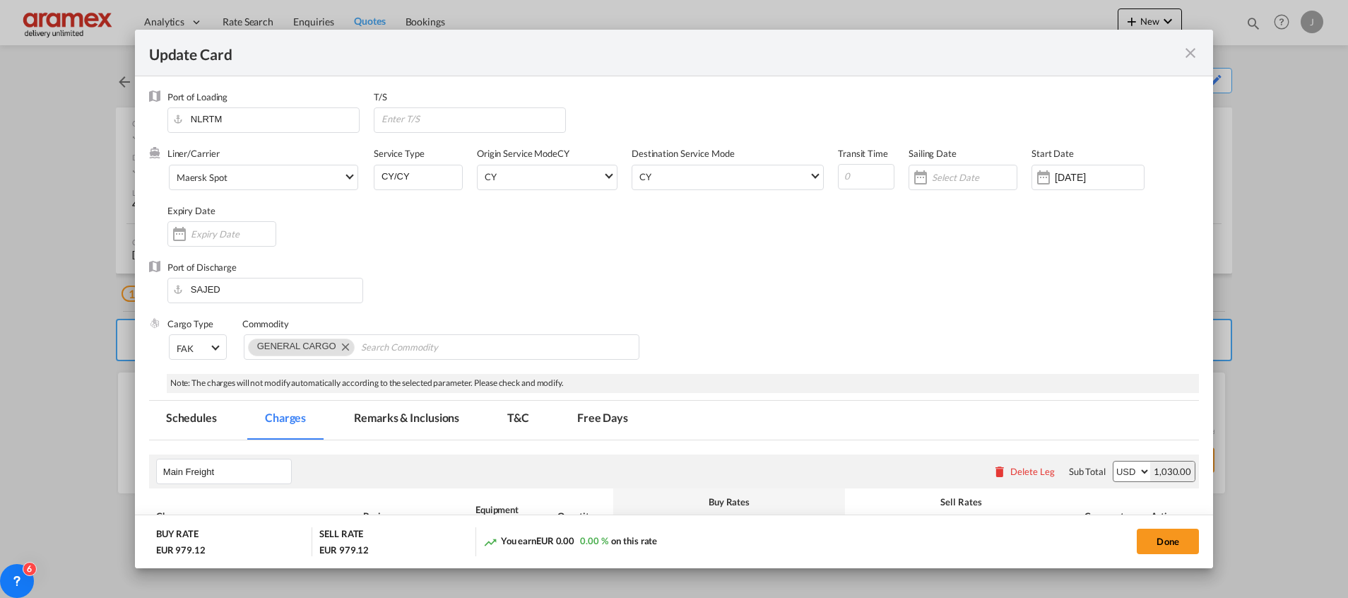
scroll to position [415, 0]
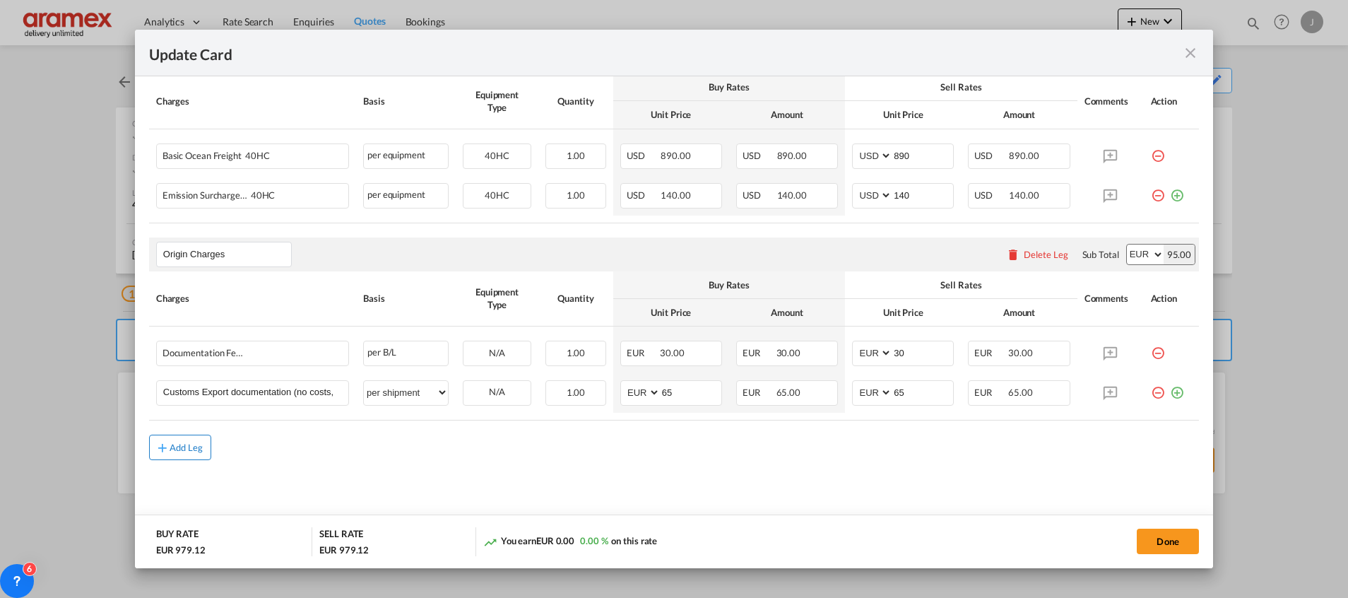
click at [183, 446] on div "Add Leg" at bounding box center [187, 447] width 34 height 8
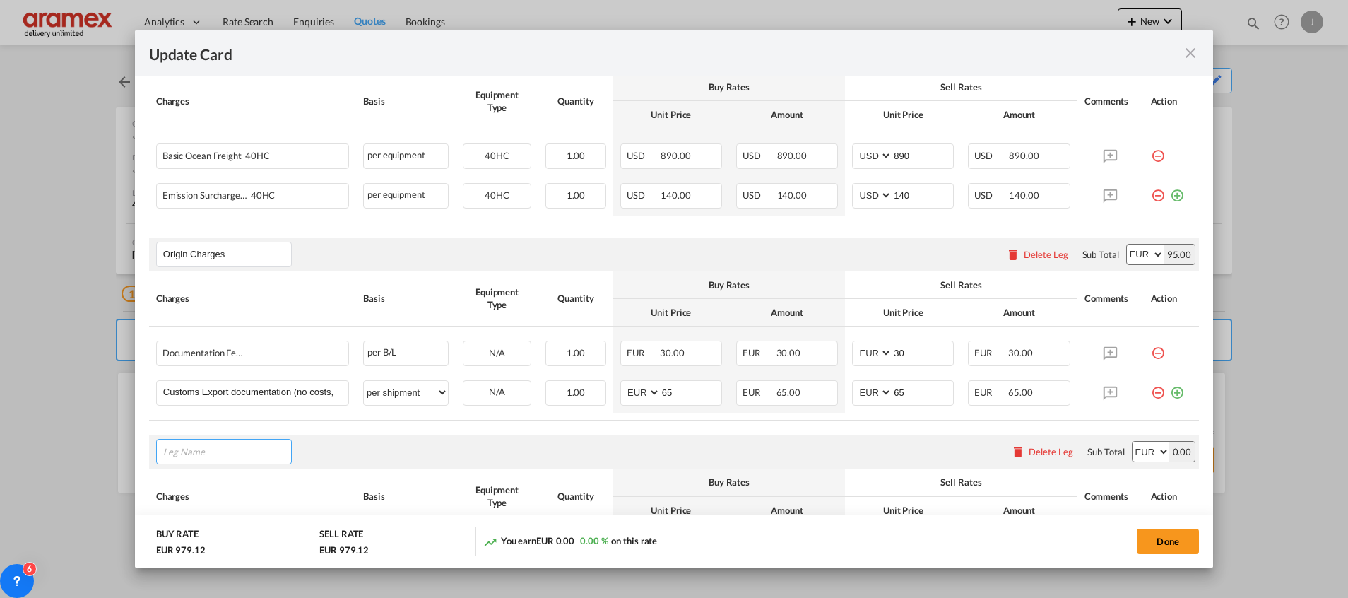
scroll to position [572, 0]
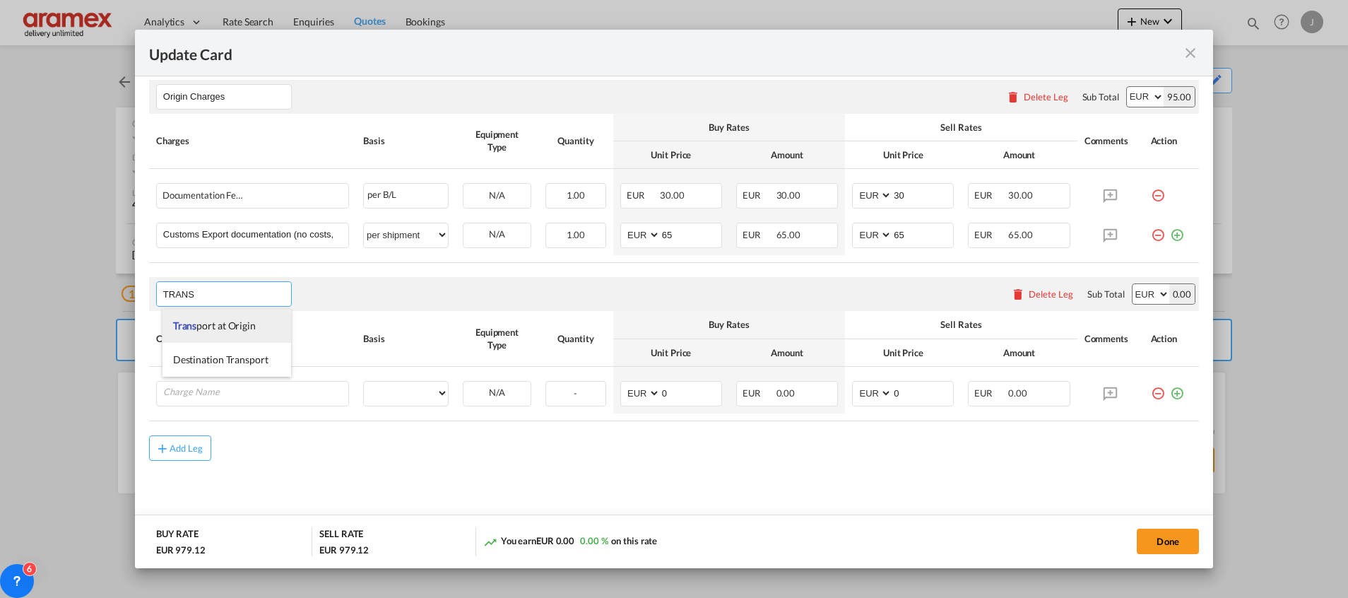
click at [221, 320] on span "Trans port at Origin" at bounding box center [214, 325] width 83 height 12
type input "Transport at Origin"
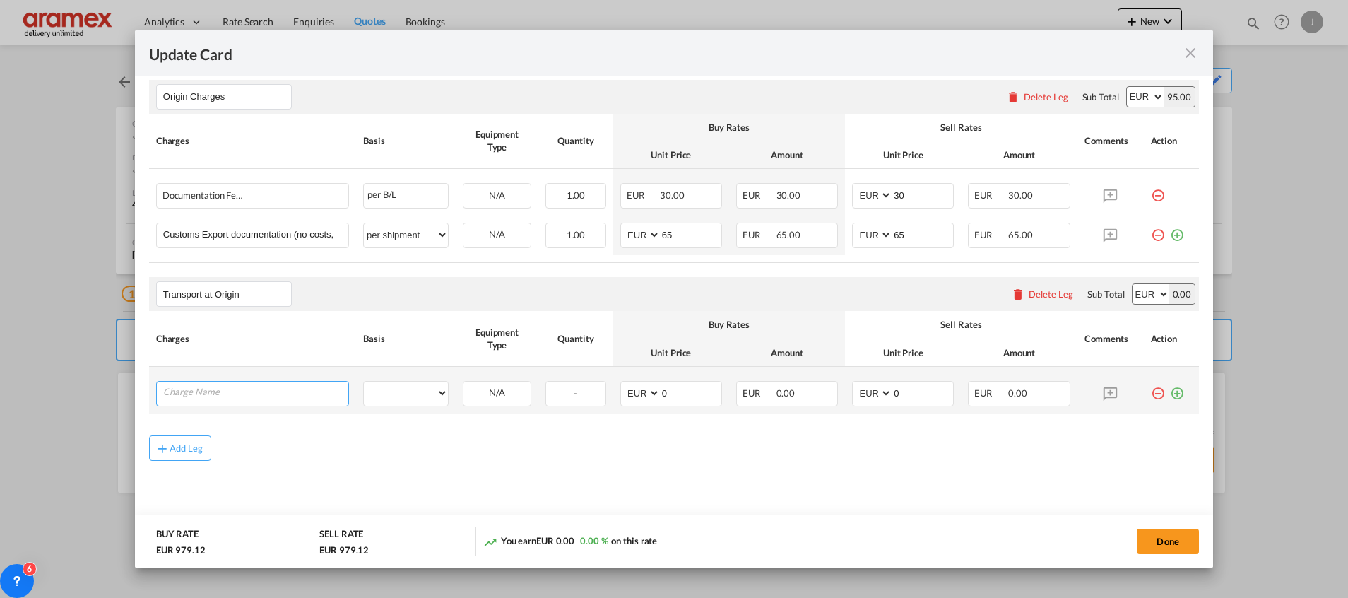
click at [239, 394] on input "Charge Name" at bounding box center [255, 392] width 185 height 21
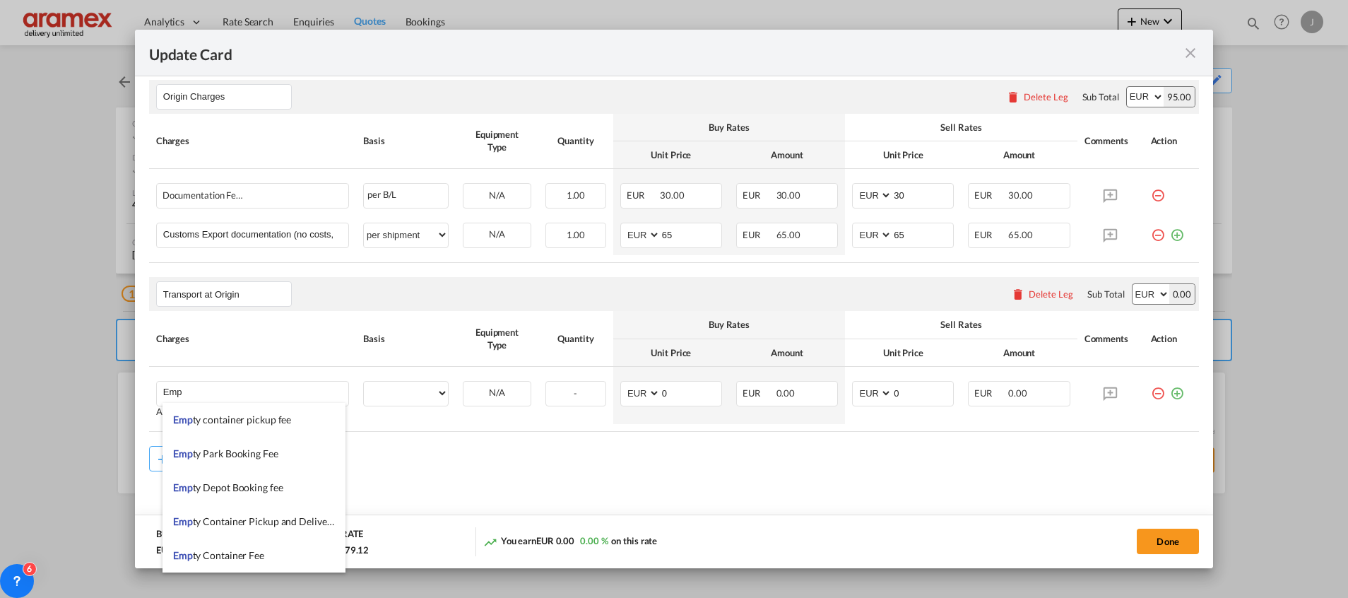
drag, startPoint x: 266, startPoint y: 521, endPoint x: 686, endPoint y: 491, distance: 420.8
click at [266, 519] on span "Emp ty Container Pickup and Delivery Charge" at bounding box center [271, 521] width 196 height 12
type input "Empty Container Pickup and Delivery Charge"
select select "per equipment"
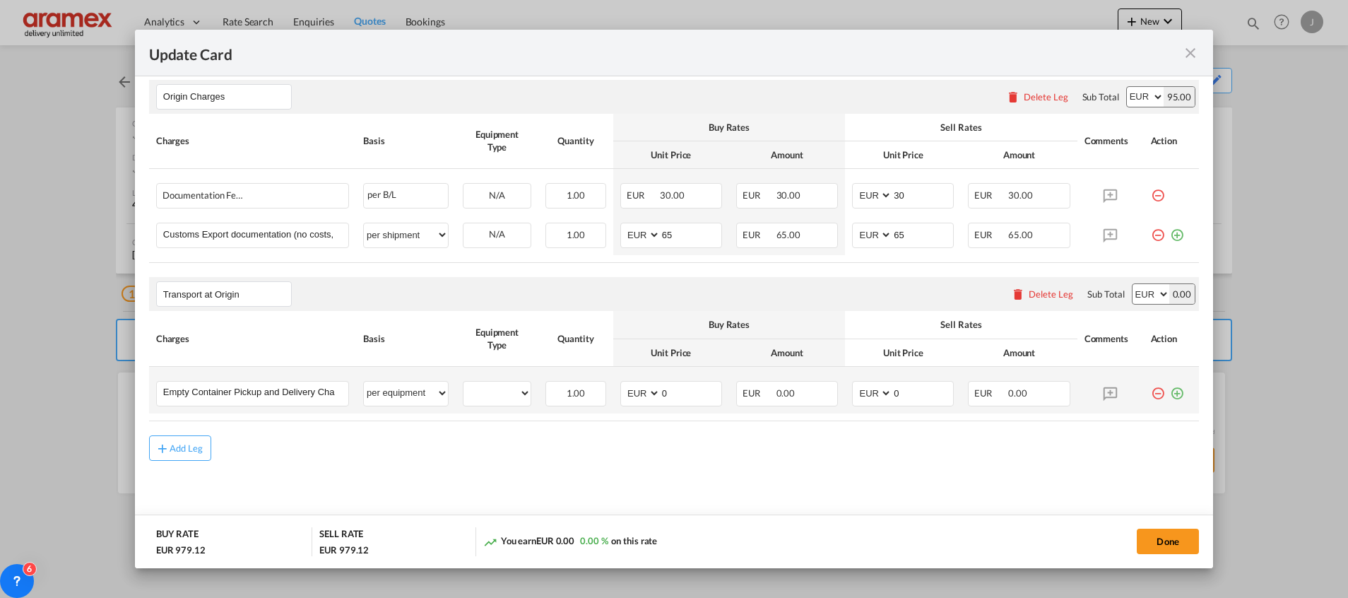
click at [1170, 392] on md-icon "icon-plus-circle-outline green-400-fg" at bounding box center [1177, 388] width 14 height 14
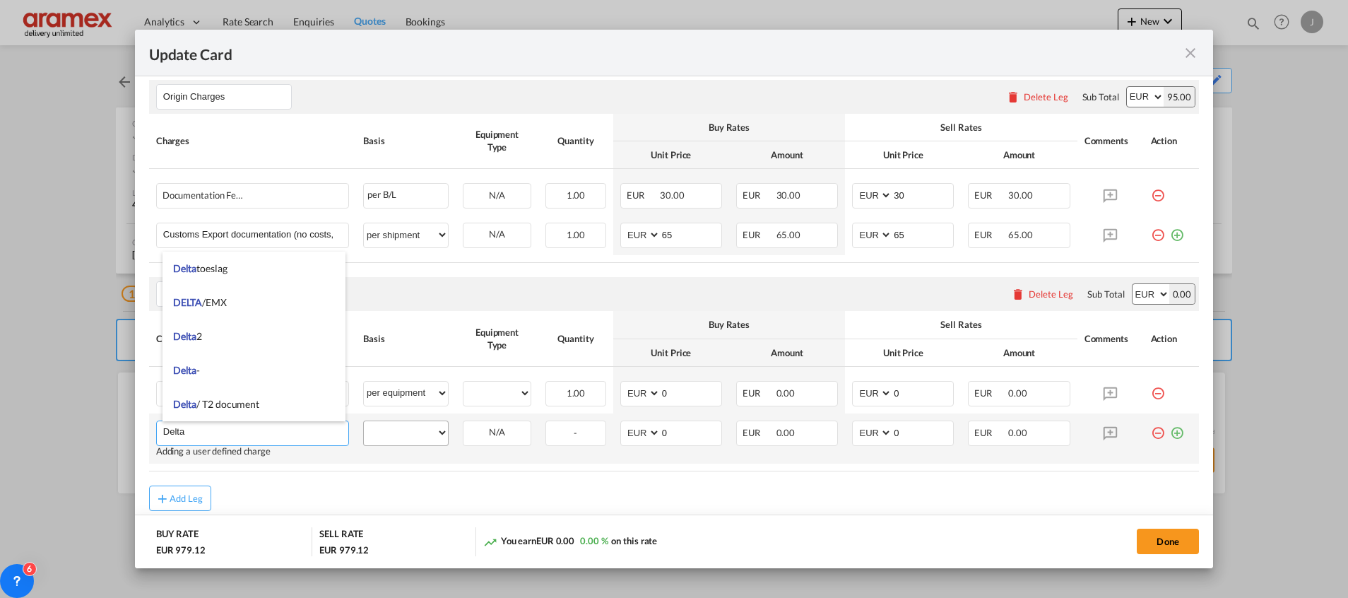
type input "Delta"
click at [413, 432] on select "per equipment per container per B/L per shipping bill per shipment % on pickup …" at bounding box center [406, 432] width 84 height 23
select select "per equipment"
click at [364, 421] on select "per equipment per container per B/L per shipping bill per shipment % on pickup …" at bounding box center [406, 432] width 84 height 23
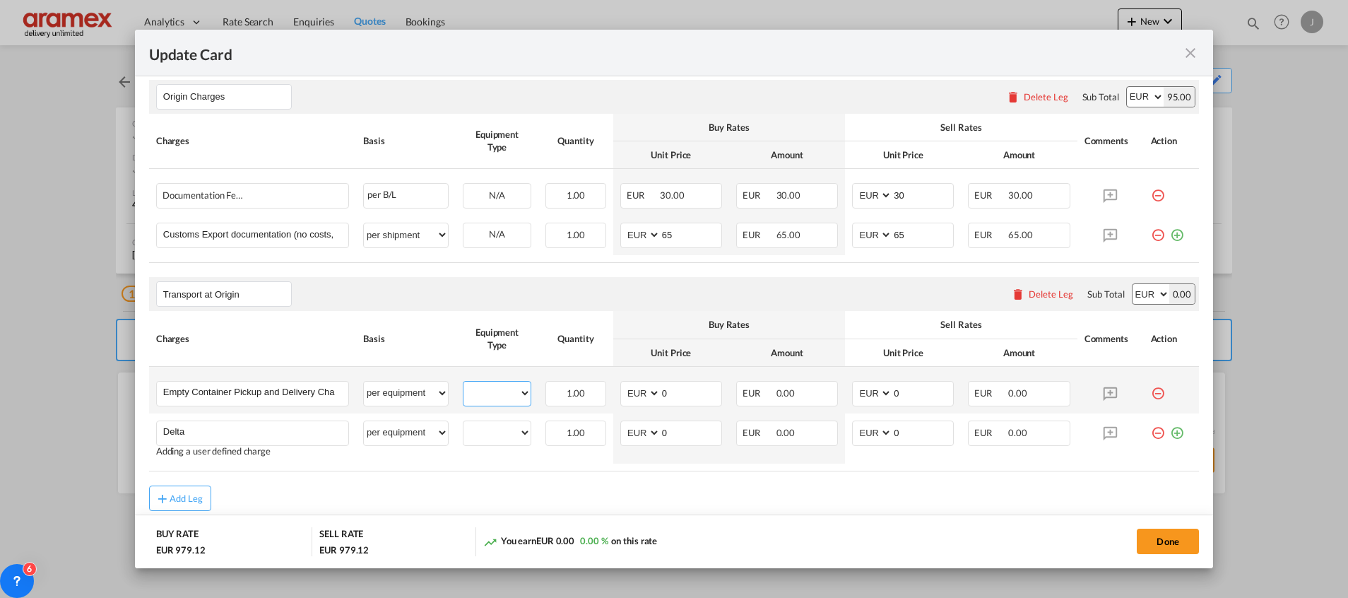
drag, startPoint x: 496, startPoint y: 396, endPoint x: 496, endPoint y: 406, distance: 9.9
click at [496, 396] on select "40HC" at bounding box center [497, 393] width 67 height 19
select select "40HC"
click at [464, 384] on select "40HC" at bounding box center [497, 393] width 67 height 19
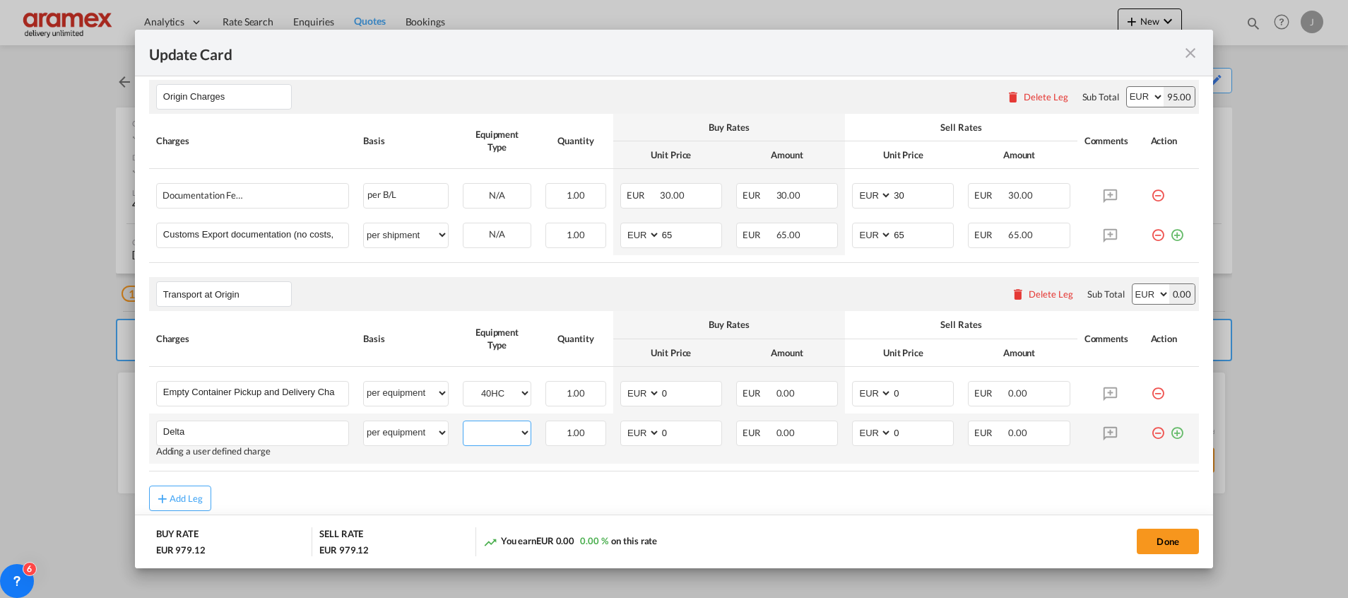
click at [497, 433] on select "40HC" at bounding box center [497, 432] width 67 height 19
select select "40HC"
click at [464, 423] on select "40HC" at bounding box center [497, 432] width 67 height 19
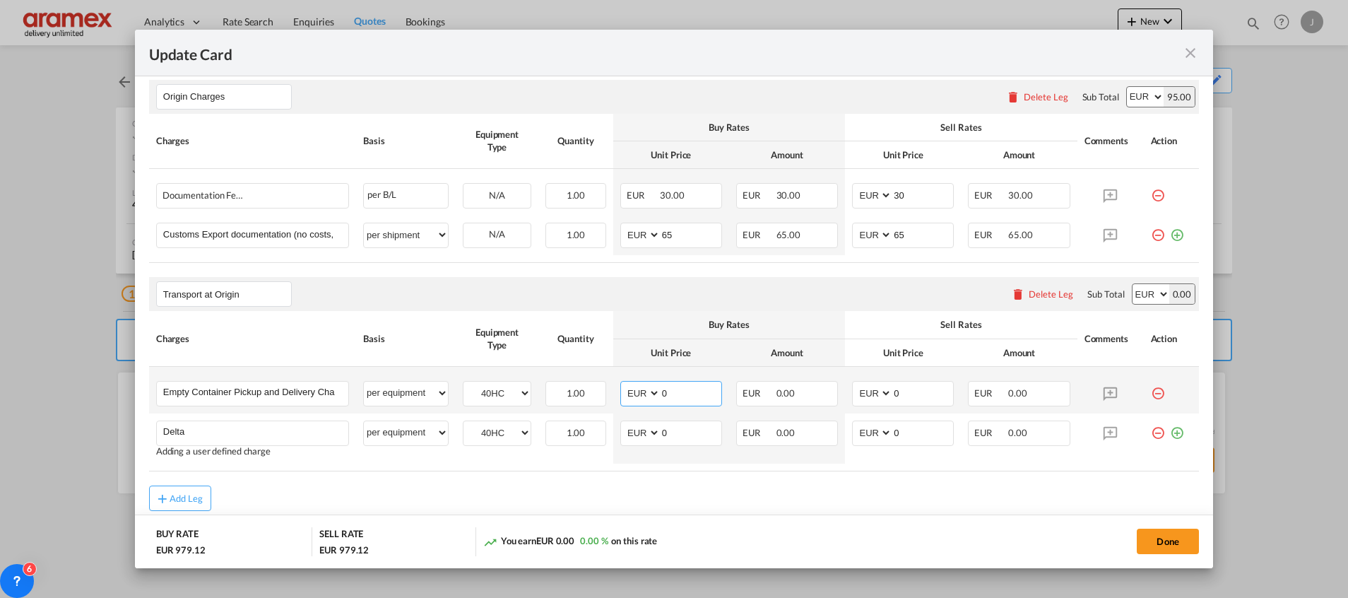
click at [622, 396] on md-input-container "AED AFN ALL AMD ANG AOA ARS AUD AWG AZN BAM BBD BDT BGN BHD BIF BMD BND [PERSON…" at bounding box center [672, 393] width 102 height 25
drag, startPoint x: 621, startPoint y: 392, endPoint x: 577, endPoint y: 392, distance: 43.8
click at [580, 392] on tr "Empty Container Pickup and Delivery Charge Please Enter User Defined Charges Ca…" at bounding box center [674, 390] width 1050 height 47
type input "344"
drag, startPoint x: 907, startPoint y: 394, endPoint x: 755, endPoint y: 396, distance: 151.3
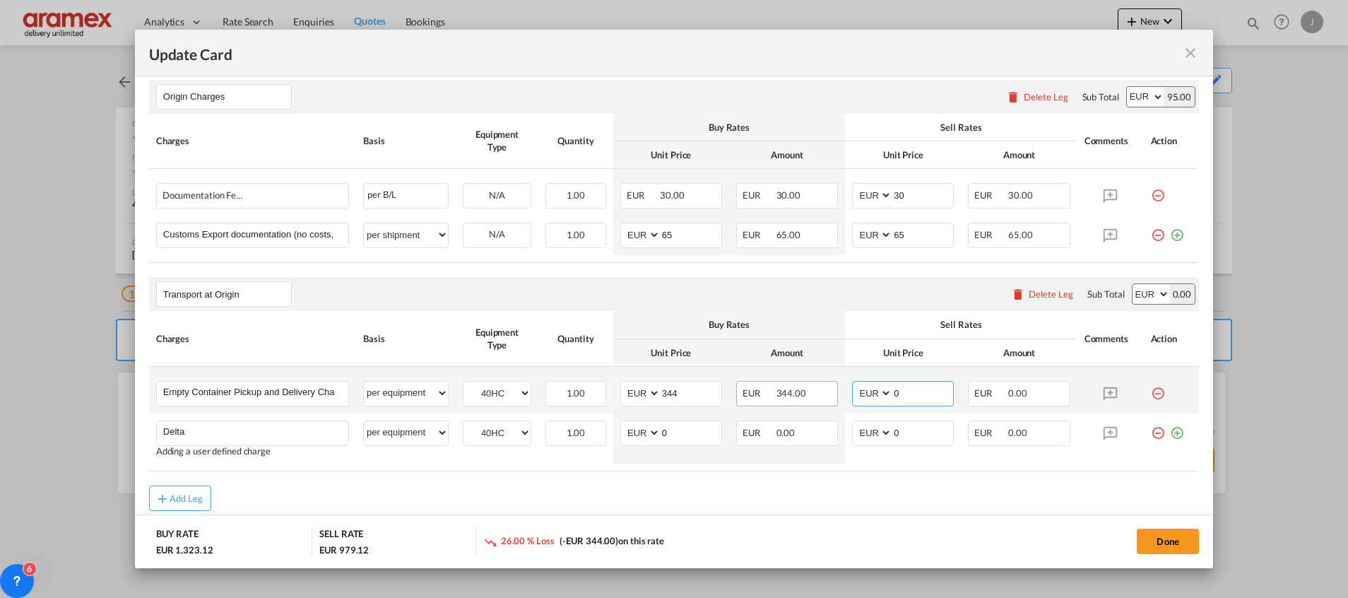
click at [762, 396] on tr "Empty Container Pickup and Delivery Charge Please Enter User Defined Charges Ca…" at bounding box center [674, 390] width 1050 height 47
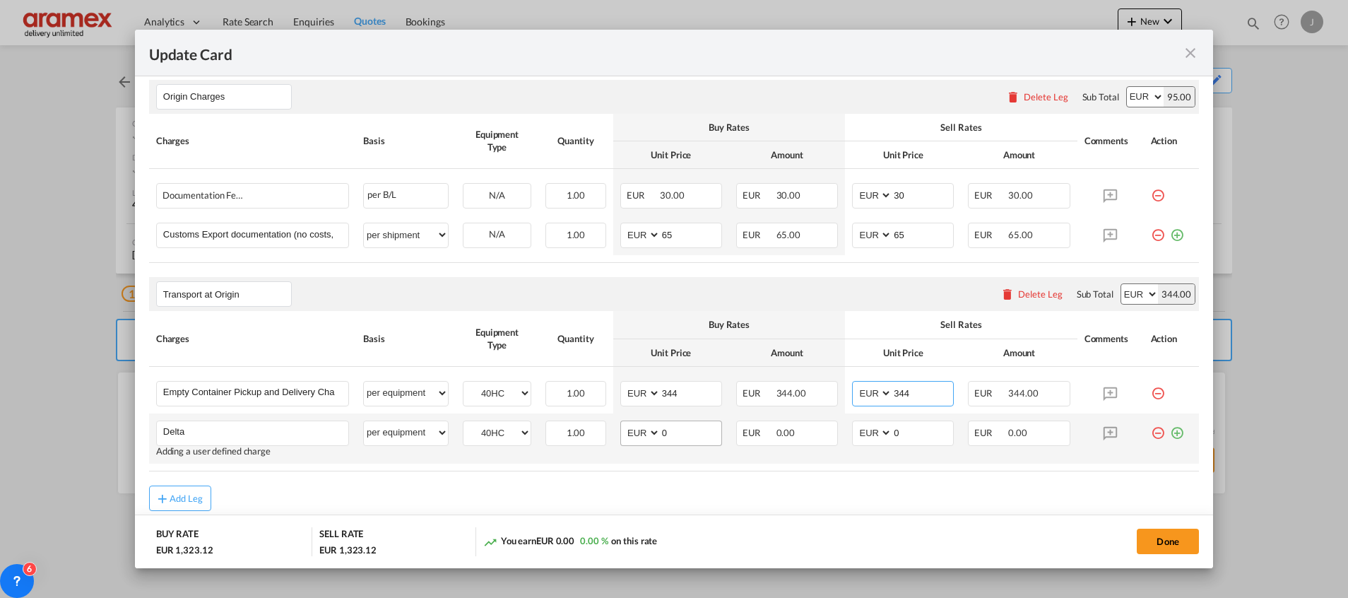
type input "344"
click at [643, 430] on md-input-container "AED AFN ALL AMD ANG AOA ARS AUD AWG AZN BAM BBD BDT BGN BHD BIF BMD BND [PERSON…" at bounding box center [672, 433] width 102 height 25
type input "60"
drag, startPoint x: 898, startPoint y: 426, endPoint x: 866, endPoint y: 433, distance: 33.1
click at [866, 433] on md-input-container "AED AFN ALL AMD ANG AOA ARS AUD AWG AZN BAM BBD BDT BGN BHD BIF BMD BND [PERSON…" at bounding box center [903, 433] width 102 height 25
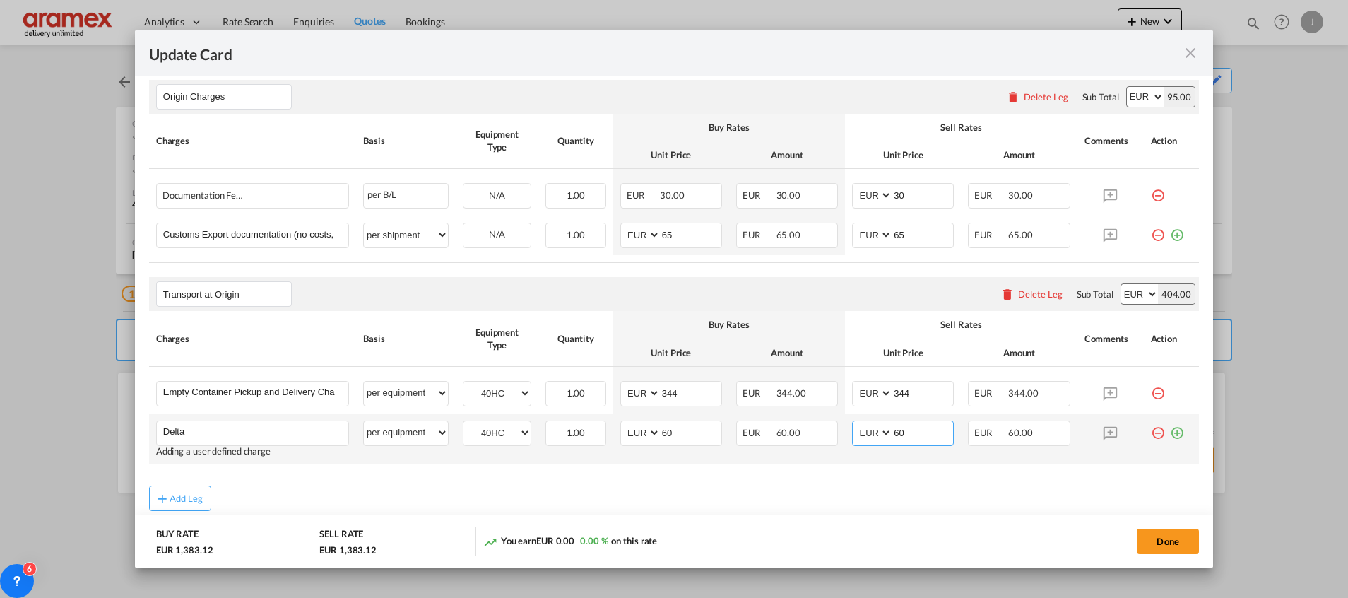
type input "60"
drag, startPoint x: 1164, startPoint y: 433, endPoint x: 1156, endPoint y: 433, distance: 7.8
click at [1170, 433] on md-icon "icon-plus-circle-outline green-400-fg" at bounding box center [1177, 428] width 14 height 14
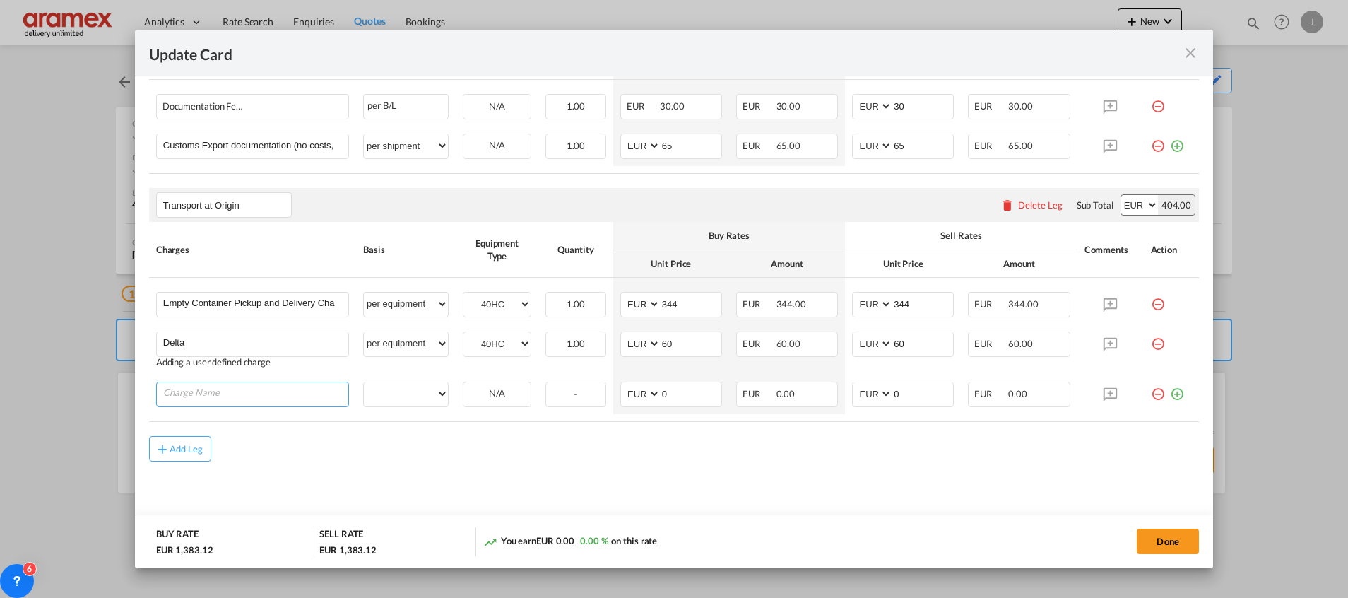
scroll to position [662, 0]
type input "F"
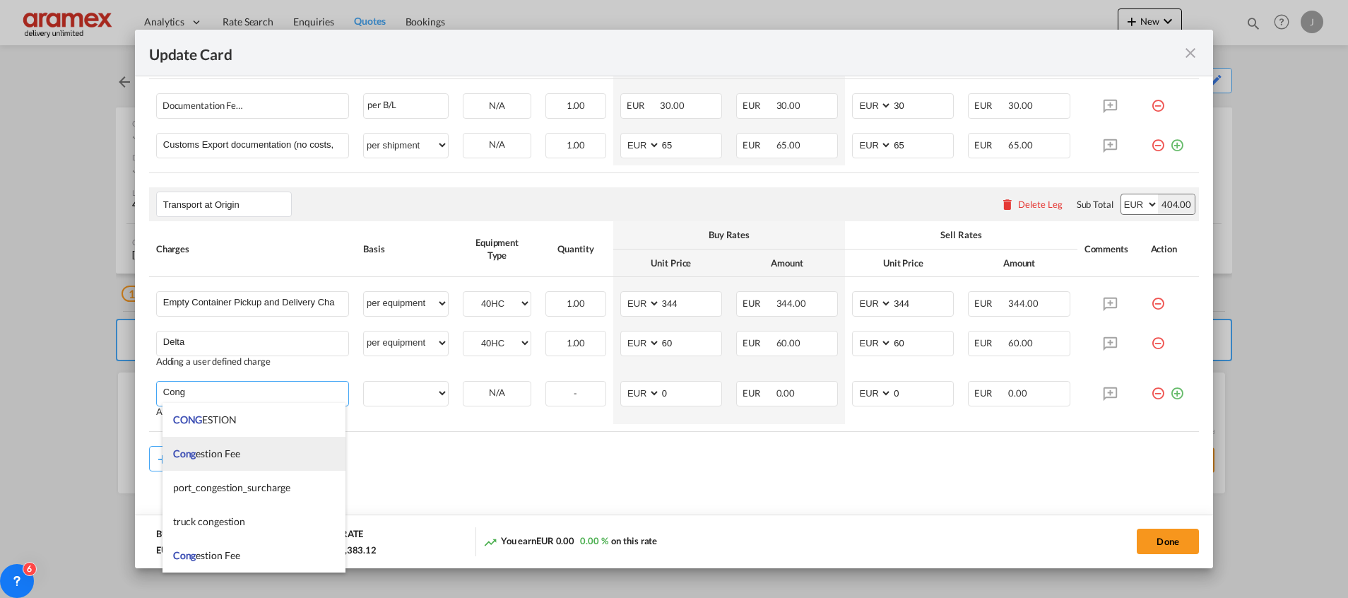
click at [265, 448] on li "Cong estion Fee" at bounding box center [254, 454] width 183 height 34
type input "Congestion Fee"
select select "per equipment"
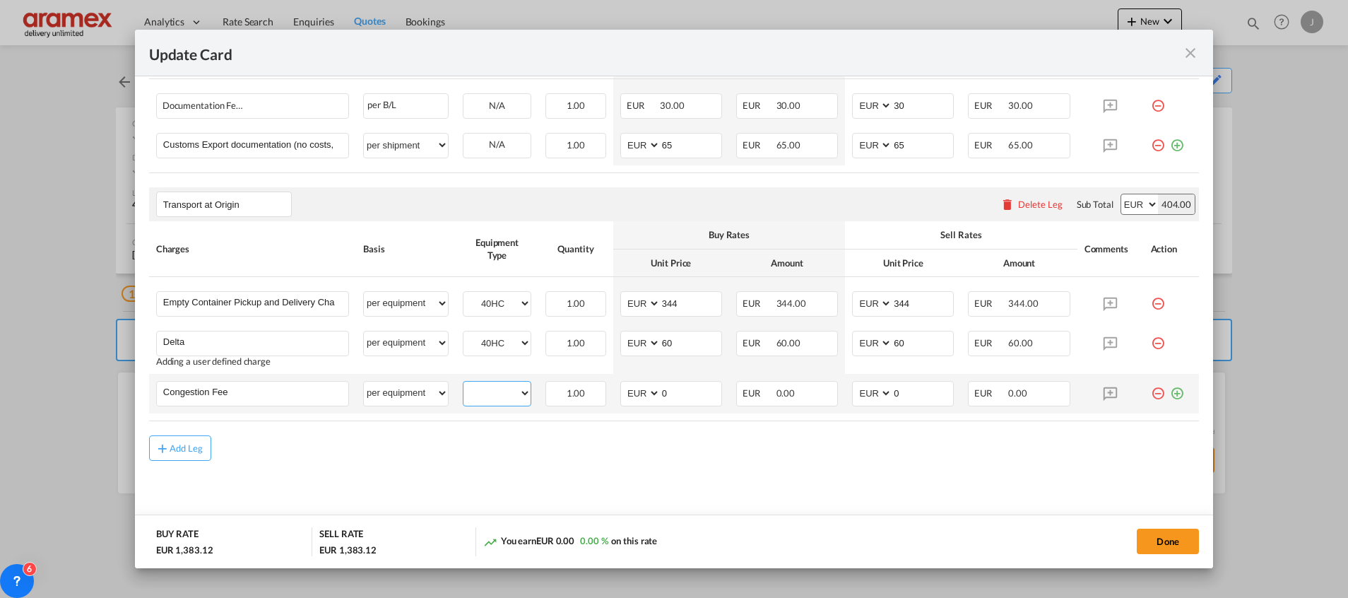
click at [495, 401] on select "40HC" at bounding box center [497, 393] width 67 height 19
select select "40HC"
click at [464, 384] on select "40HC" at bounding box center [497, 393] width 67 height 19
drag, startPoint x: 690, startPoint y: 390, endPoint x: 594, endPoint y: 390, distance: 95.4
click at [594, 390] on tr "Congestion Fee Please Enter User Defined Charges Cannot Be Published per equipm…" at bounding box center [674, 394] width 1050 height 40
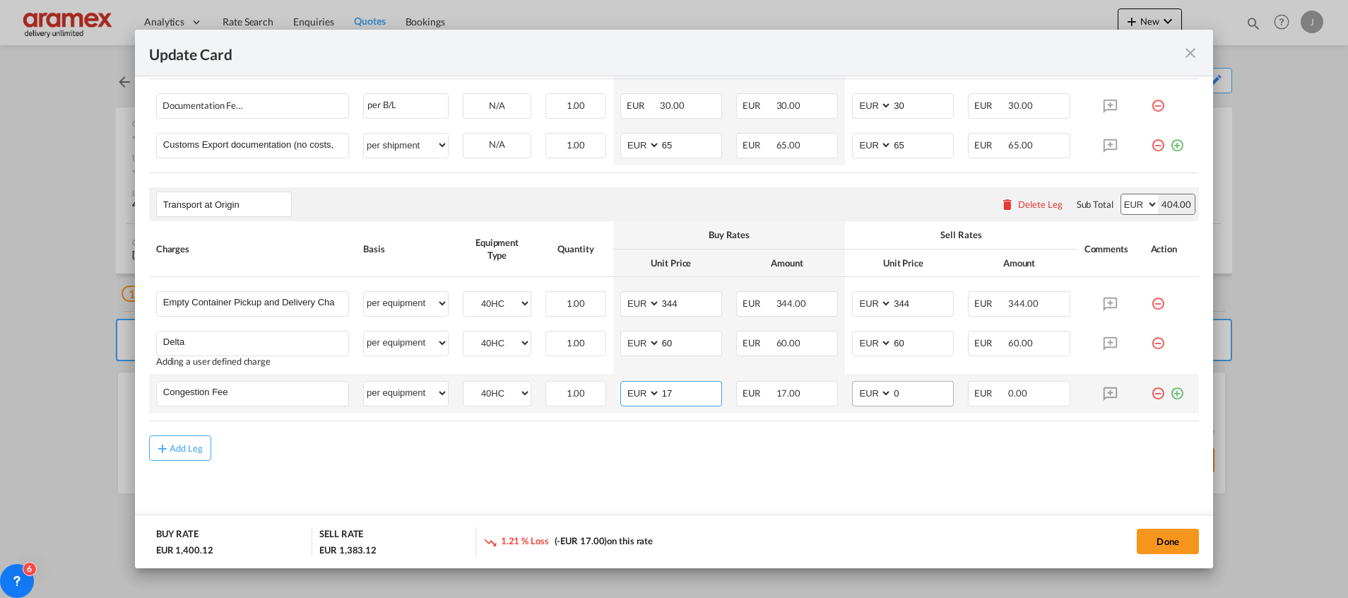
type input "17"
drag, startPoint x: 909, startPoint y: 397, endPoint x: 853, endPoint y: 399, distance: 55.8
click at [854, 399] on md-input-container "AED AFN ALL AMD ANG AOA ARS AUD AWG AZN BAM BBD BDT BGN BHD BIF BMD BND [PERSON…" at bounding box center [903, 393] width 102 height 25
type input "17"
click at [1170, 394] on md-icon "icon-plus-circle-outline green-400-fg" at bounding box center [1177, 388] width 14 height 14
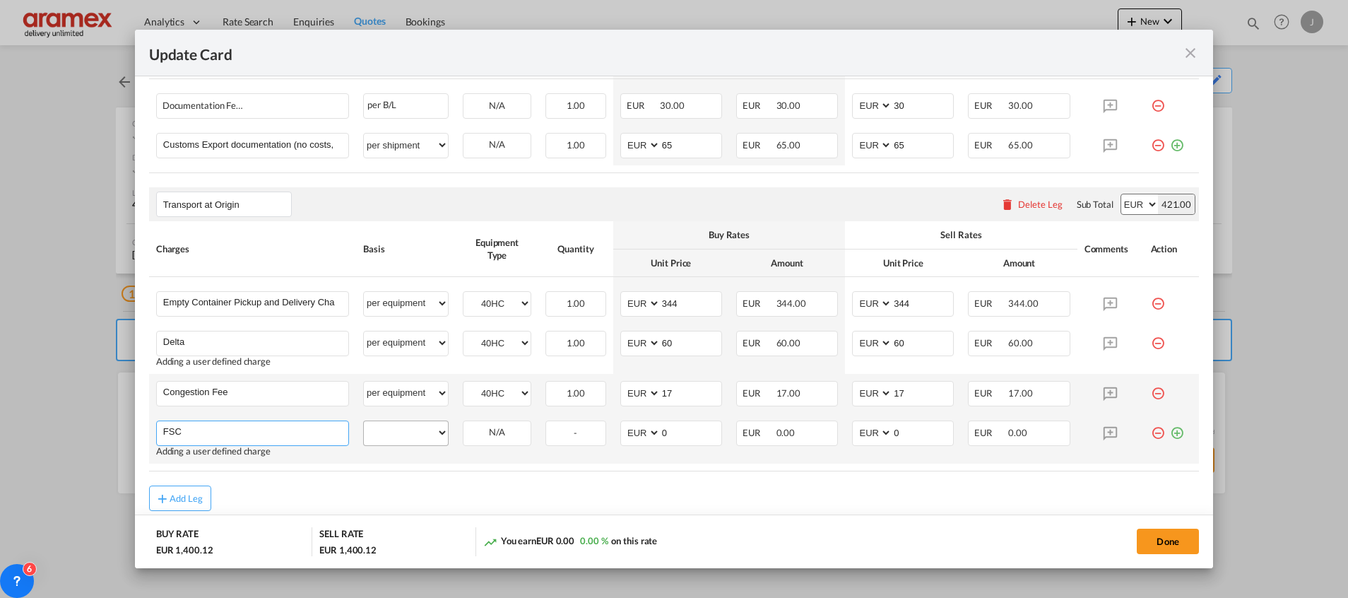
type input "FSC"
drag, startPoint x: 399, startPoint y: 429, endPoint x: 401, endPoint y: 418, distance: 11.4
click at [399, 429] on select "per equipment per container per B/L per shipping bill per shipment % on pickup …" at bounding box center [406, 432] width 84 height 23
select select "per equipment"
click at [364, 421] on select "per equipment per container per B/L per shipping bill per shipment % on pickup …" at bounding box center [406, 432] width 84 height 23
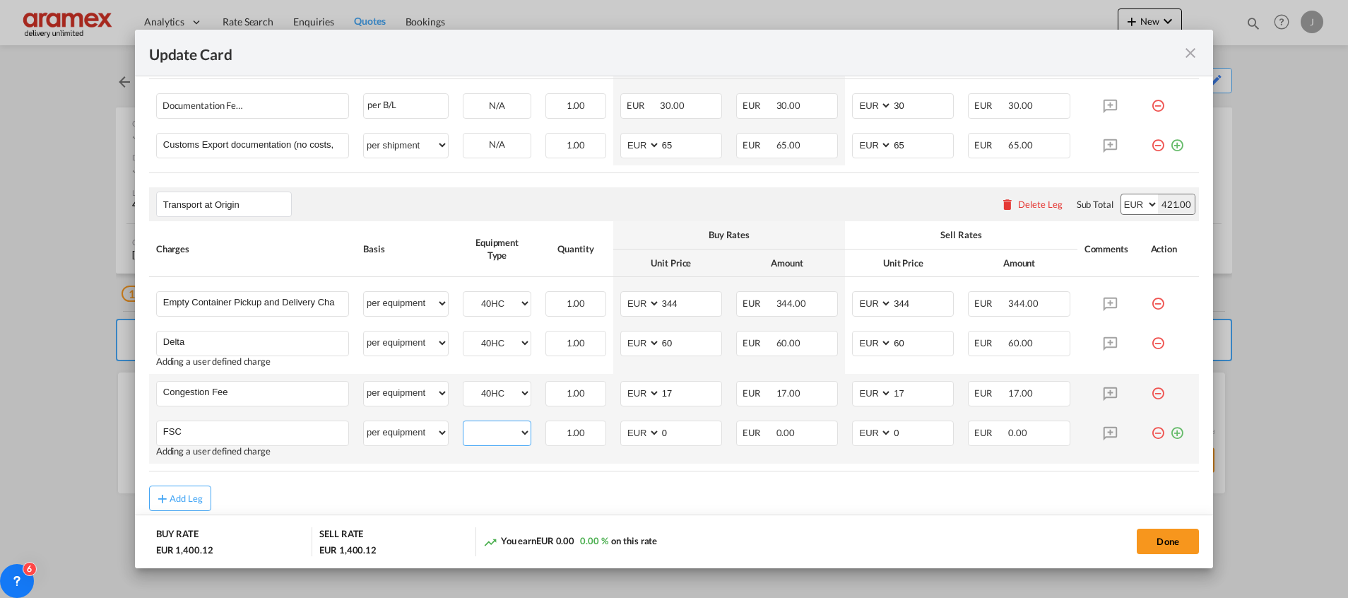
click at [499, 436] on select "40HC" at bounding box center [497, 432] width 67 height 19
select select "40HC"
click at [464, 423] on select "40HC" at bounding box center [497, 432] width 67 height 19
drag, startPoint x: 686, startPoint y: 427, endPoint x: 626, endPoint y: 425, distance: 59.4
click at [626, 425] on md-input-container "AED AFN ALL AMD ANG AOA ARS AUD AWG AZN BAM BBD BDT BGN BHD BIF BMD BND [PERSON…" at bounding box center [672, 433] width 102 height 25
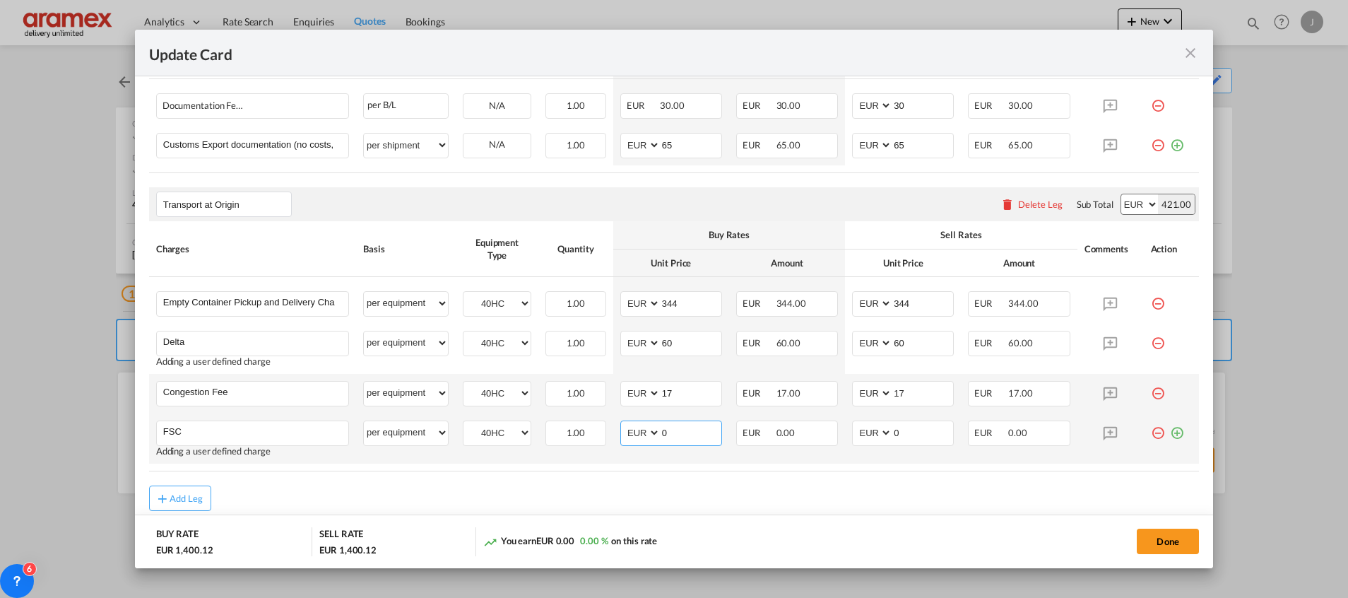
paste input "€ 79.99"
click at [667, 431] on input "€ 79.99" at bounding box center [691, 431] width 61 height 21
click at [675, 433] on input "79.99" at bounding box center [691, 431] width 61 height 21
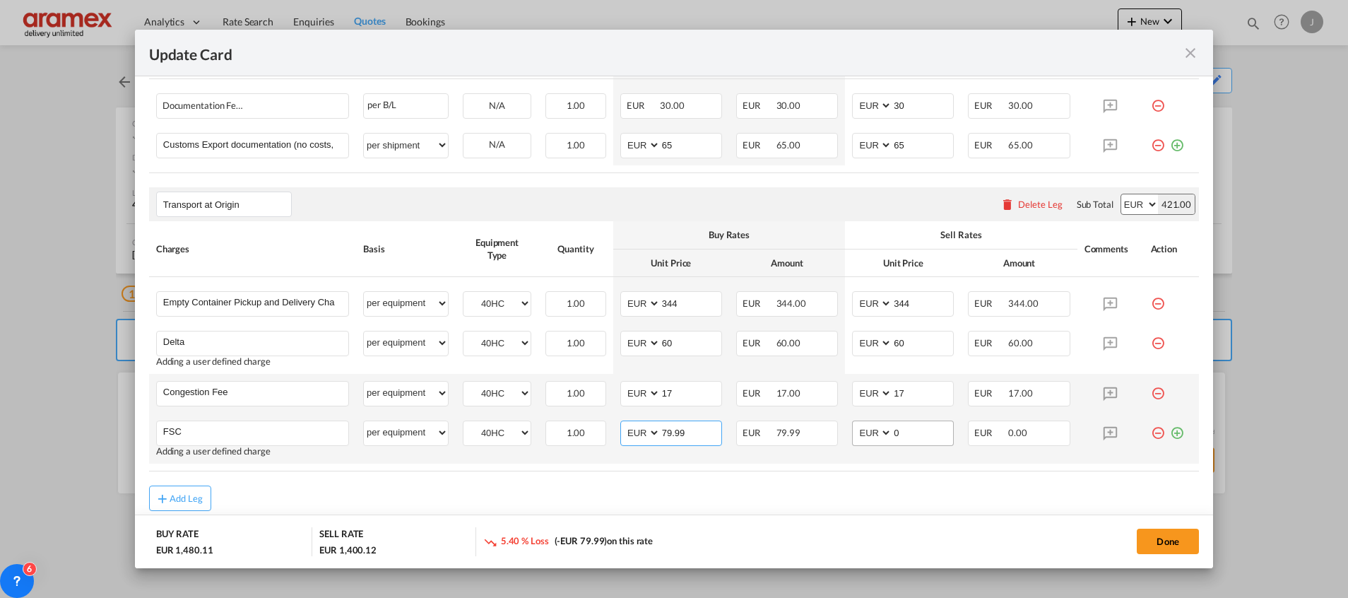
type input "79.99"
drag, startPoint x: 911, startPoint y: 431, endPoint x: 845, endPoint y: 437, distance: 66.0
click at [852, 437] on md-input-container "AED AFN ALL AMD ANG AOA ARS AUD AWG AZN BAM BBD BDT BGN BHD BIF BMD BND [PERSON…" at bounding box center [903, 433] width 102 height 25
paste input "79.99"
type input "79.99"
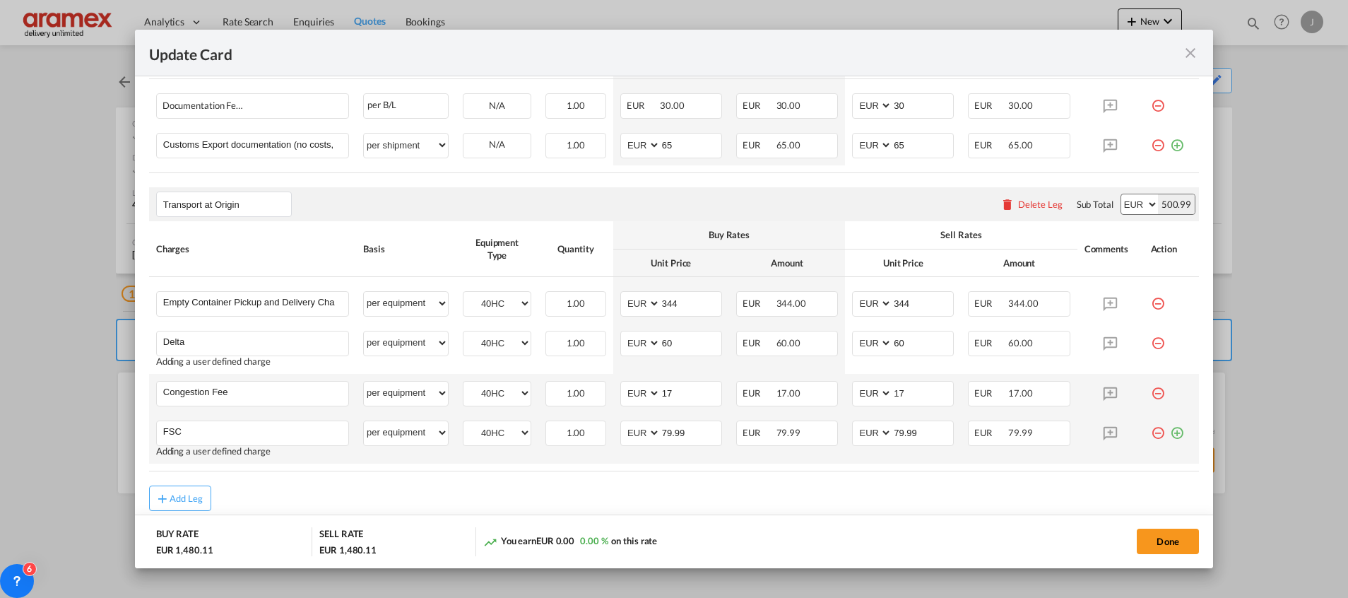
click at [1170, 435] on md-icon "icon-plus-circle-outline green-400-fg" at bounding box center [1177, 428] width 14 height 14
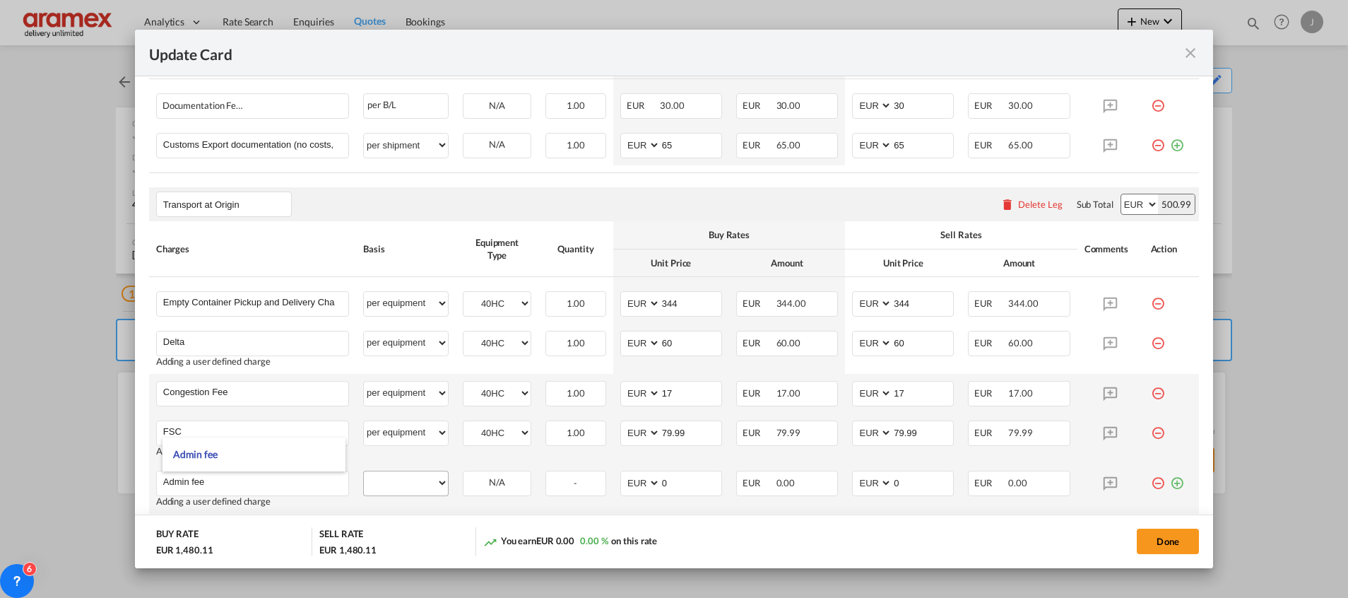
type input "Admin fee"
click at [382, 474] on select "per equipment per container per B/L per shipping bill per shipment % on pickup …" at bounding box center [406, 482] width 84 height 23
select select "per equipment"
click at [364, 471] on select "per equipment per container per B/L per shipping bill per shipment % on pickup …" at bounding box center [406, 482] width 84 height 23
click at [494, 478] on select "40HC" at bounding box center [497, 483] width 67 height 19
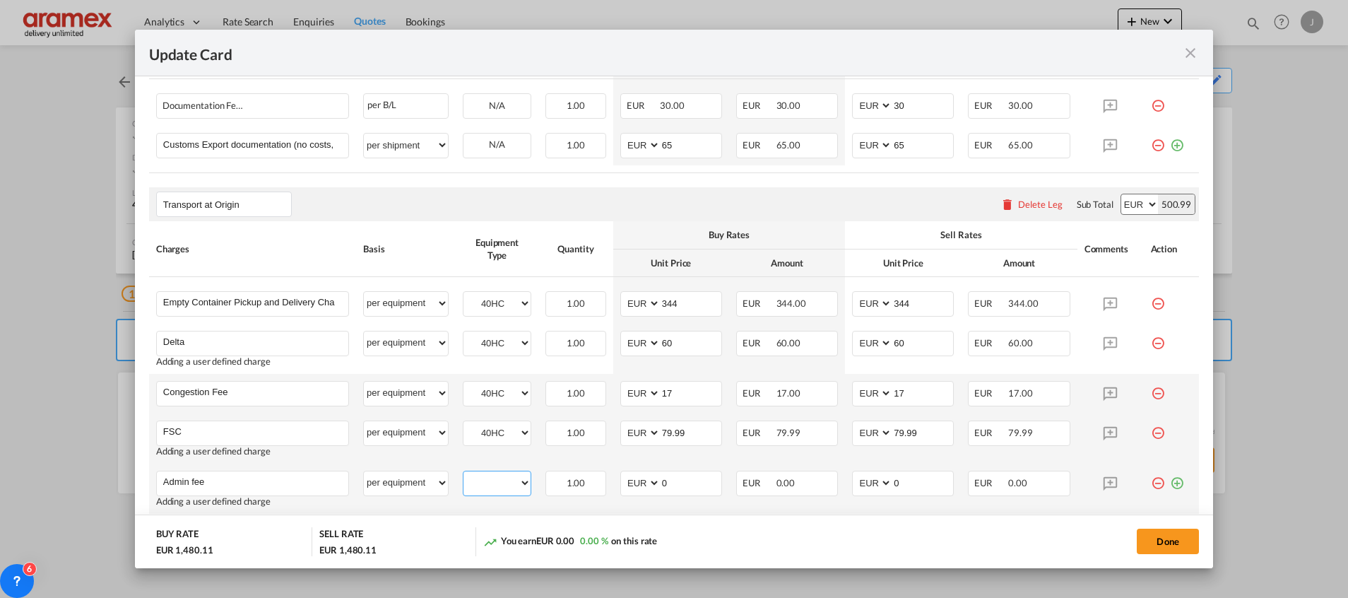
select select "40HC"
click at [464, 474] on select "40HC" at bounding box center [497, 483] width 67 height 19
drag, startPoint x: 670, startPoint y: 481, endPoint x: 628, endPoint y: 481, distance: 42.4
click at [628, 481] on md-input-container "AED AFN ALL AMD ANG AOA ARS AUD AWG AZN BAM BBD BDT BGN BHD BIF BMD BND [PERSON…" at bounding box center [672, 483] width 102 height 25
type input "10"
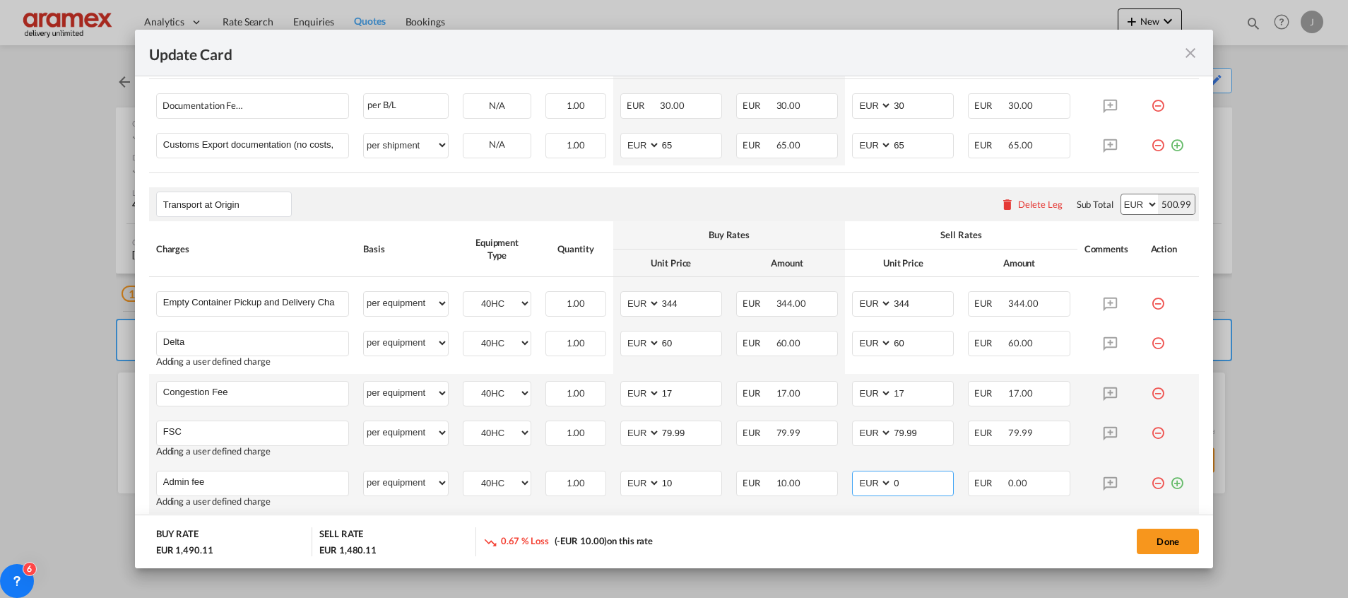
drag, startPoint x: 899, startPoint y: 480, endPoint x: 862, endPoint y: 480, distance: 37.5
click at [862, 480] on md-input-container "AED AFN ALL AMD ANG AOA ARS AUD AWG AZN BAM BBD BDT BGN BHD BIF BMD BND [PERSON…" at bounding box center [903, 483] width 102 height 25
type input "10"
click at [734, 204] on div "Transport at Origin Please enter leg name Leg Name Already Exists Delete Leg Su…" at bounding box center [674, 204] width 1050 height 34
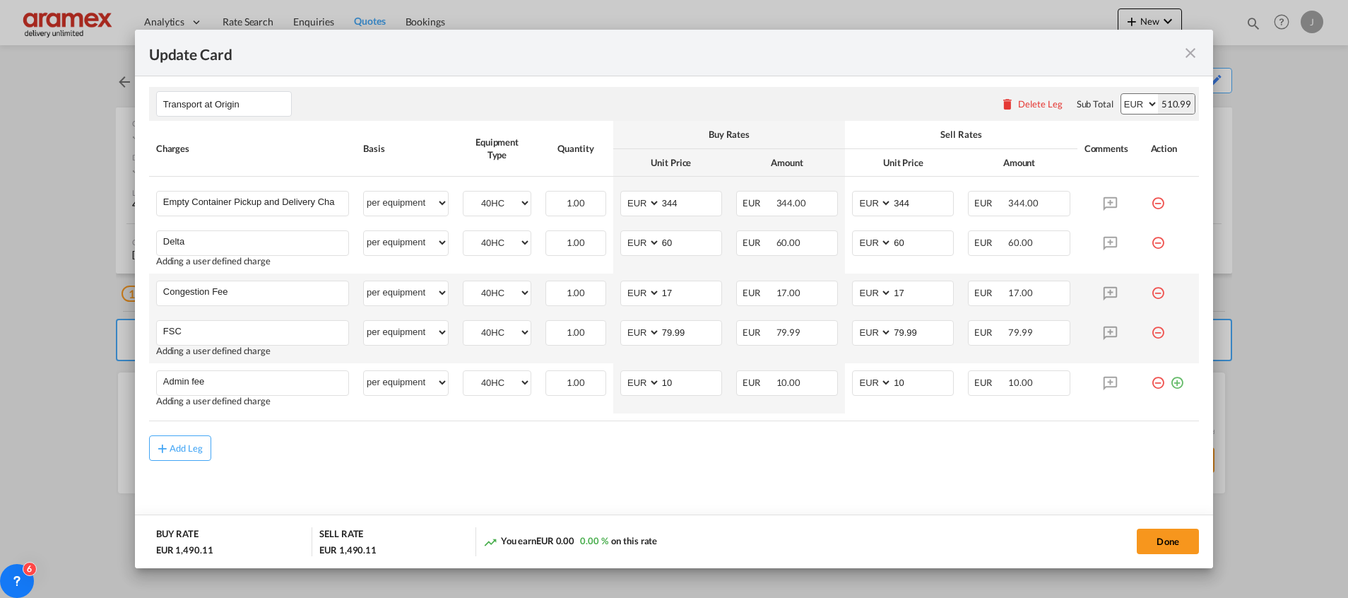
scroll to position [551, 0]
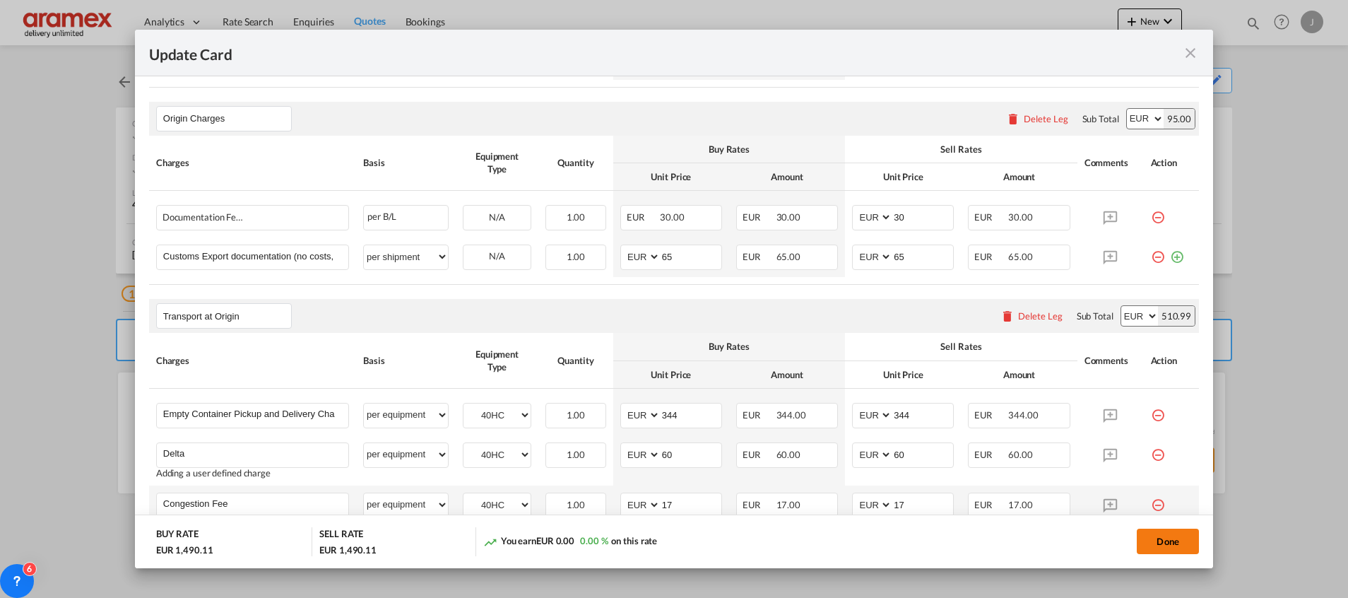
click at [1163, 542] on button "Done" at bounding box center [1168, 541] width 62 height 25
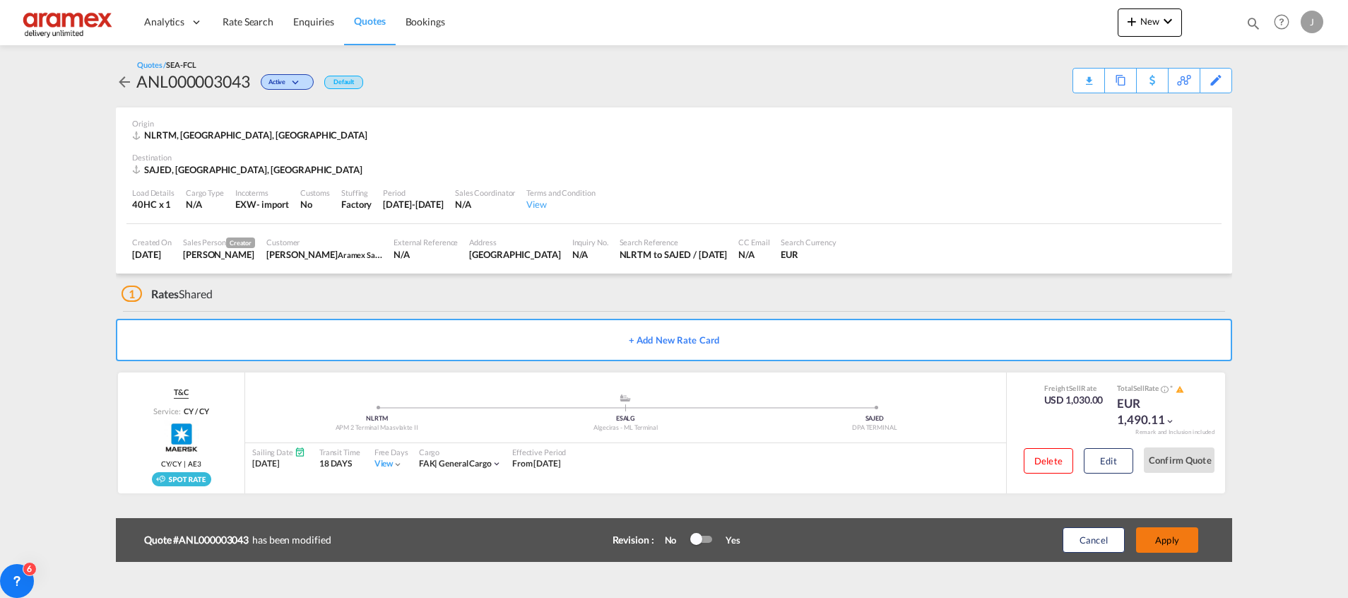
click at [1162, 541] on button "Apply" at bounding box center [1167, 539] width 62 height 25
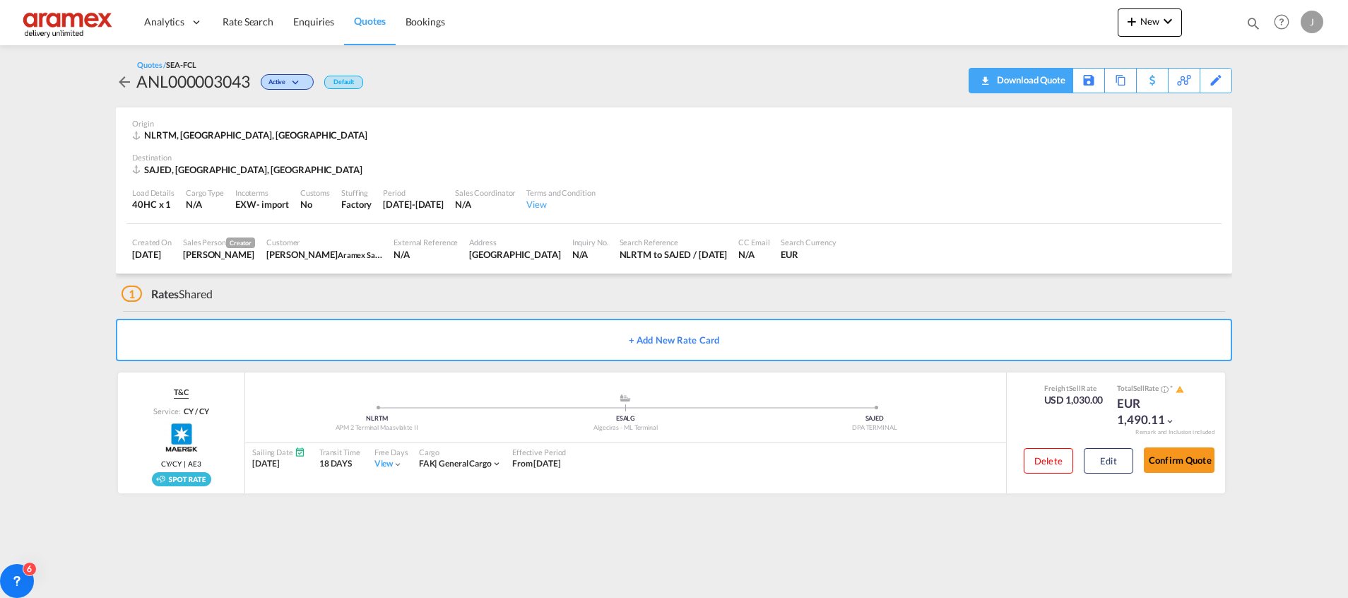
click at [1049, 76] on div "Download Quote" at bounding box center [1030, 80] width 72 height 23
